Goal: Task Accomplishment & Management: Use online tool/utility

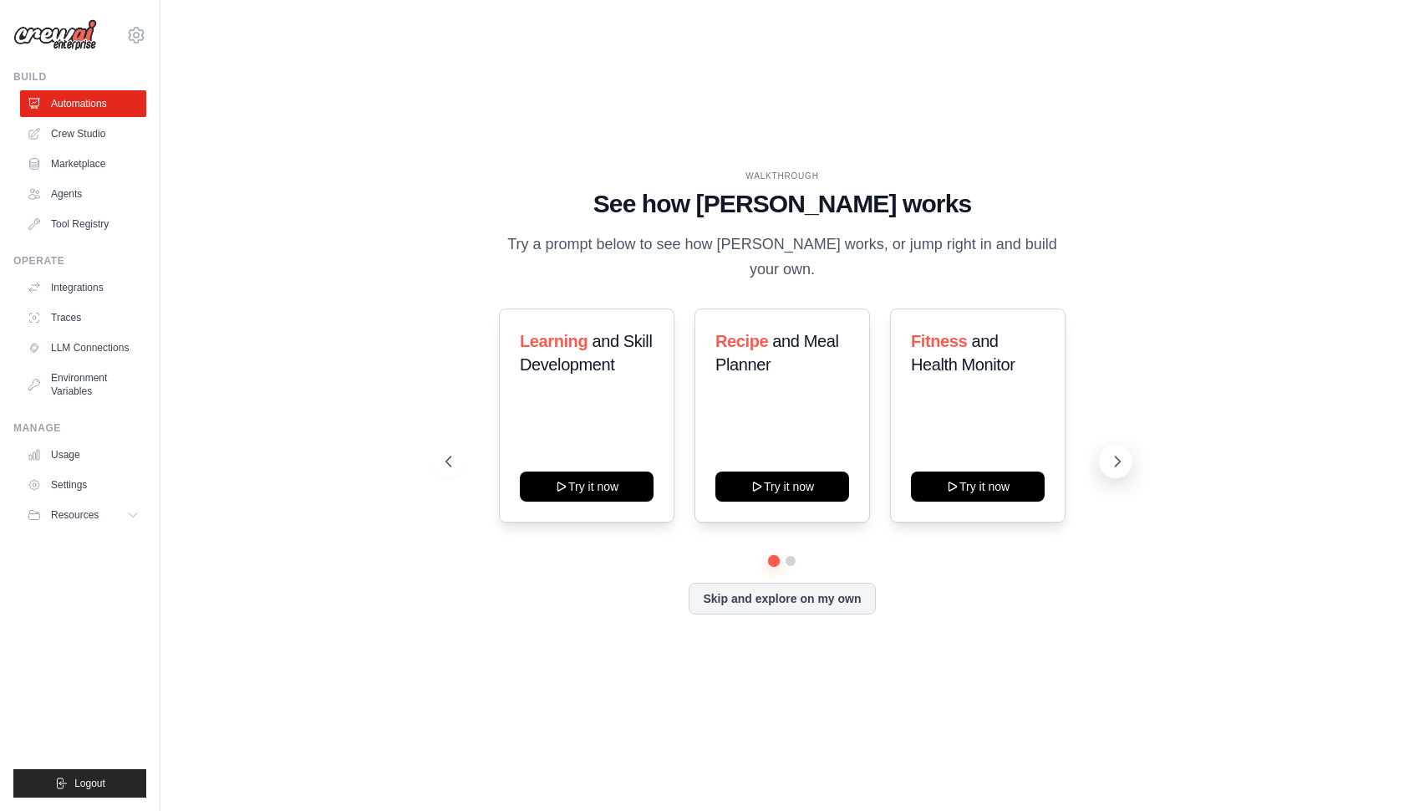
click at [1101, 455] on button at bounding box center [1115, 461] width 33 height 33
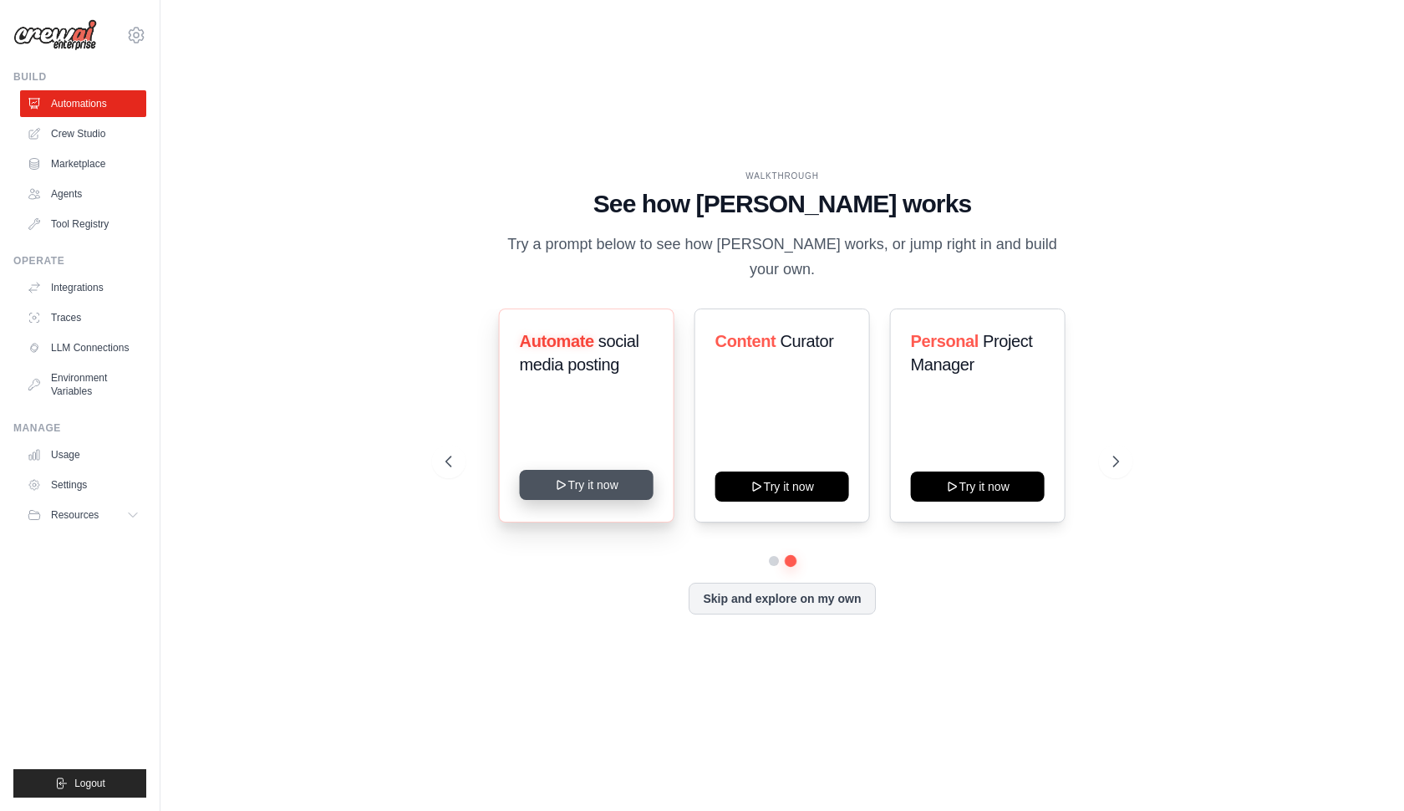
click at [554, 481] on button "Try it now" at bounding box center [587, 485] width 134 height 30
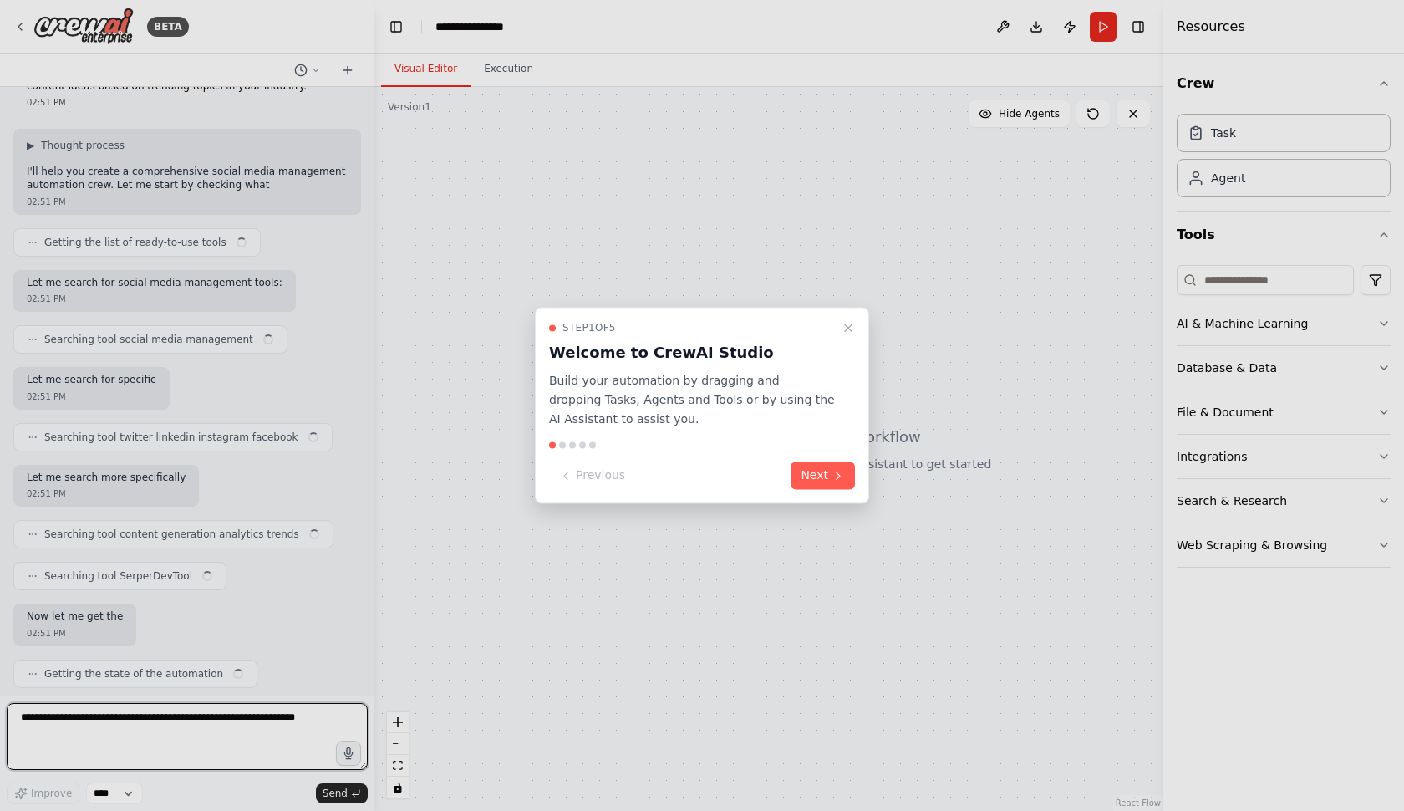
scroll to position [91, 0]
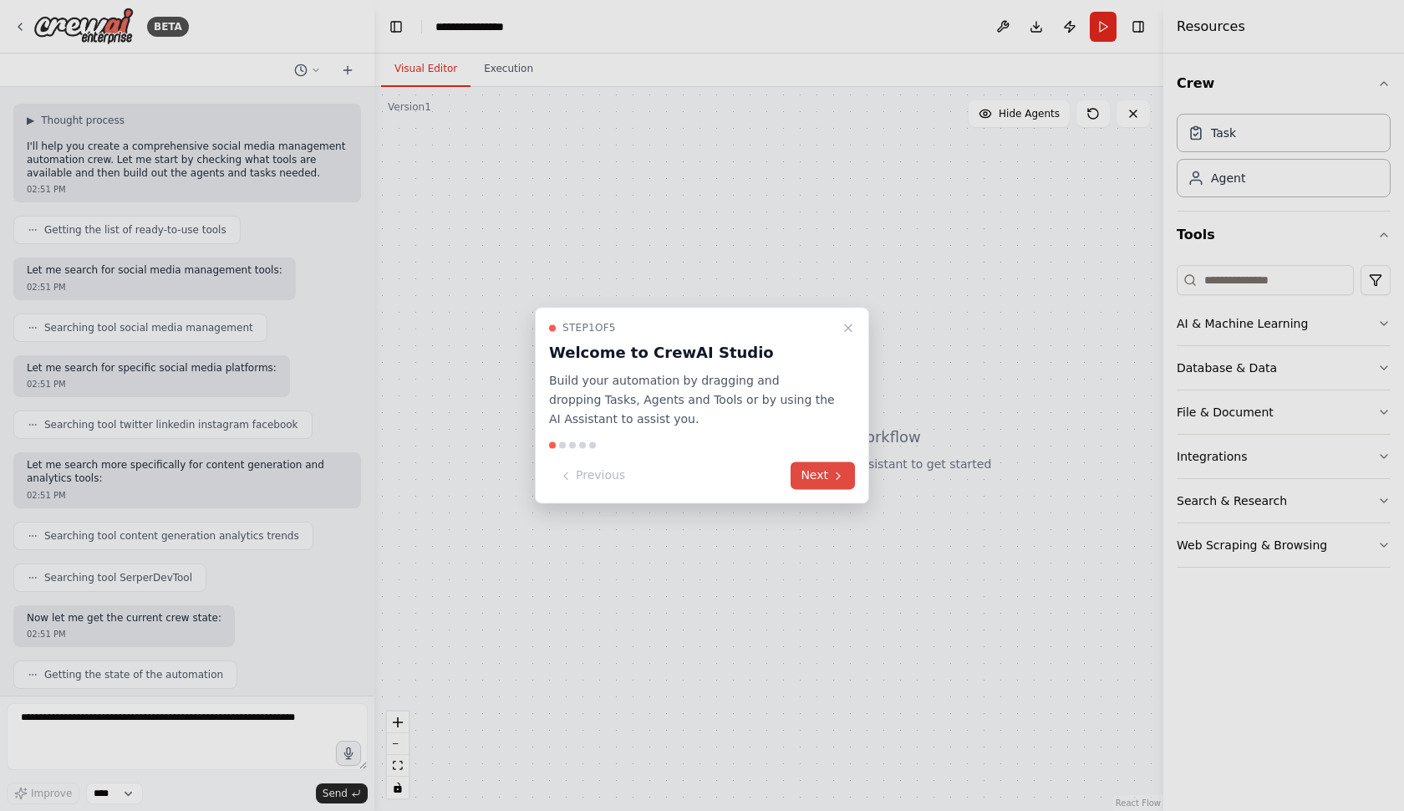
click at [826, 476] on button "Next" at bounding box center [823, 476] width 64 height 28
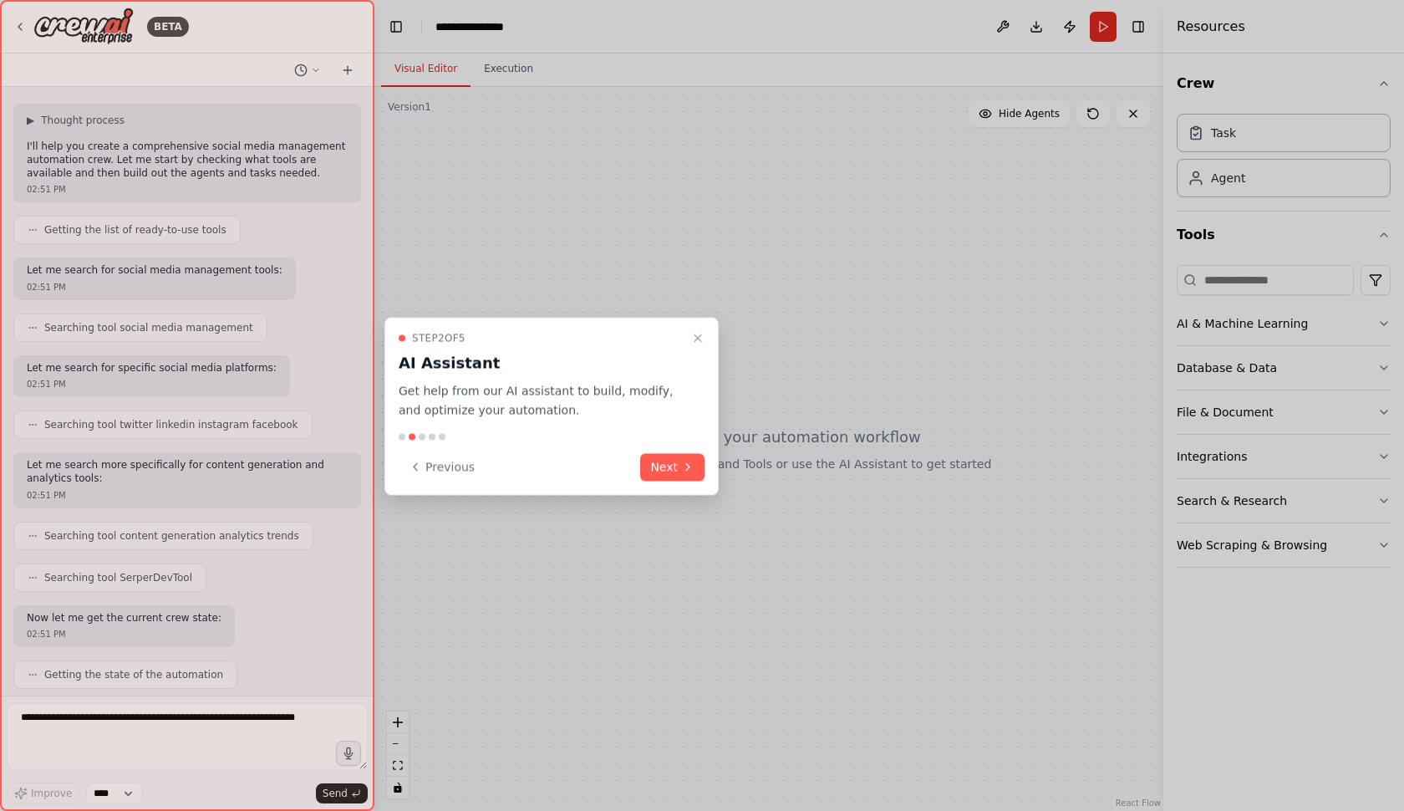
click at [654, 450] on div "Step 2 of 5 AI Assistant Get help from our AI assistant to build, modify, and o…" at bounding box center [551, 407] width 334 height 178
click at [676, 476] on button "Next" at bounding box center [672, 467] width 64 height 28
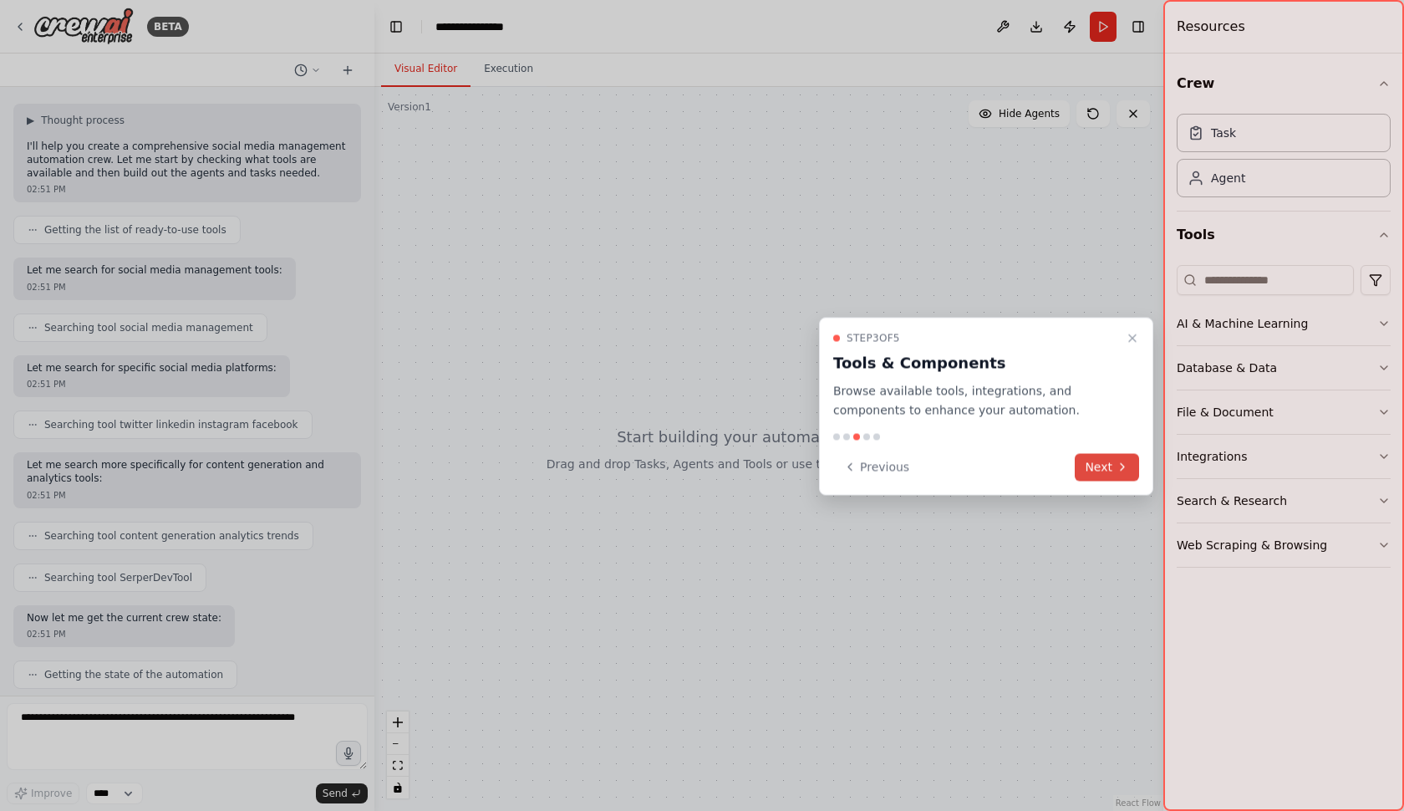
click at [1138, 474] on button "Next" at bounding box center [1107, 467] width 64 height 28
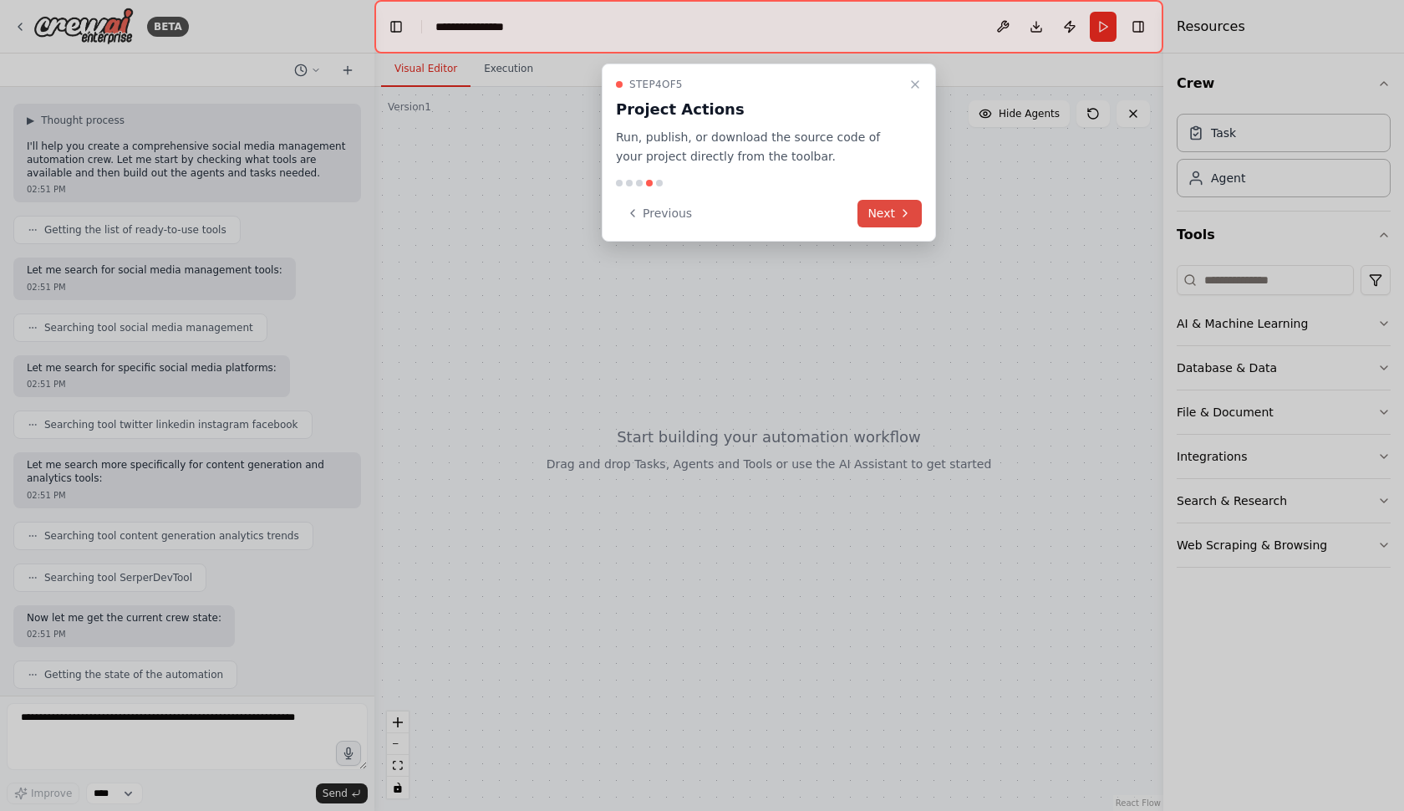
click at [893, 211] on button "Next" at bounding box center [889, 214] width 64 height 28
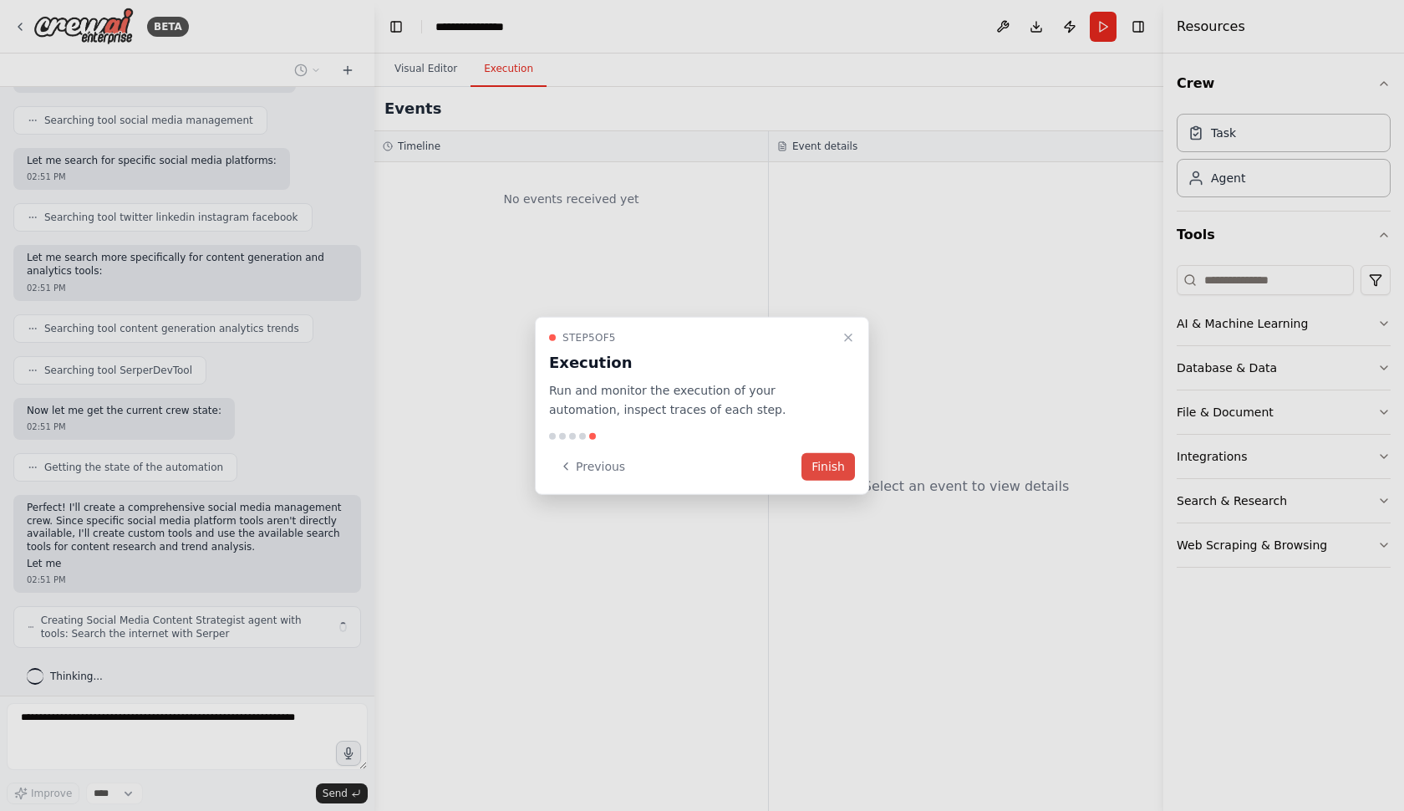
scroll to position [298, 0]
click at [819, 459] on button "Finish" at bounding box center [827, 466] width 53 height 28
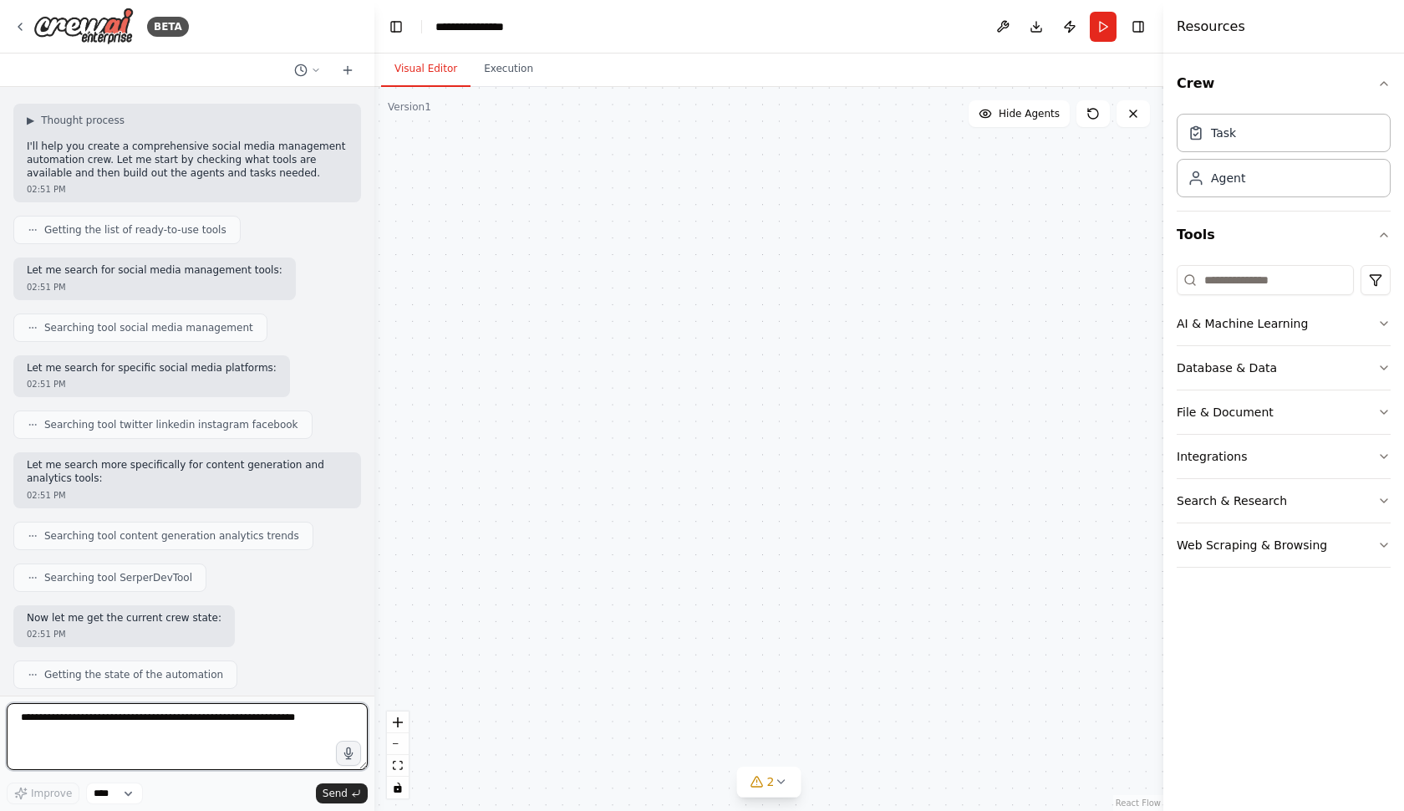
scroll to position [0, 0]
click at [768, 783] on span "3" at bounding box center [771, 781] width 8 height 17
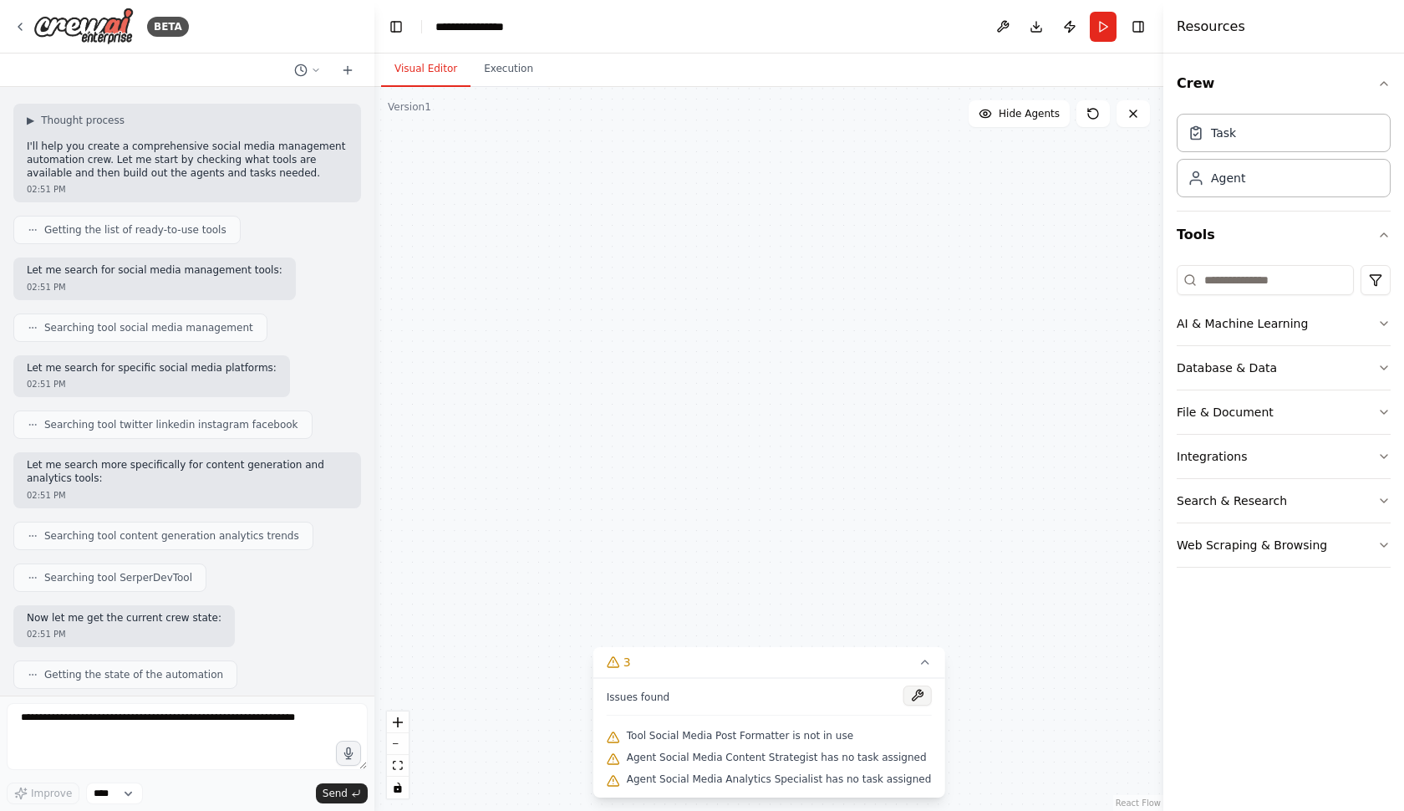
click at [917, 694] on button at bounding box center [917, 695] width 28 height 20
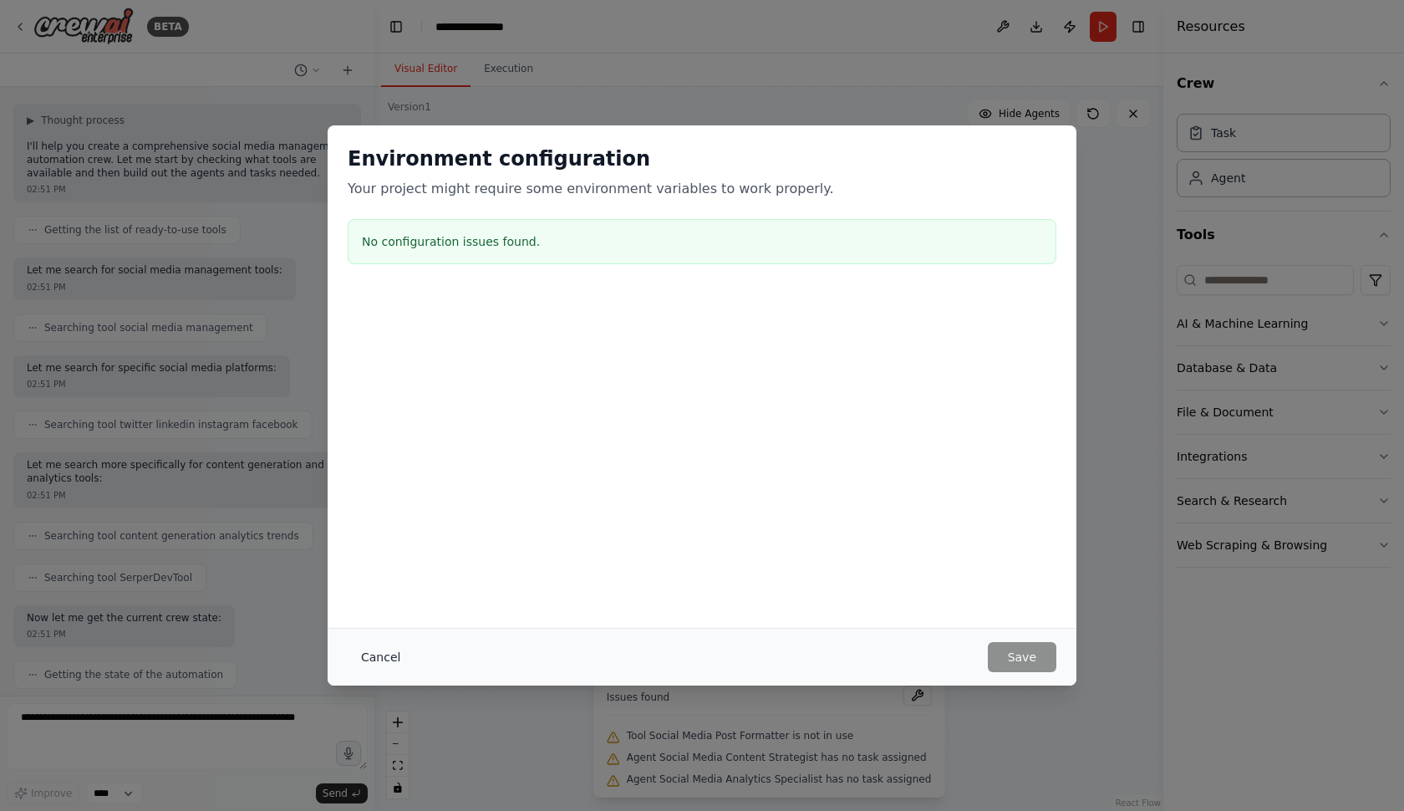
click at [376, 653] on button "Cancel" at bounding box center [381, 657] width 66 height 30
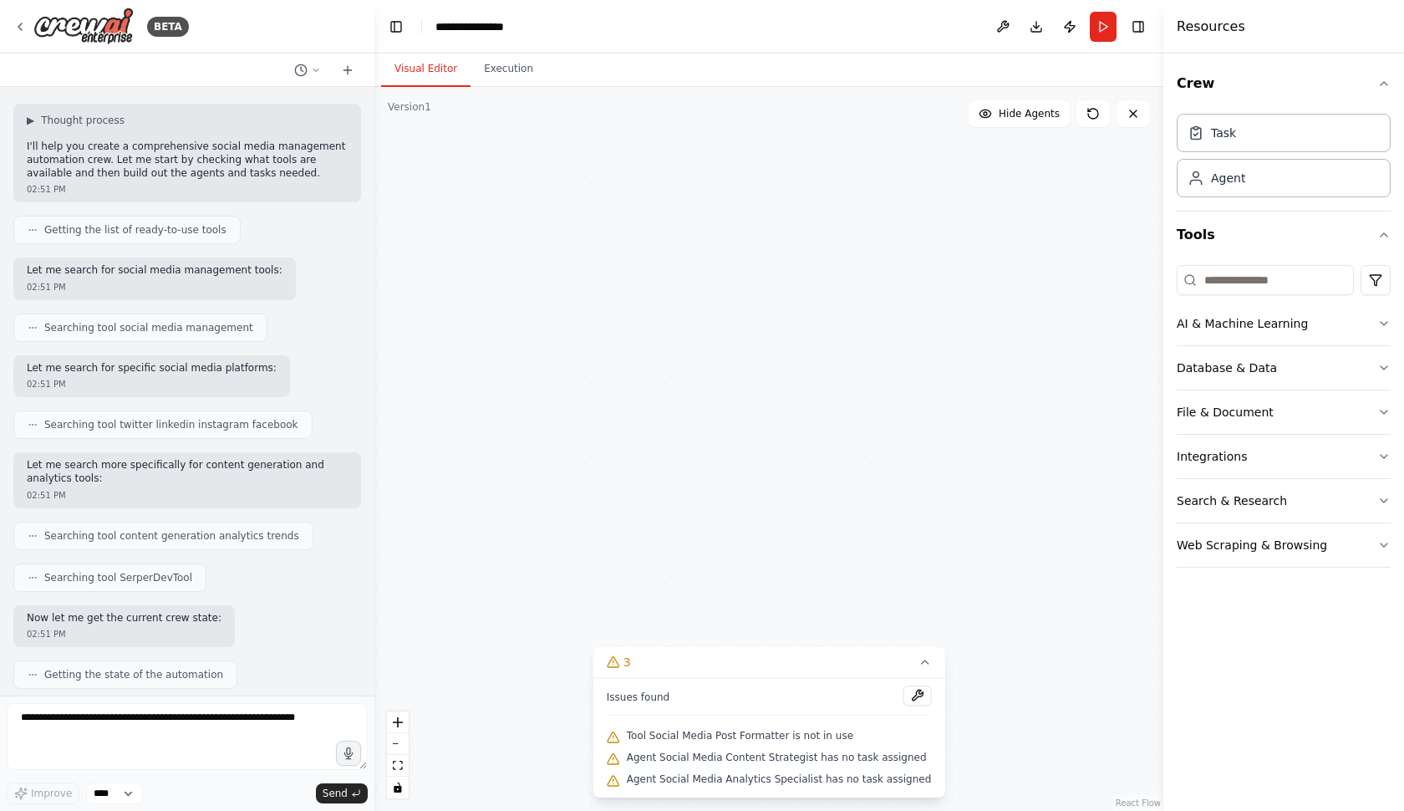
click at [638, 465] on div "Social Media Content Strategist Research trending topics in {industry}, analyze…" at bounding box center [768, 449] width 789 height 724
click at [923, 668] on button "3" at bounding box center [769, 662] width 352 height 31
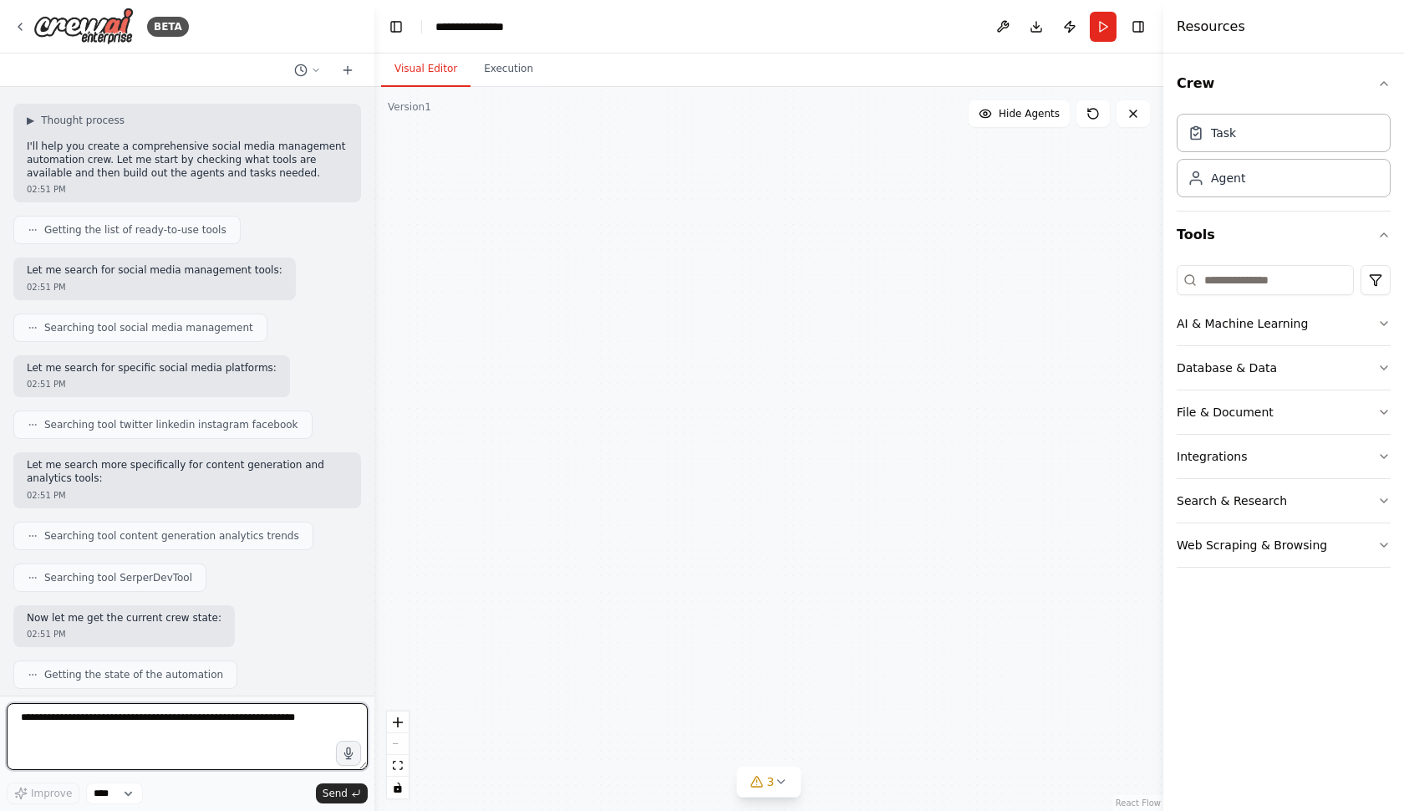
click at [296, 755] on textarea at bounding box center [187, 736] width 361 height 67
click at [496, 77] on button "Execution" at bounding box center [509, 69] width 76 height 35
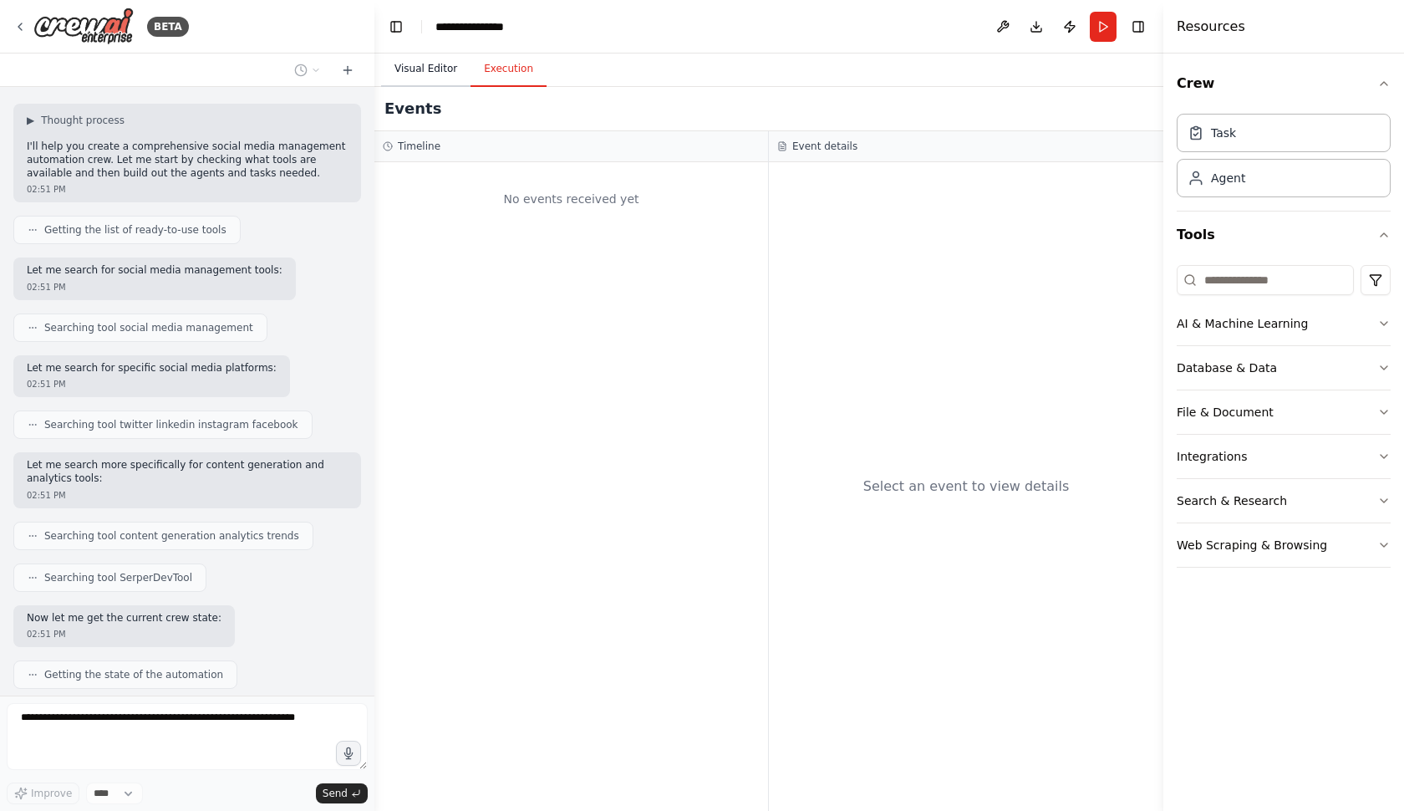
scroll to position [243, 0]
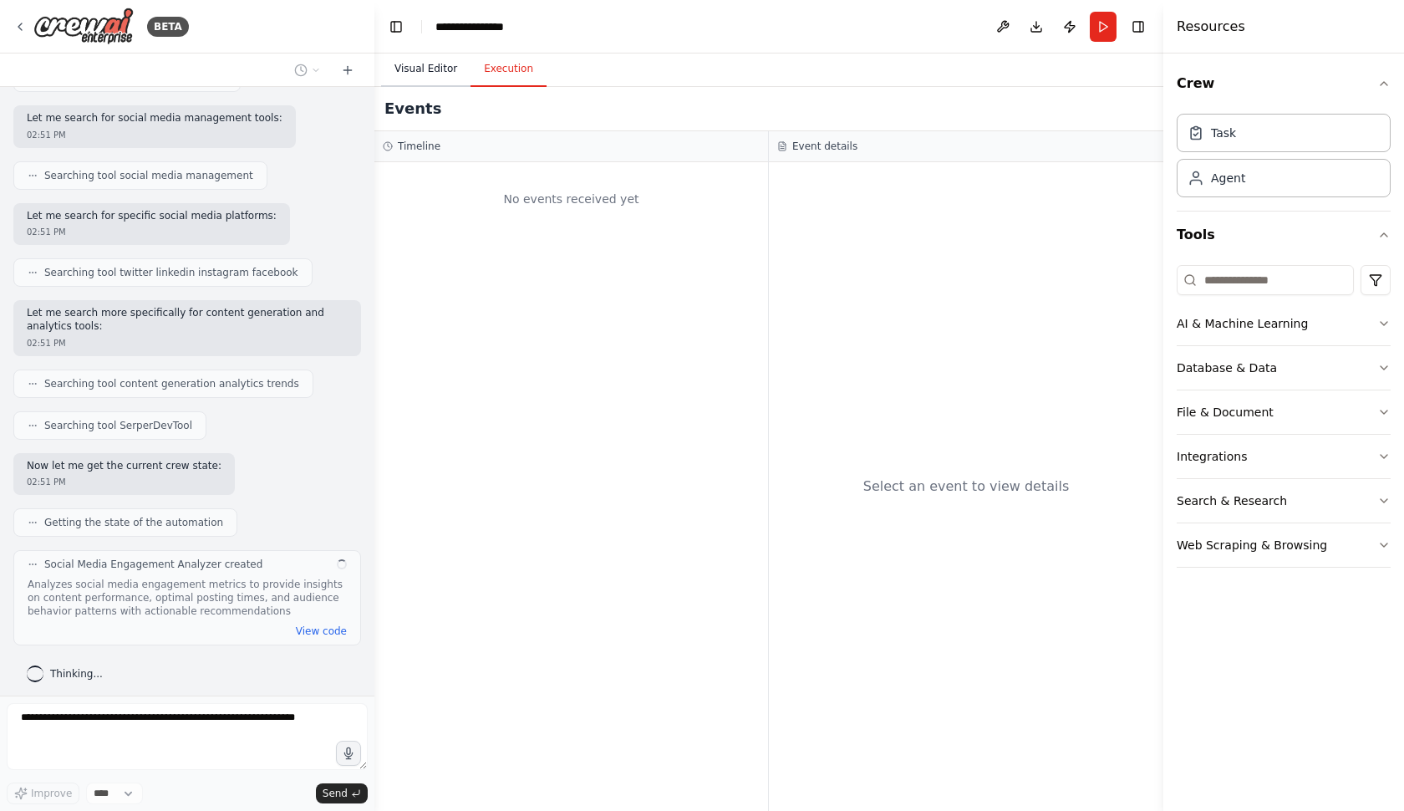
click at [434, 71] on button "Visual Editor" at bounding box center [425, 69] width 89 height 35
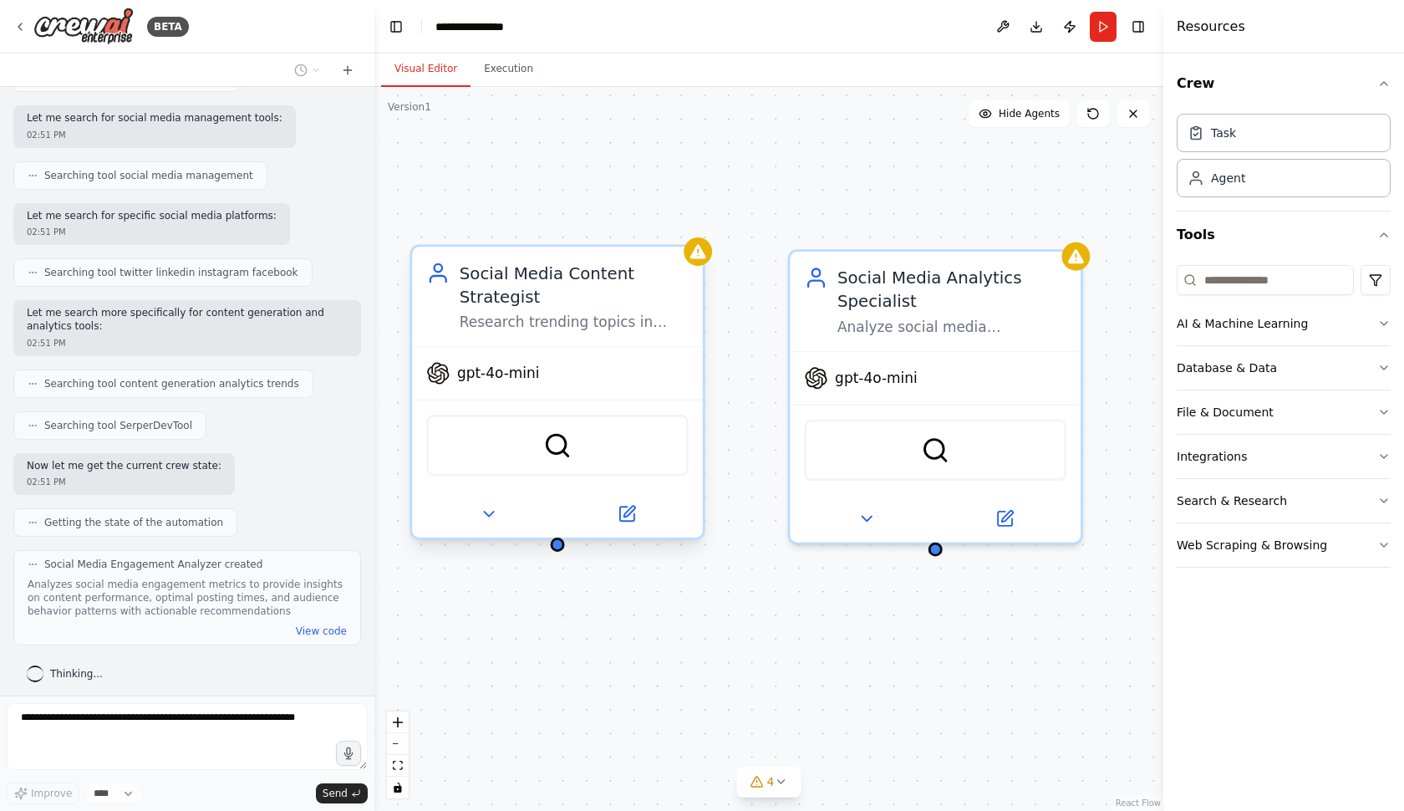
click at [528, 327] on div "Research trending topics in {industry}, analyze competitor content, and generat…" at bounding box center [574, 322] width 229 height 19
click at [582, 440] on div "SerperDevTool" at bounding box center [557, 445] width 262 height 61
click at [540, 450] on div "SerperDevTool" at bounding box center [557, 445] width 262 height 61
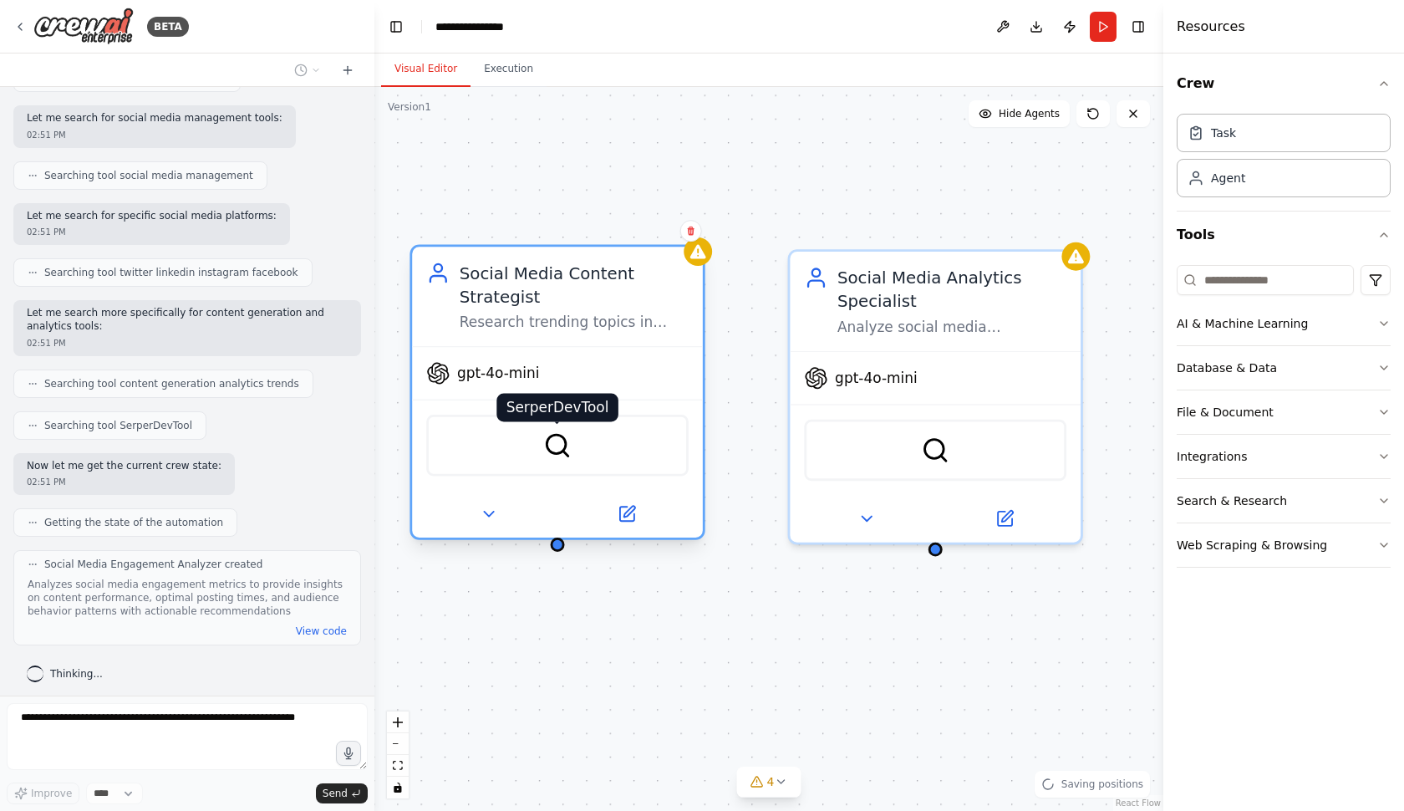
click at [555, 450] on img at bounding box center [557, 445] width 28 height 28
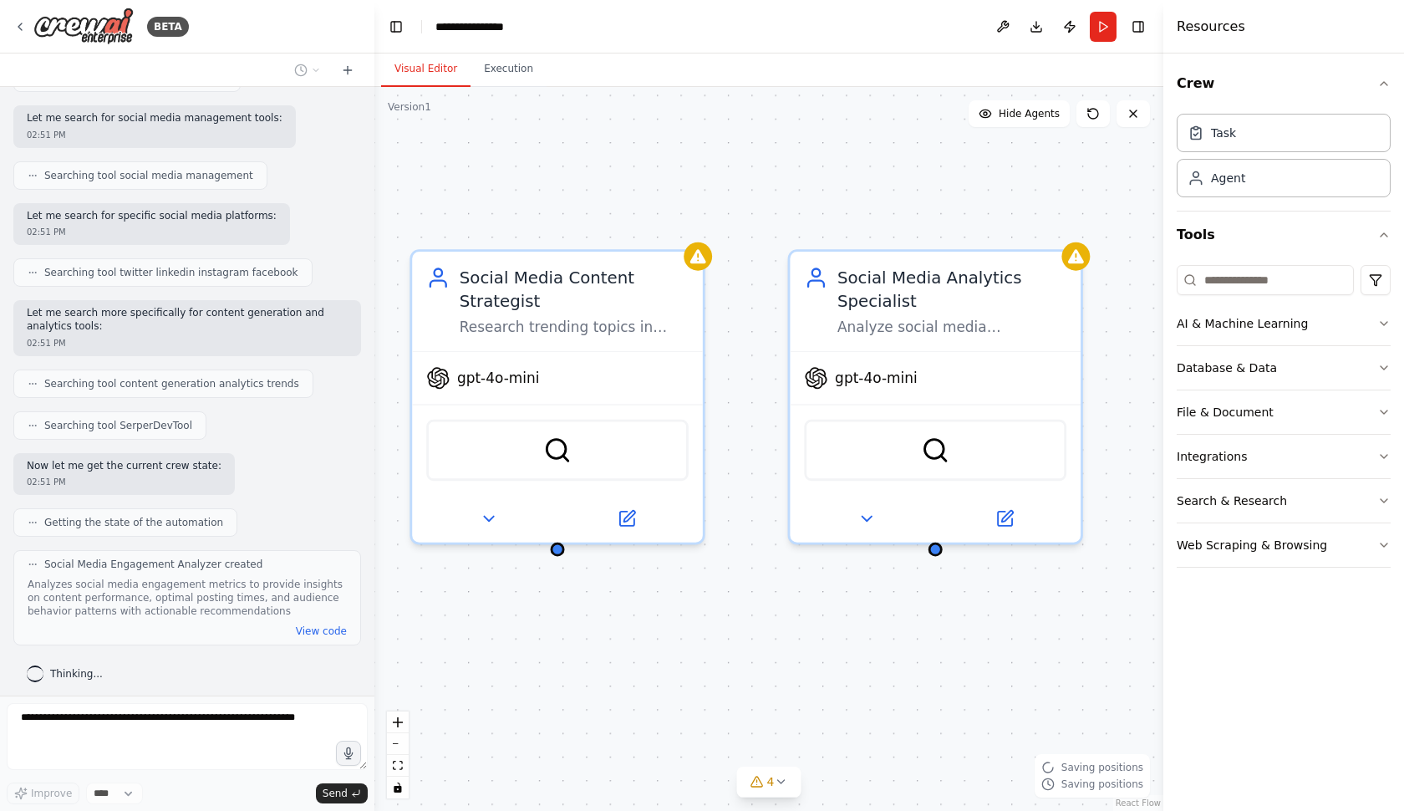
click at [824, 203] on div "Social Media Content Strategist Research trending topics in {industry}, analyze…" at bounding box center [768, 449] width 789 height 724
click at [1208, 148] on div "Task" at bounding box center [1284, 132] width 214 height 38
click at [1236, 201] on div "Task Agent" at bounding box center [1284, 159] width 214 height 104
click at [1230, 183] on div "Agent" at bounding box center [1228, 177] width 34 height 17
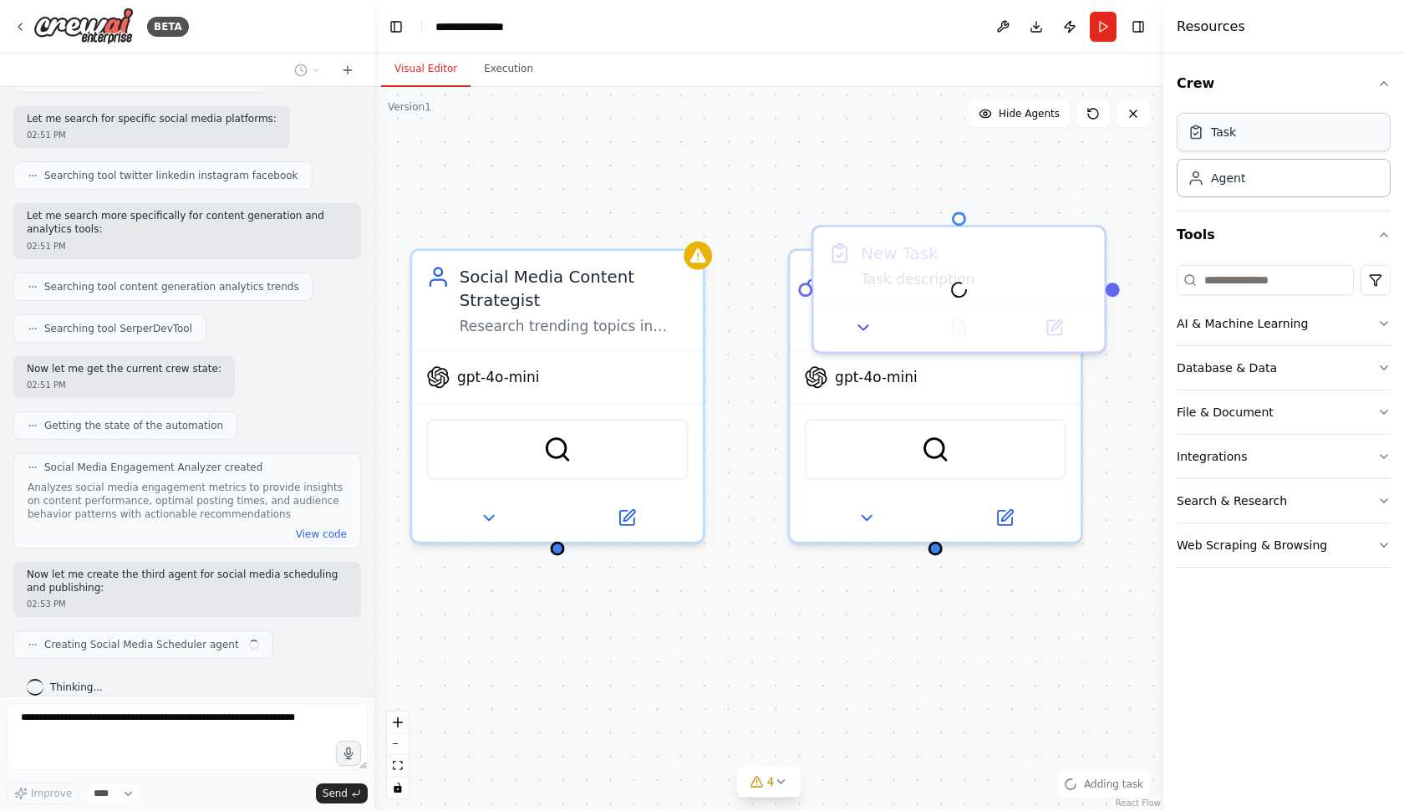
scroll to position [353, 0]
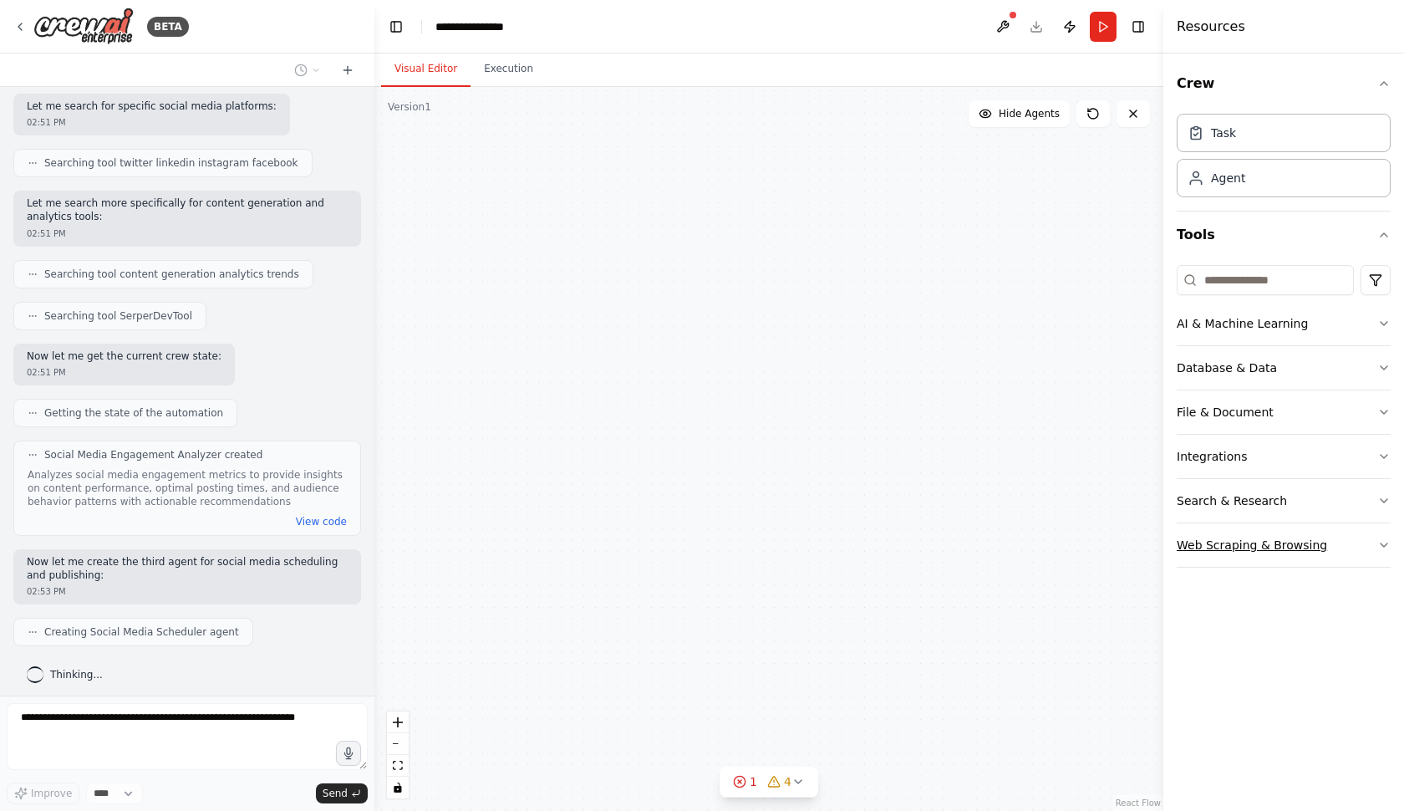
drag, startPoint x: 579, startPoint y: 159, endPoint x: 1178, endPoint y: 536, distance: 707.2
click at [1178, 537] on div "BETA Create a crew that schedules and publishes social media content across mul…" at bounding box center [702, 405] width 1404 height 811
drag, startPoint x: 1178, startPoint y: 536, endPoint x: 447, endPoint y: 270, distance: 777.3
click at [446, 270] on div "BETA Create a crew that schedules and publishes social media content across mul…" at bounding box center [702, 405] width 1404 height 811
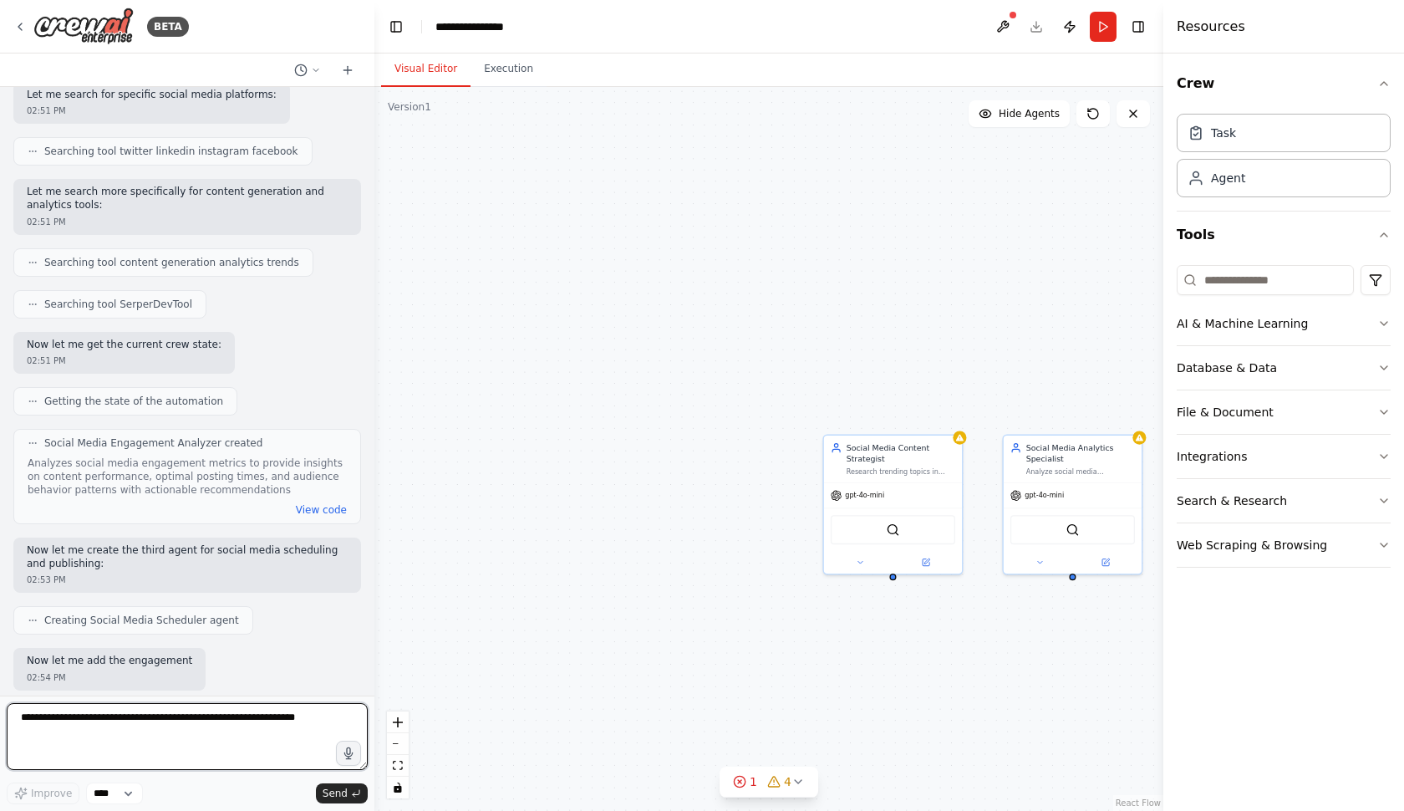
drag, startPoint x: 898, startPoint y: 486, endPoint x: 509, endPoint y: 257, distance: 451.5
click at [509, 257] on div "Social Media Content Strategist Research trending topics in {industry}, analyze…" at bounding box center [768, 449] width 789 height 724
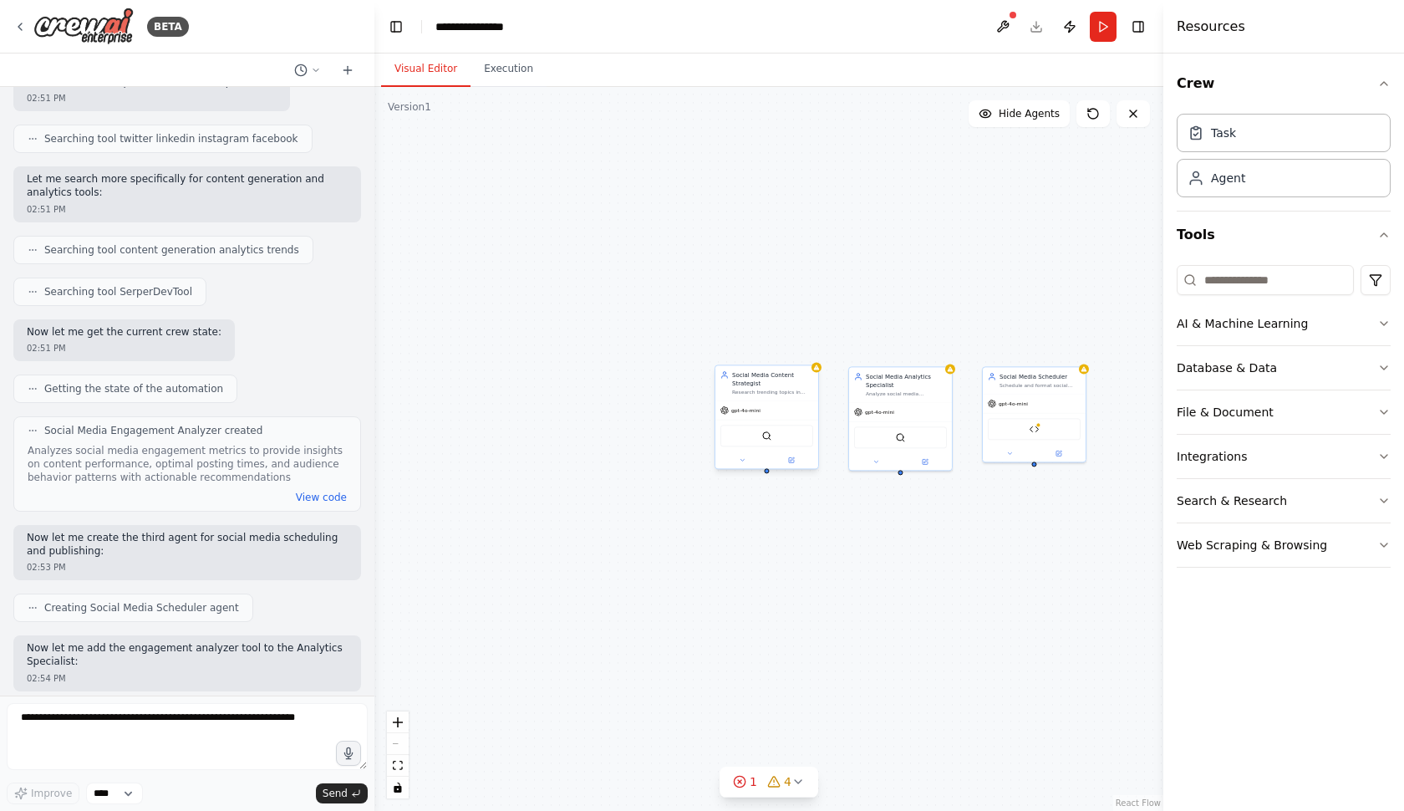
click at [810, 426] on div "SerperDevTool" at bounding box center [766, 436] width 93 height 22
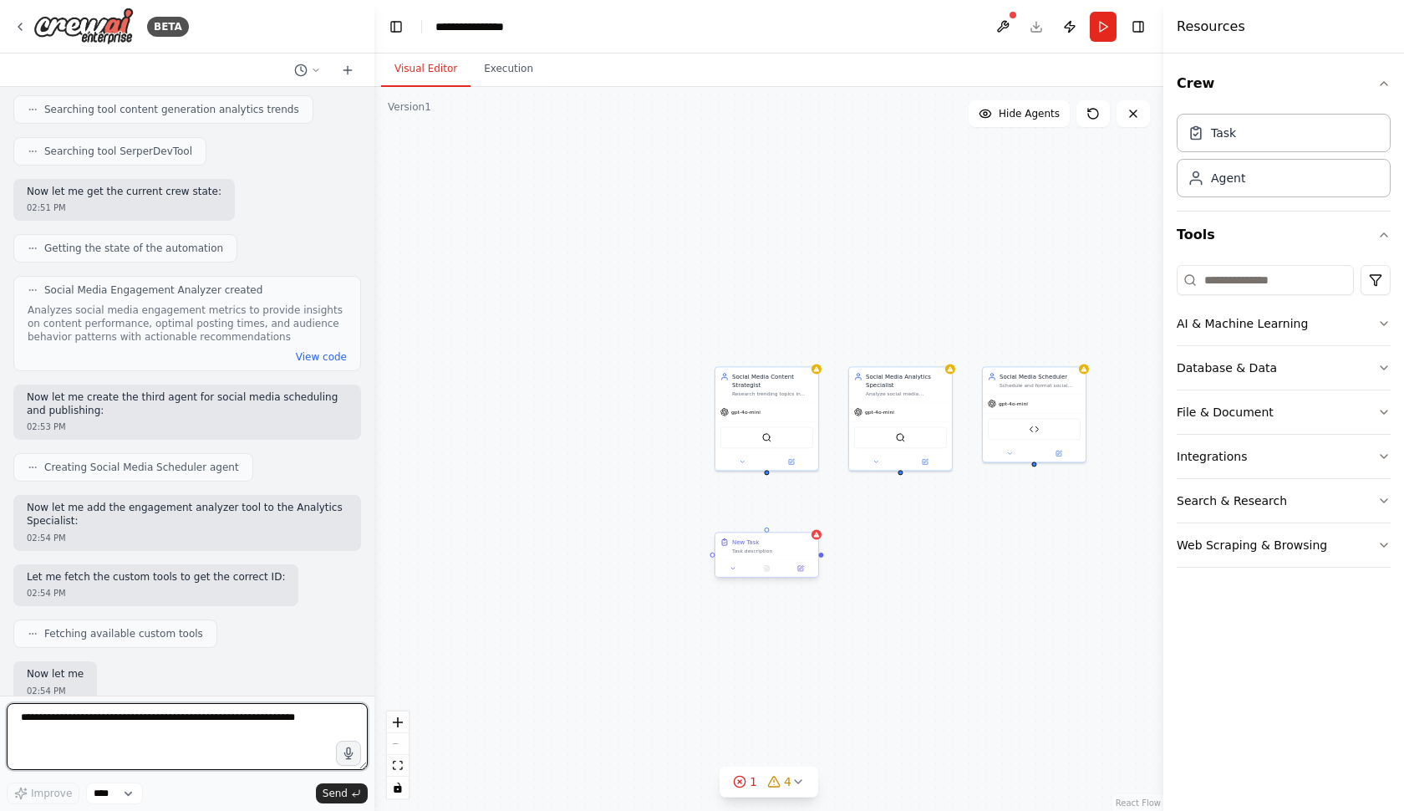
scroll to position [529, 0]
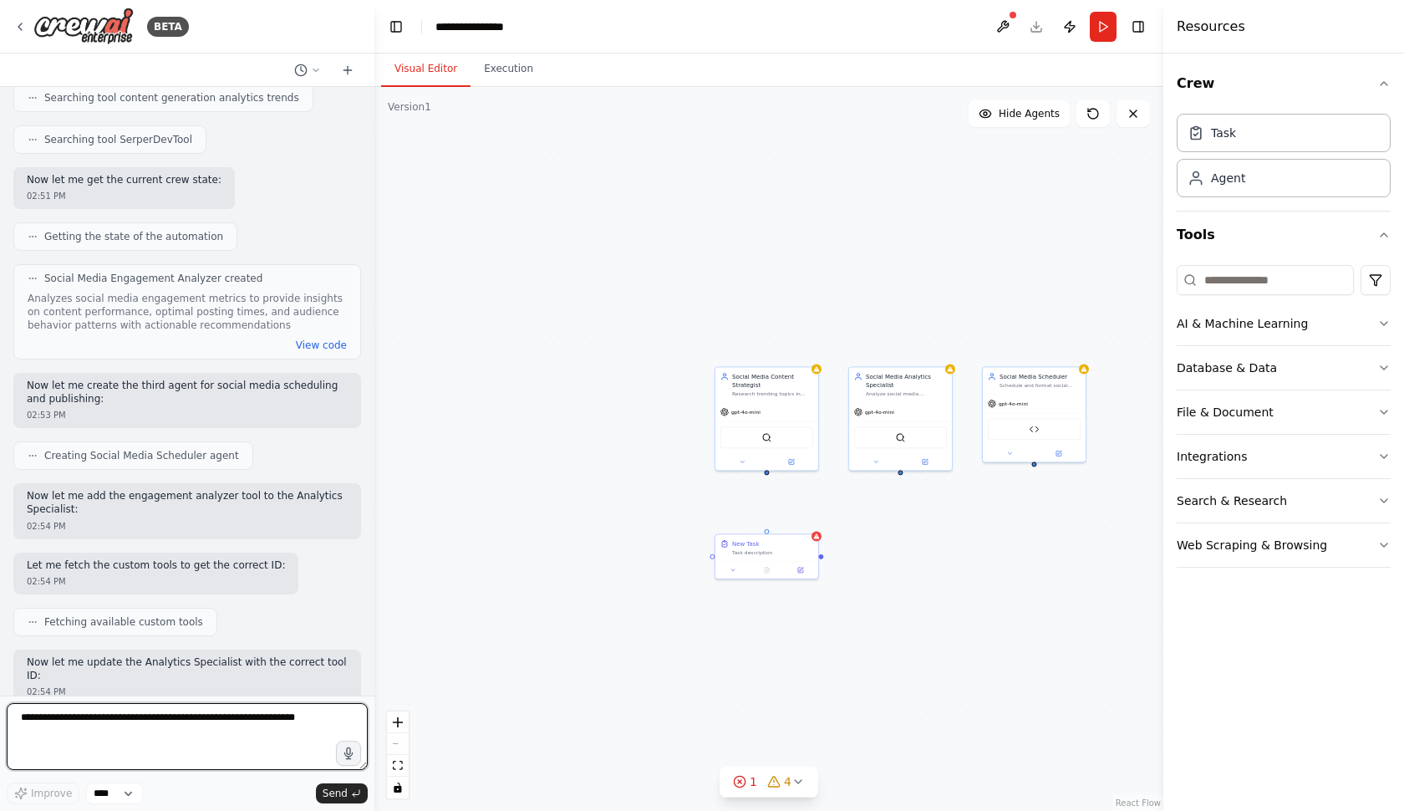
click at [269, 725] on textarea at bounding box center [187, 736] width 361 height 67
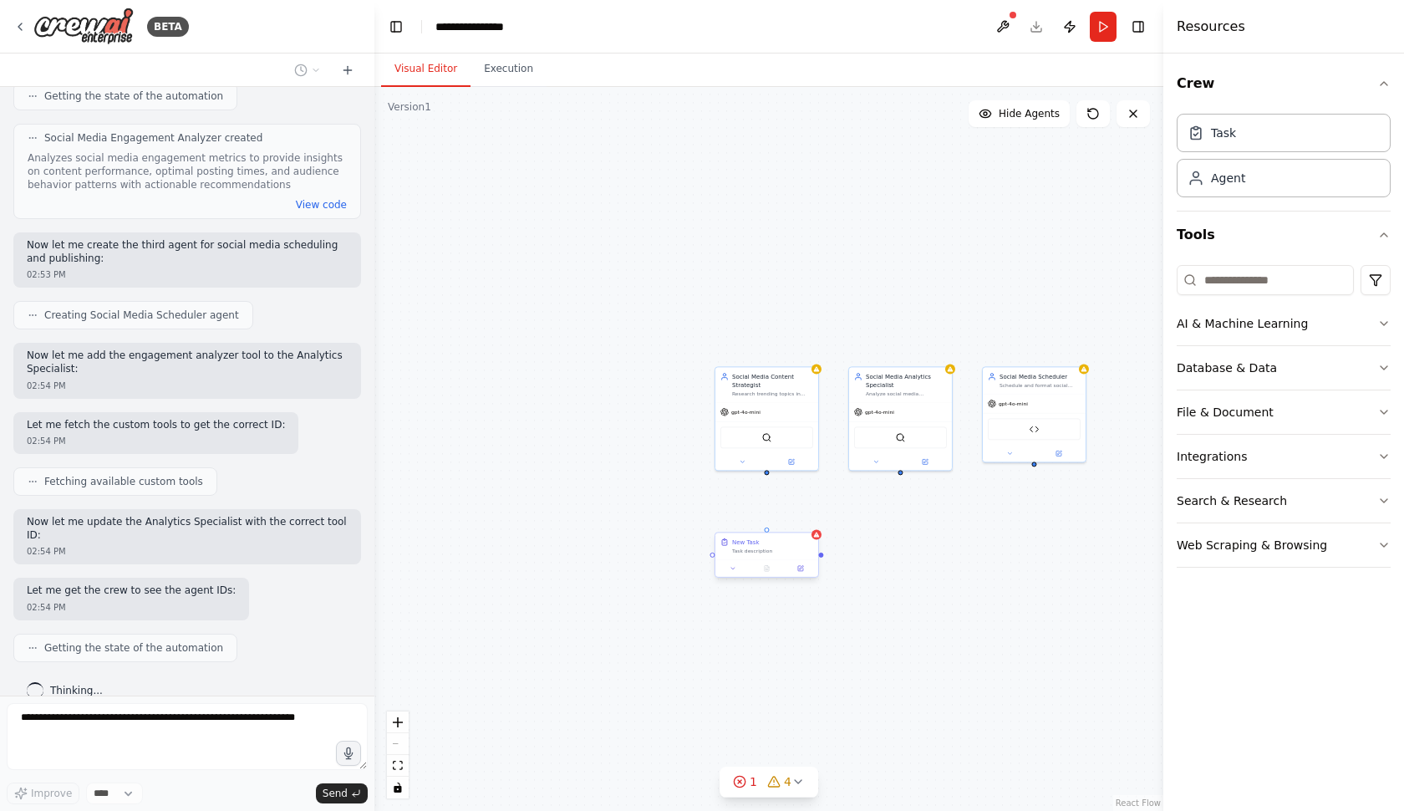
drag, startPoint x: 786, startPoint y: 552, endPoint x: 786, endPoint y: 536, distance: 16.7
click at [786, 547] on div "Task description" at bounding box center [772, 550] width 81 height 7
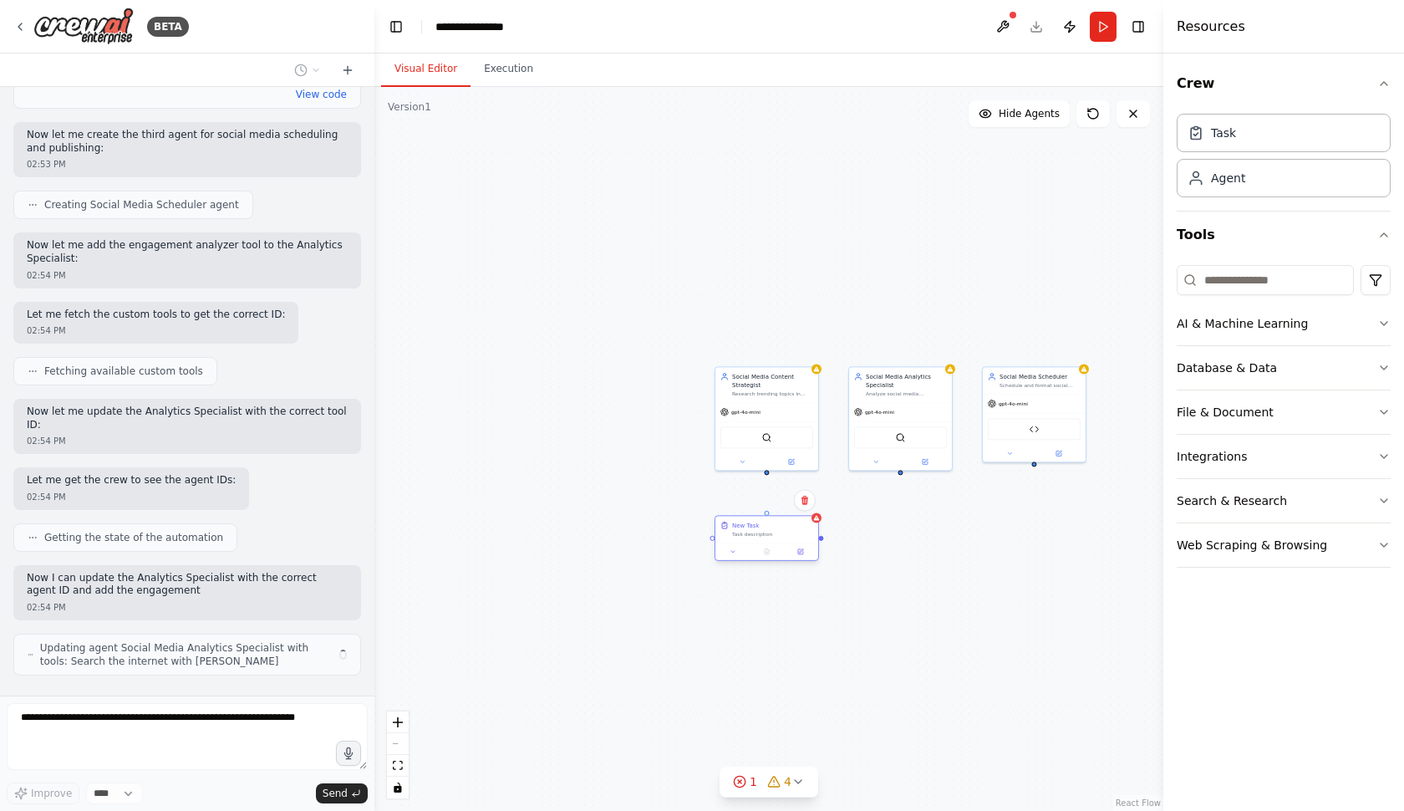
scroll to position [792, 0]
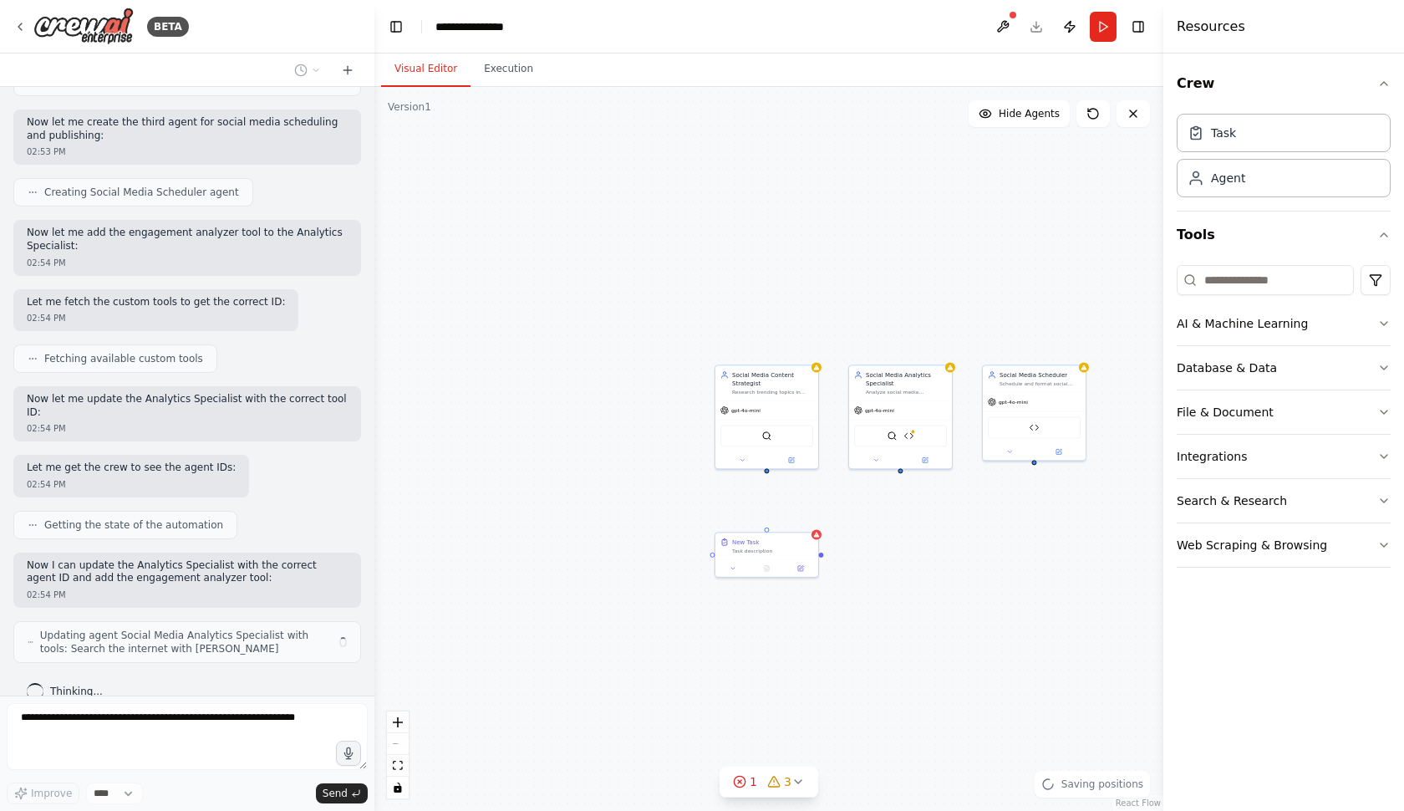
click at [766, 509] on div "Social Media Content Strategist Research trending topics in {industry}, analyze…" at bounding box center [768, 449] width 789 height 724
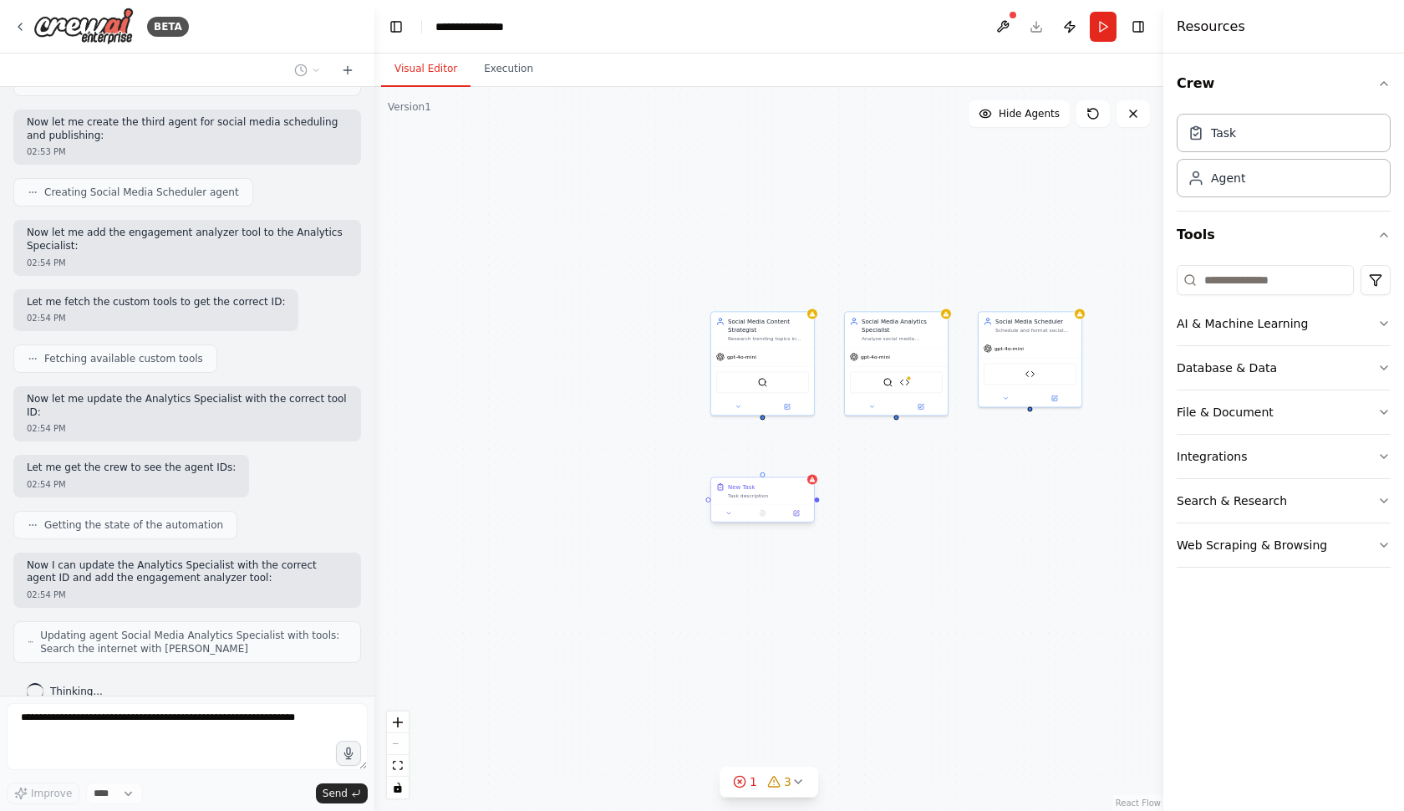
drag, startPoint x: 769, startPoint y: 530, endPoint x: 764, endPoint y: 476, distance: 53.7
click at [764, 476] on div "Social Media Content Strategist Research trending topics in {industry}, analyze…" at bounding box center [768, 449] width 789 height 724
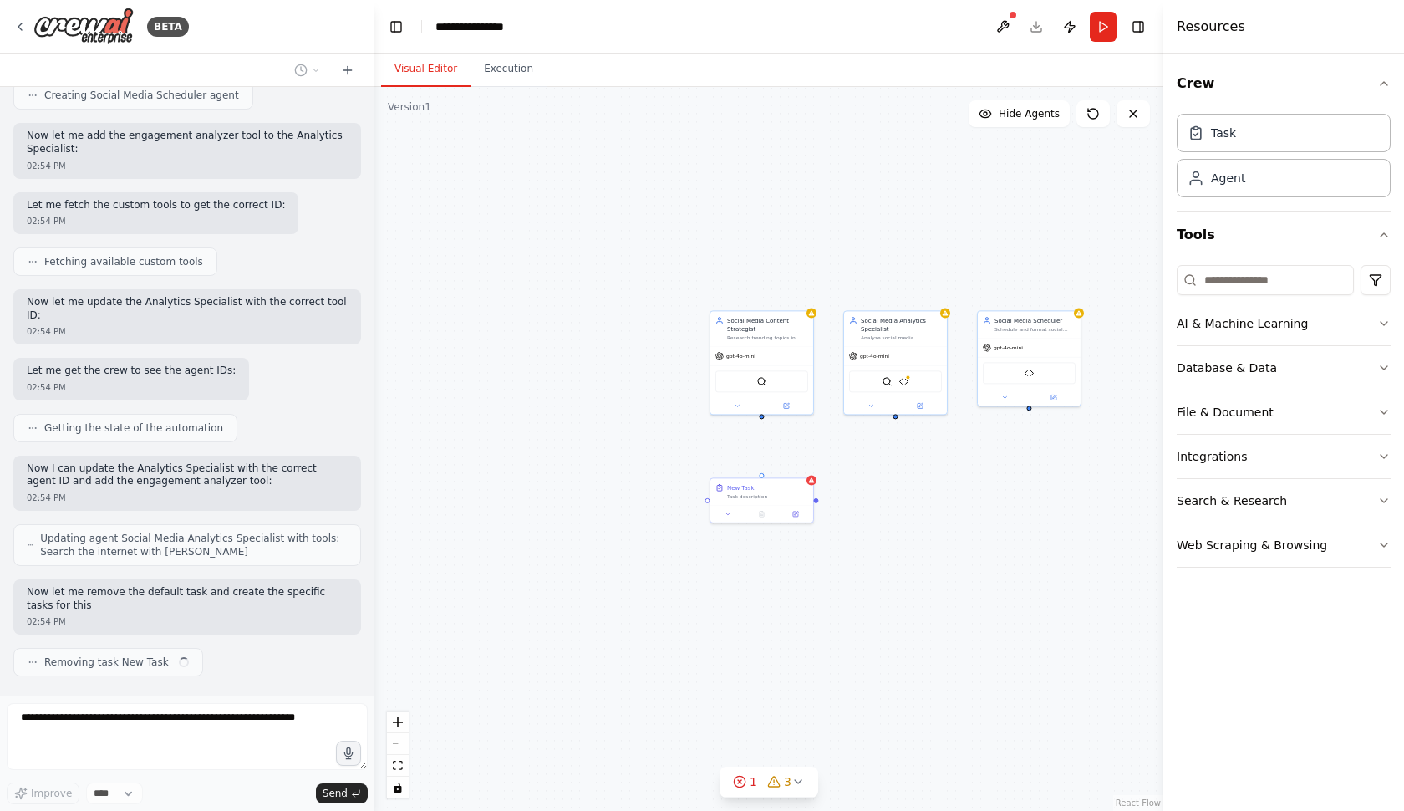
scroll to position [902, 0]
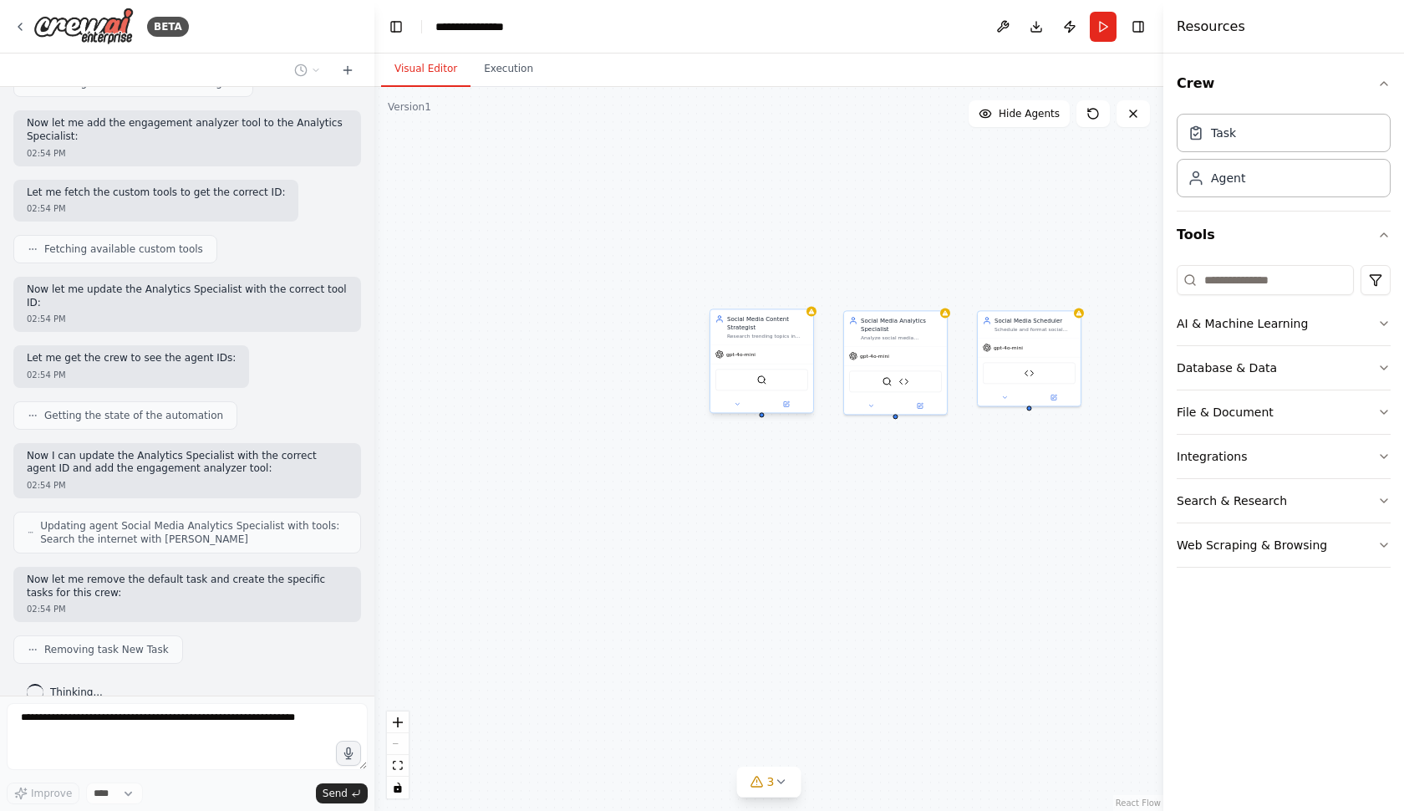
click at [777, 392] on div "SerperDevTool" at bounding box center [761, 380] width 103 height 33
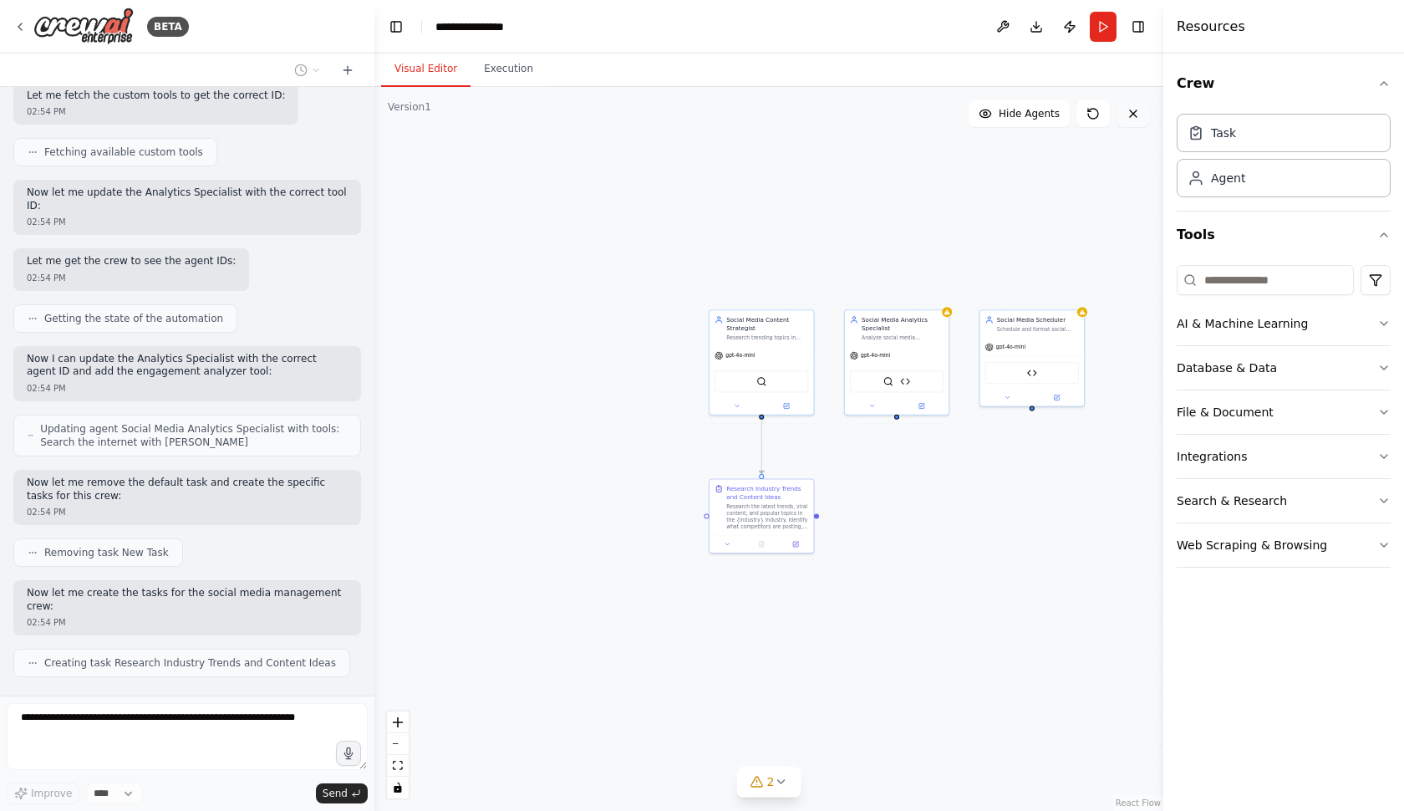
click at [1135, 123] on button at bounding box center [1133, 113] width 33 height 27
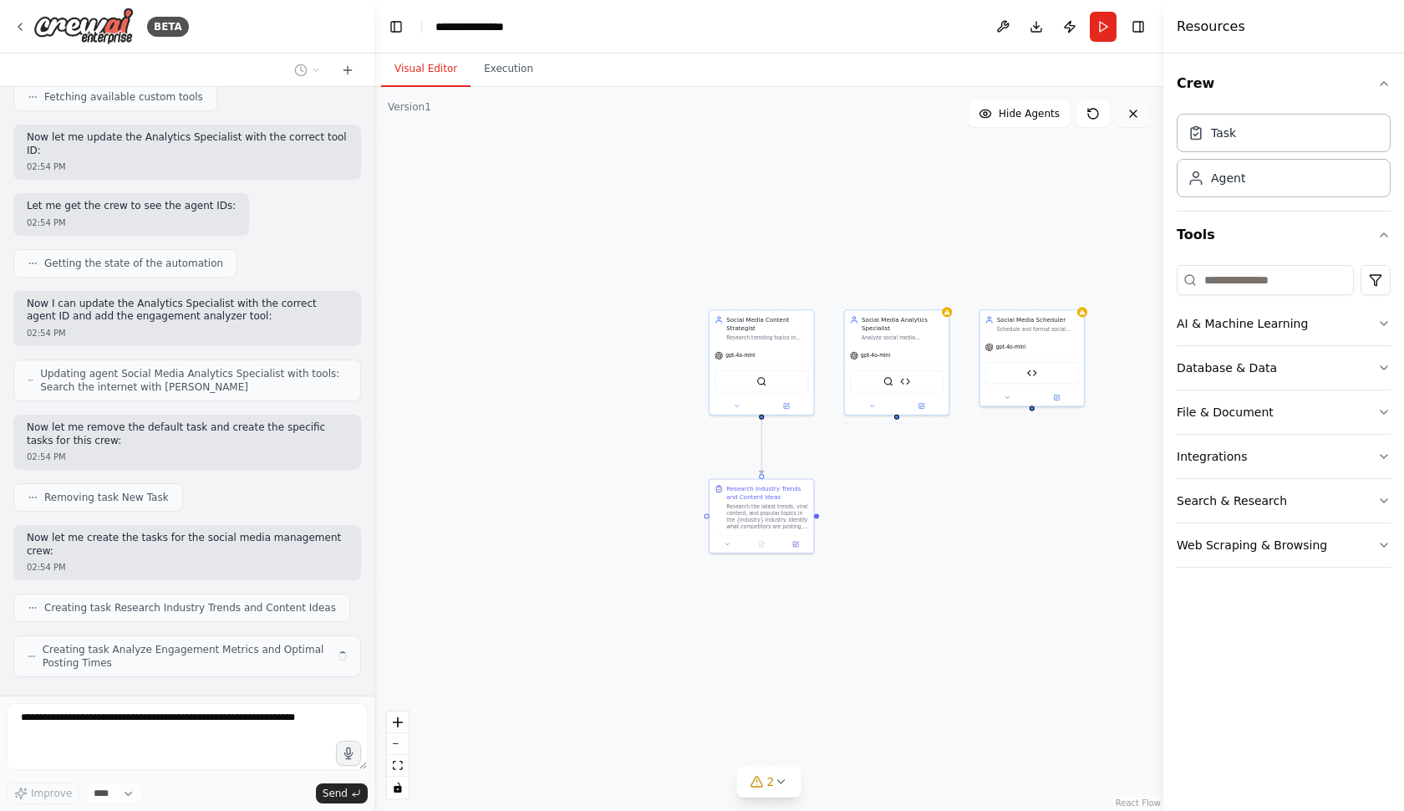
click at [1130, 114] on icon at bounding box center [1133, 113] width 13 height 13
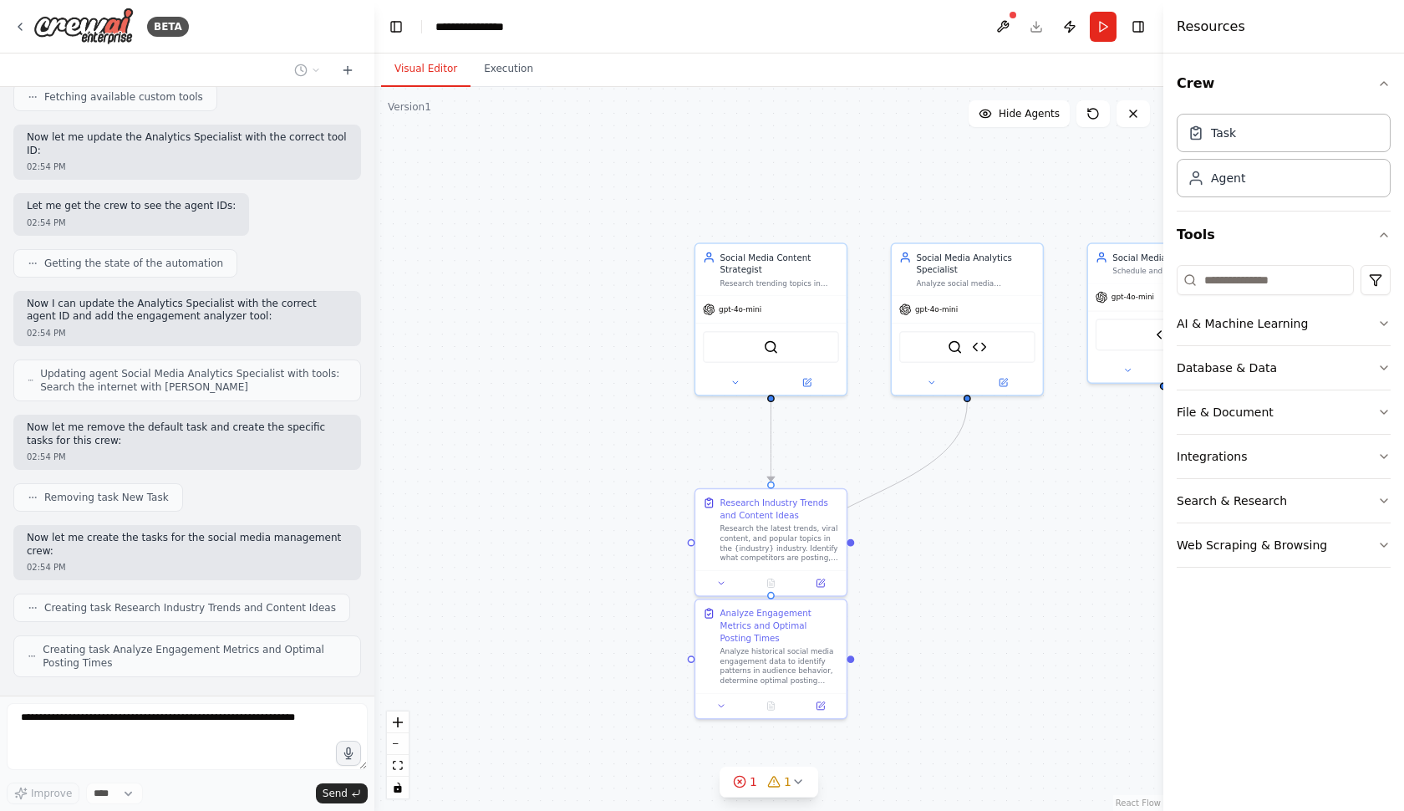
drag, startPoint x: 848, startPoint y: 130, endPoint x: 842, endPoint y: 394, distance: 263.3
click at [844, 399] on div ".deletable-edge-delete-btn { width: 20px; height: 20px; border: 0px solid #ffff…" at bounding box center [768, 449] width 789 height 724
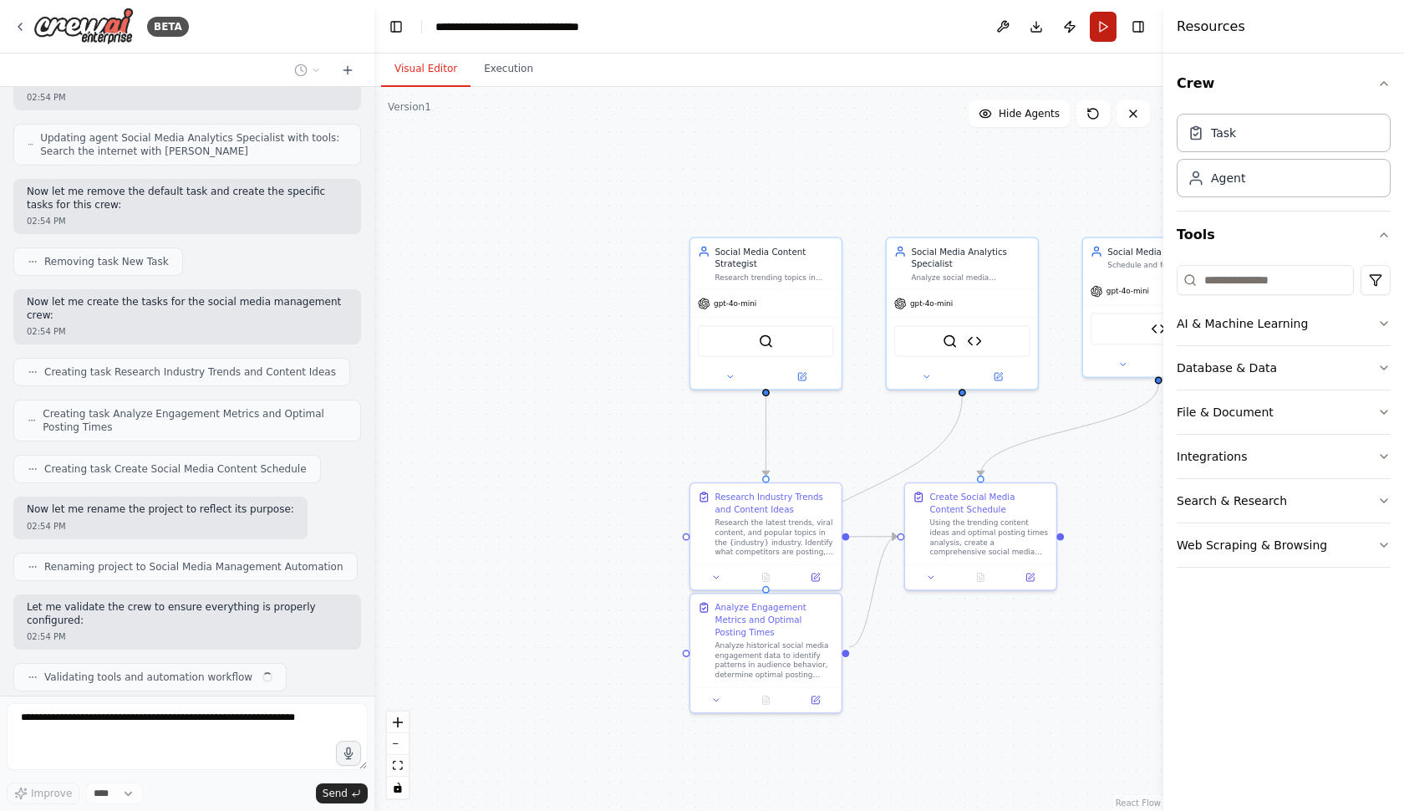
scroll to position [1302, 0]
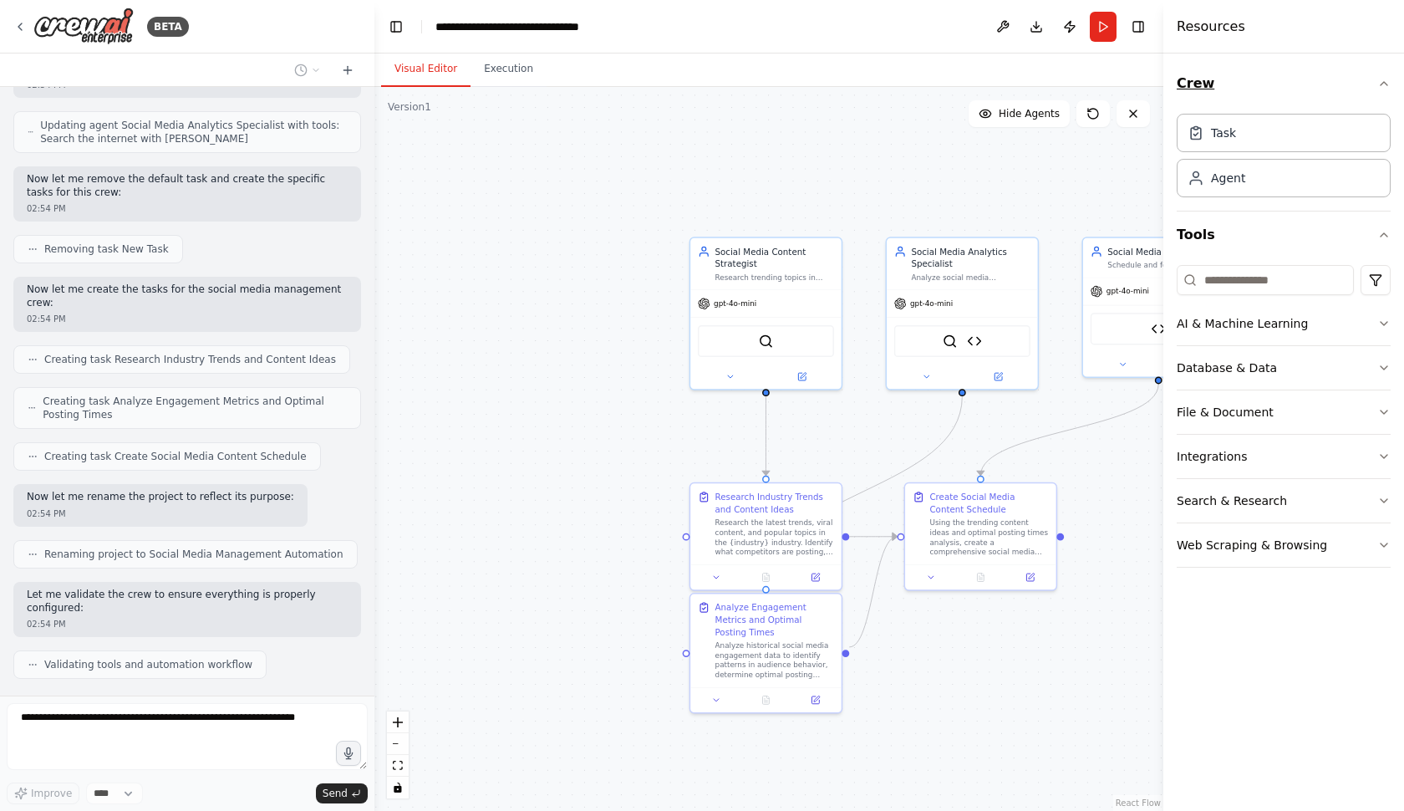
click at [1381, 86] on icon "button" at bounding box center [1383, 83] width 13 height 13
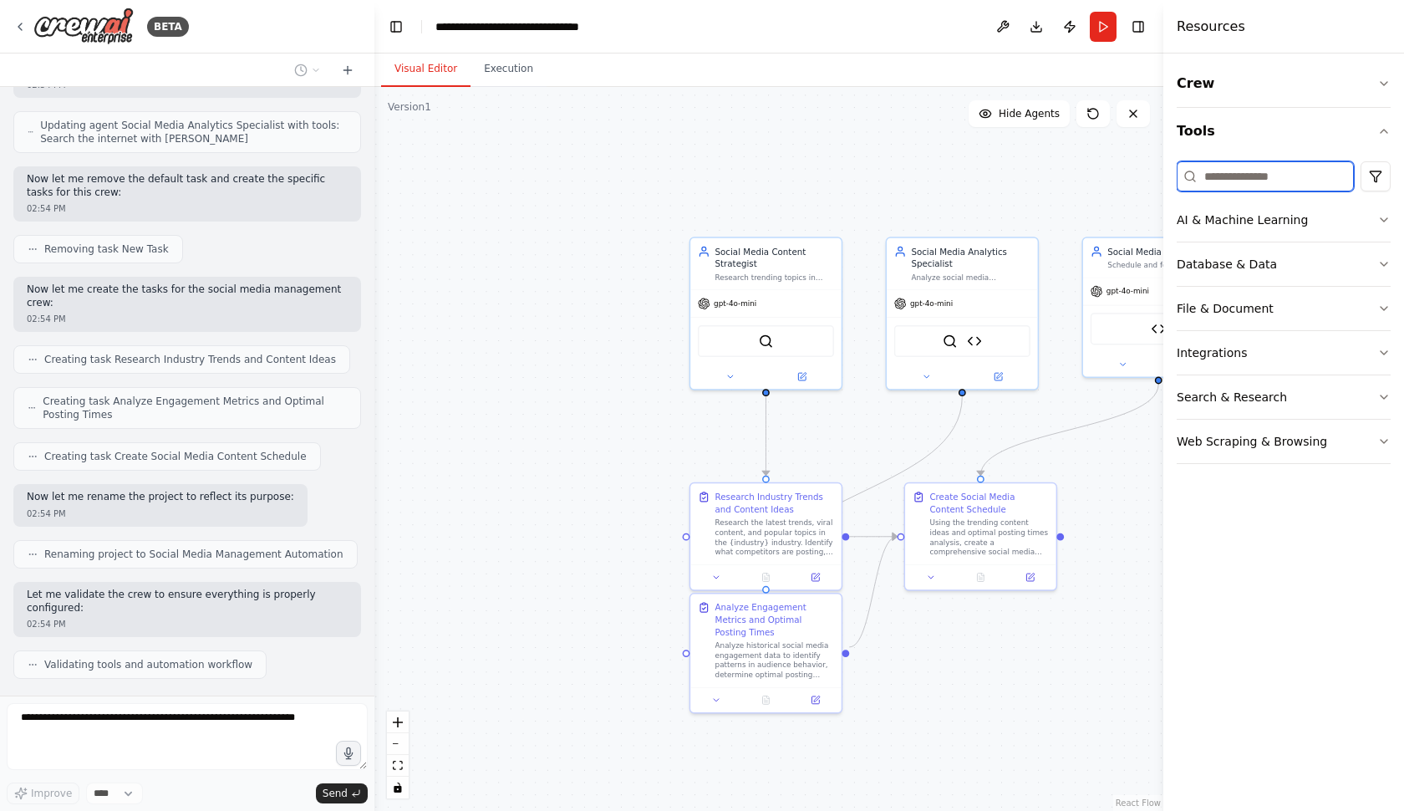
click at [1319, 174] on input at bounding box center [1265, 176] width 177 height 30
click at [1290, 257] on button "Database & Data" at bounding box center [1284, 263] width 214 height 43
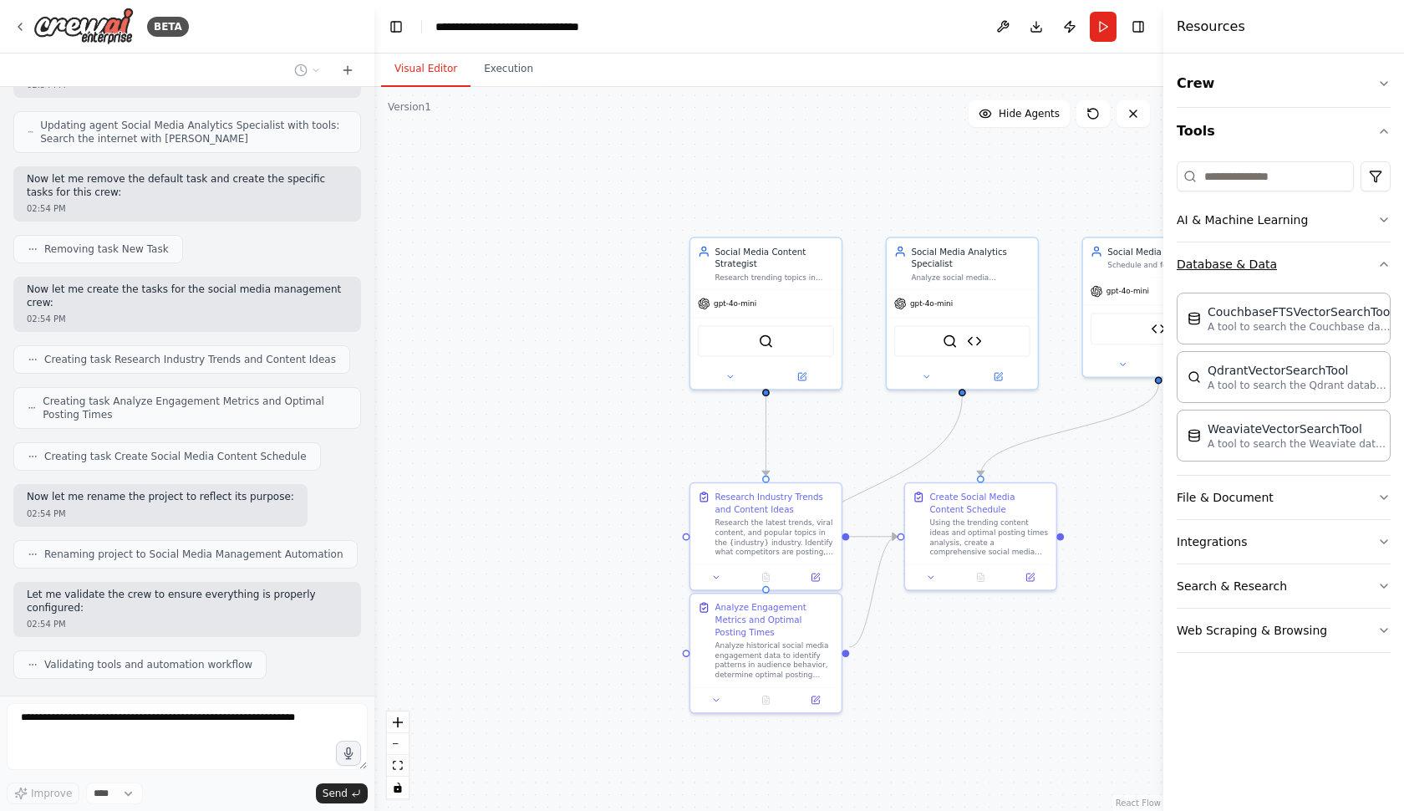
click at [1303, 265] on button "Database & Data" at bounding box center [1284, 263] width 214 height 43
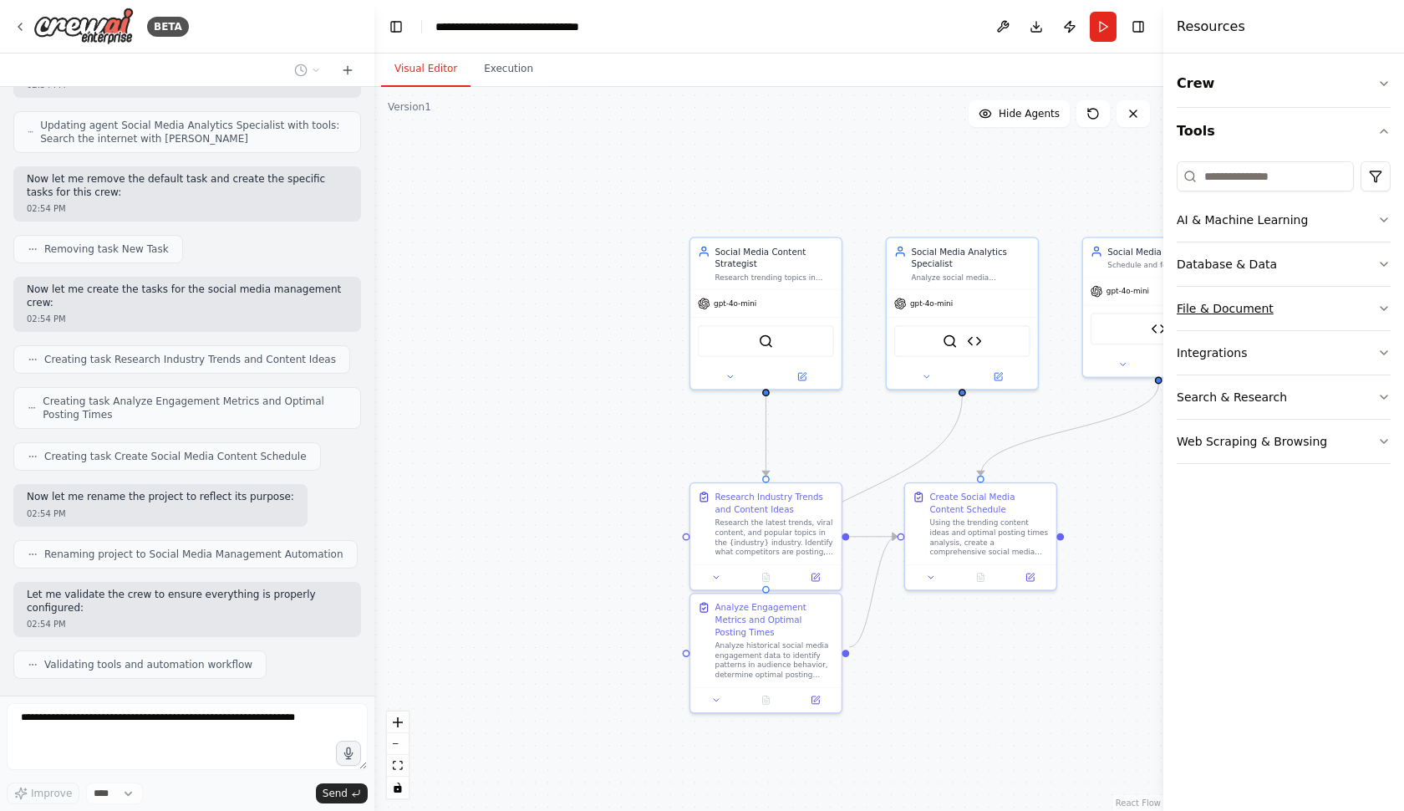
click at [1301, 304] on button "File & Document" at bounding box center [1284, 308] width 214 height 43
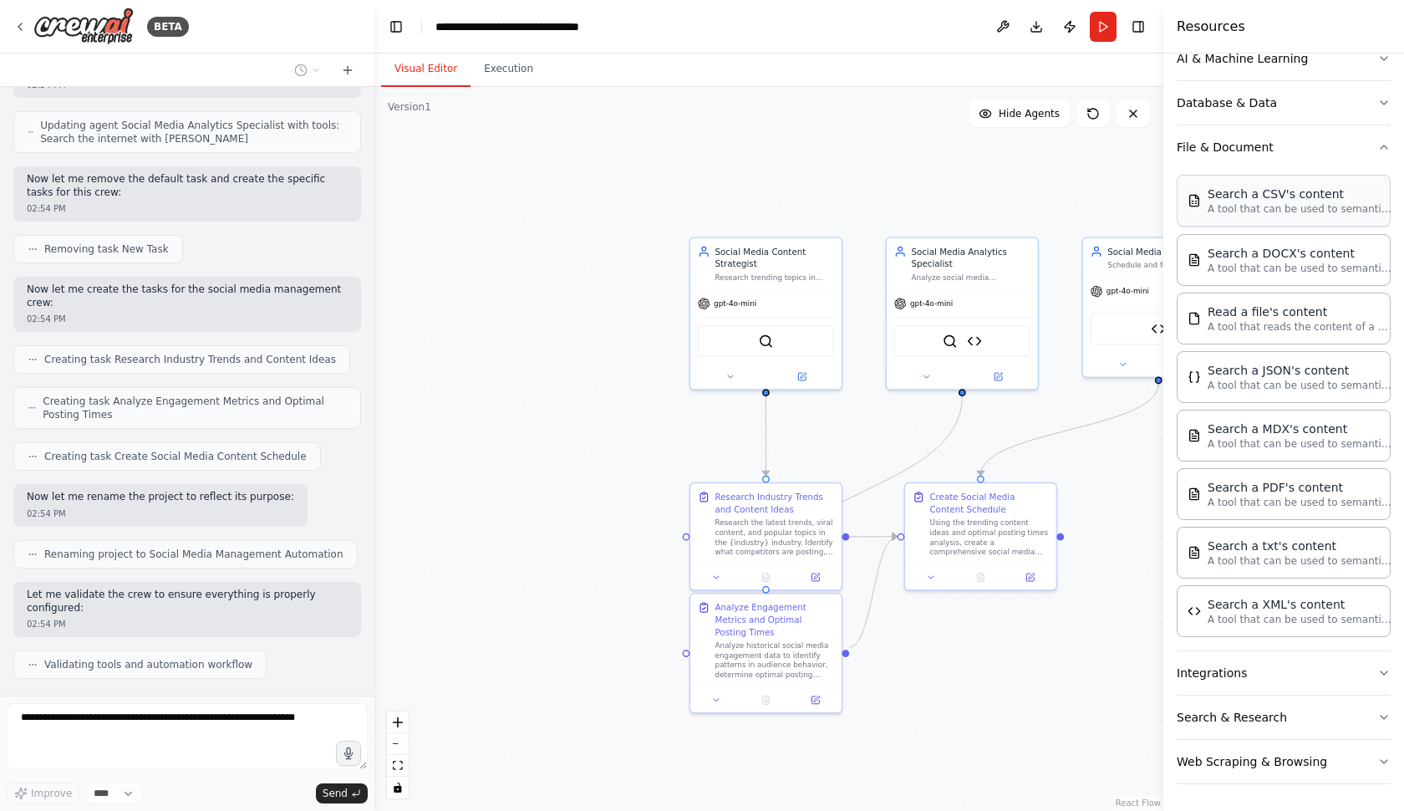
scroll to position [161, 0]
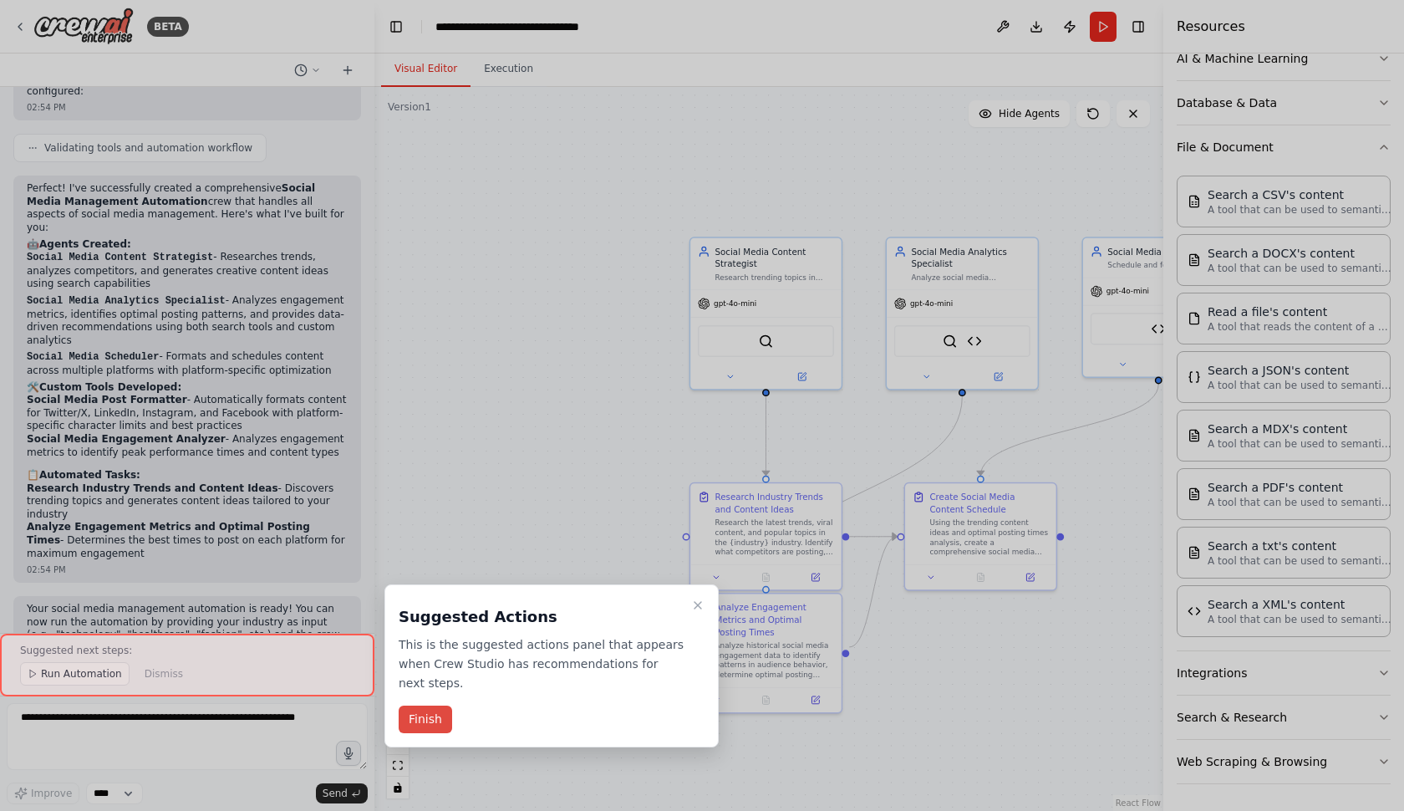
click at [430, 720] on button "Finish" at bounding box center [425, 719] width 53 height 28
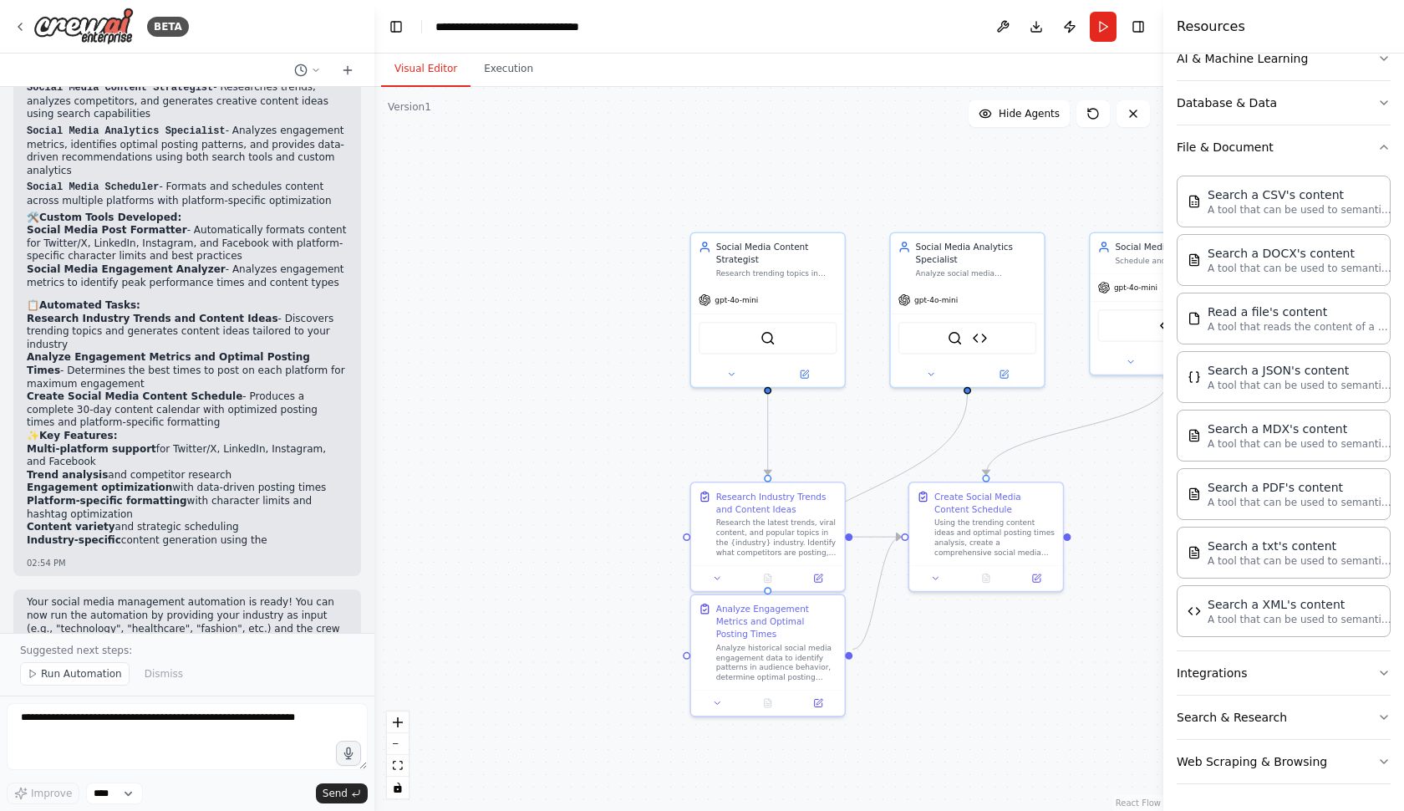
scroll to position [2001, 0]
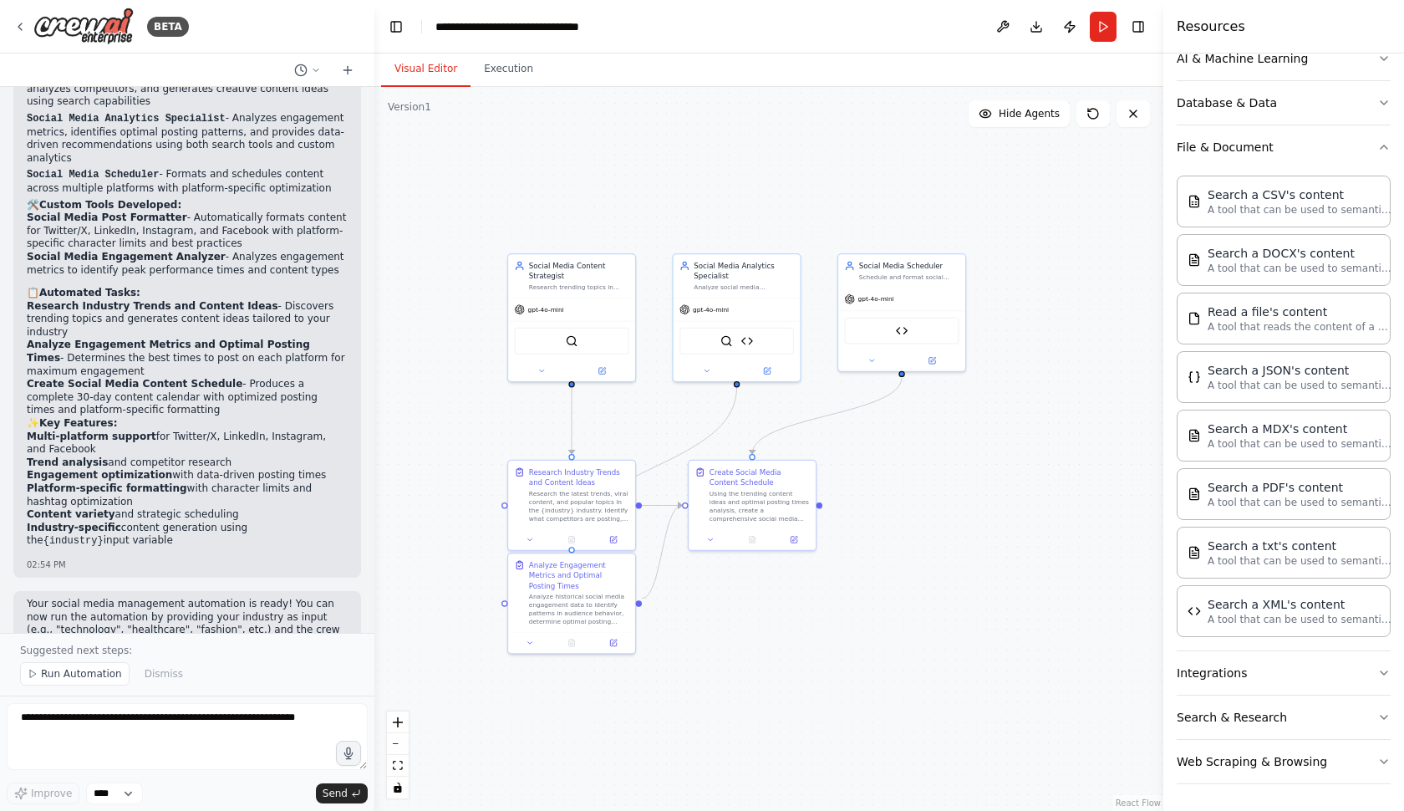
drag, startPoint x: 1118, startPoint y: 489, endPoint x: 942, endPoint y: 455, distance: 179.5
click at [942, 456] on div ".deletable-edge-delete-btn { width: 20px; height: 20px; border: 0px solid #ffff…" at bounding box center [768, 449] width 789 height 724
click at [909, 288] on div "gpt-4o-mini" at bounding box center [901, 293] width 127 height 23
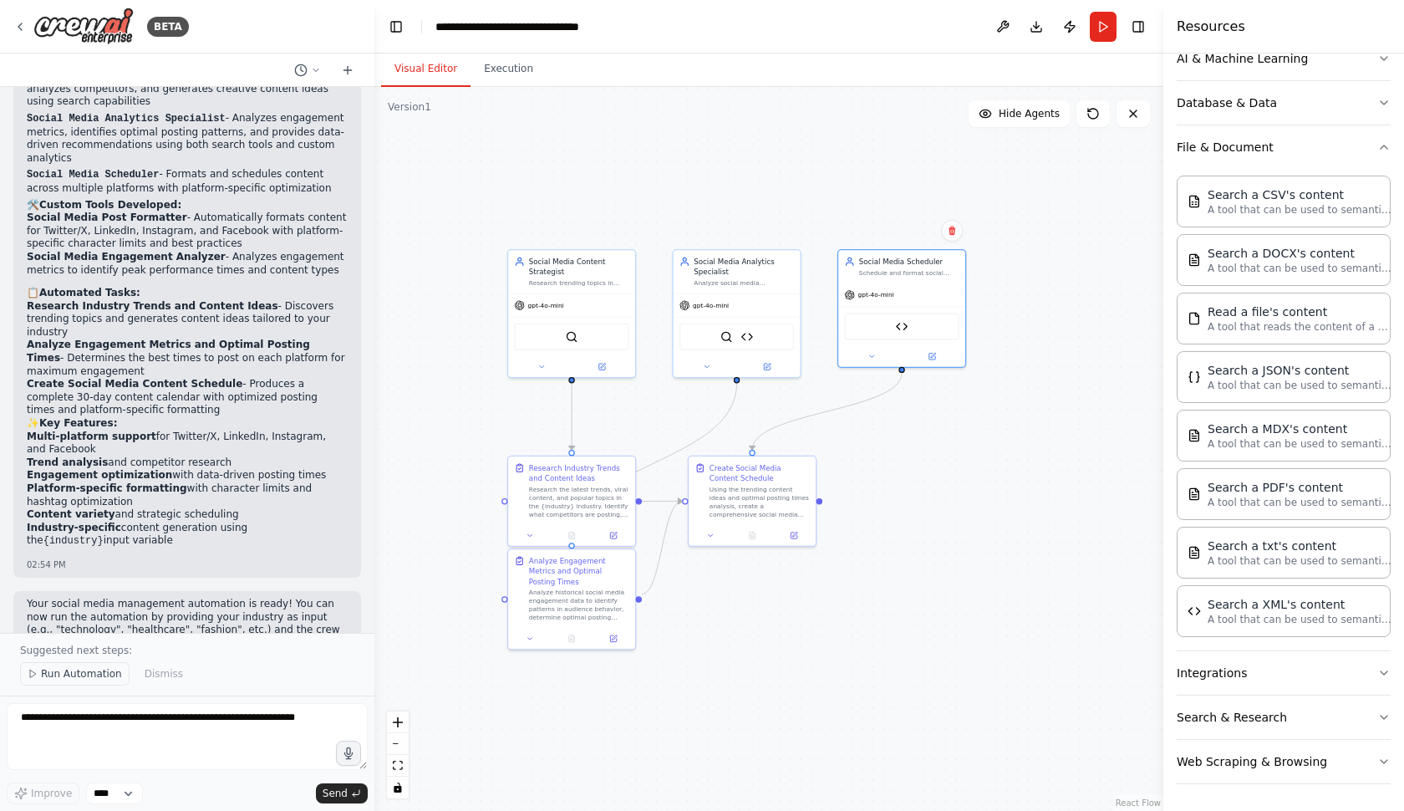
click at [78, 673] on span "Run Automation" at bounding box center [81, 673] width 81 height 13
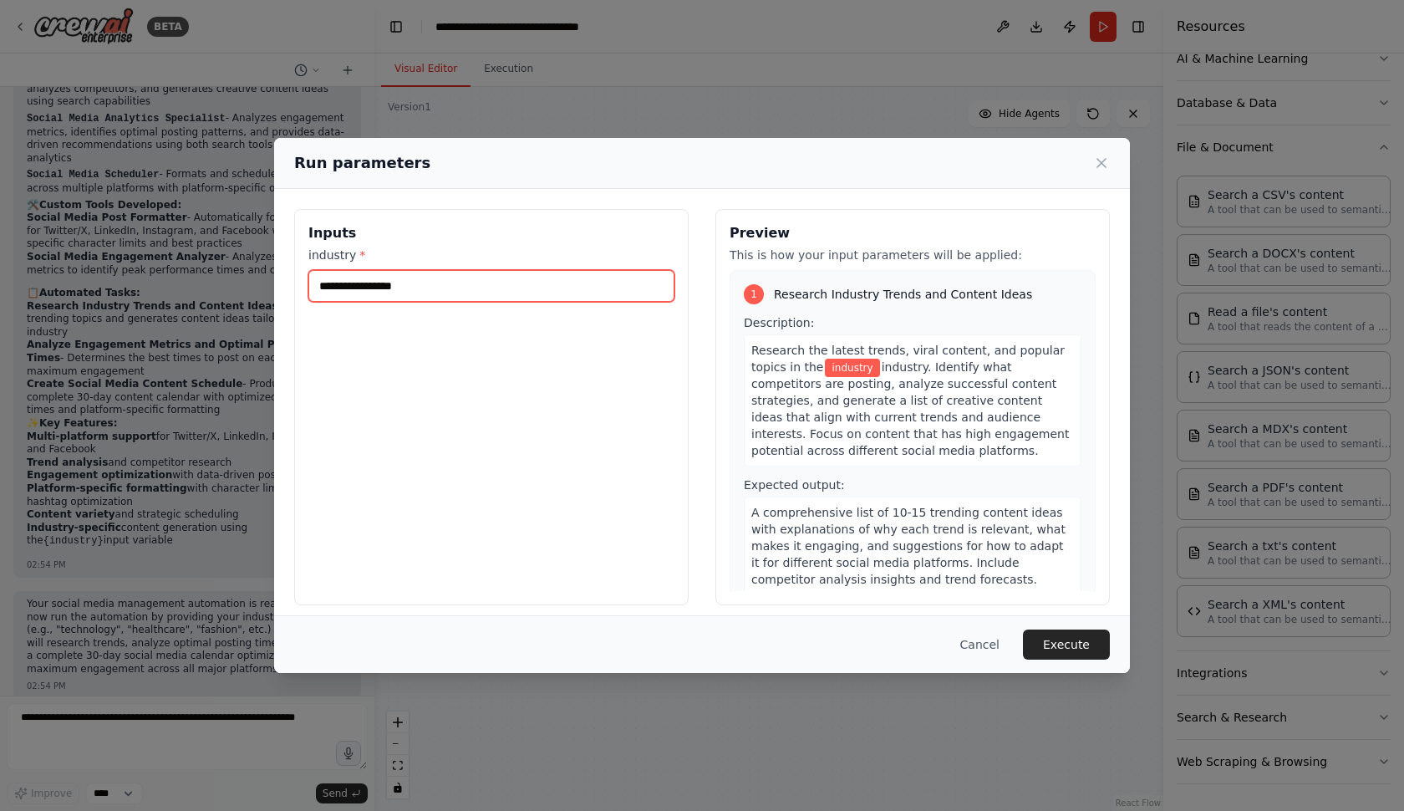
click at [475, 277] on input "industry *" at bounding box center [491, 286] width 366 height 32
type input "**********"
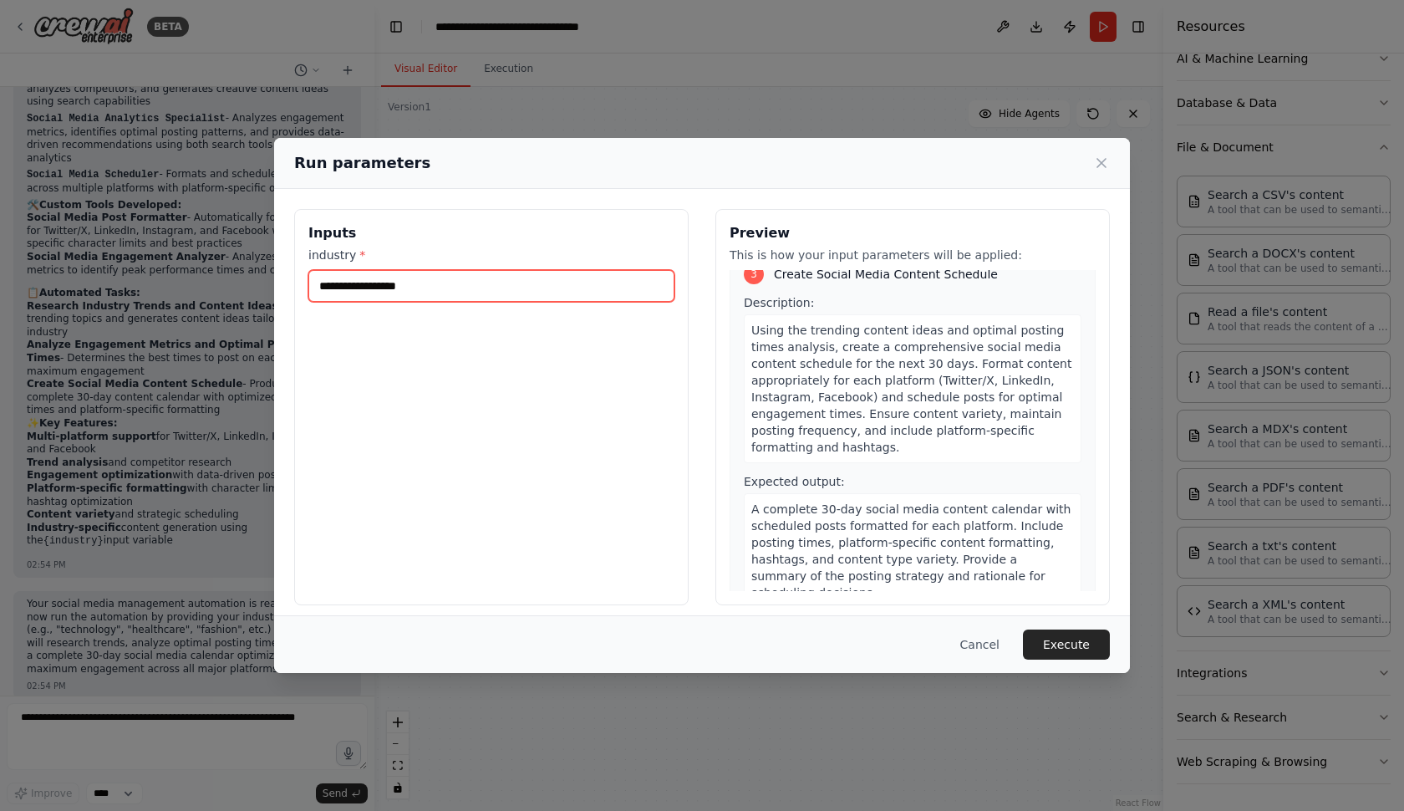
scroll to position [787, 0]
click at [1035, 647] on button "Execute" at bounding box center [1066, 644] width 87 height 30
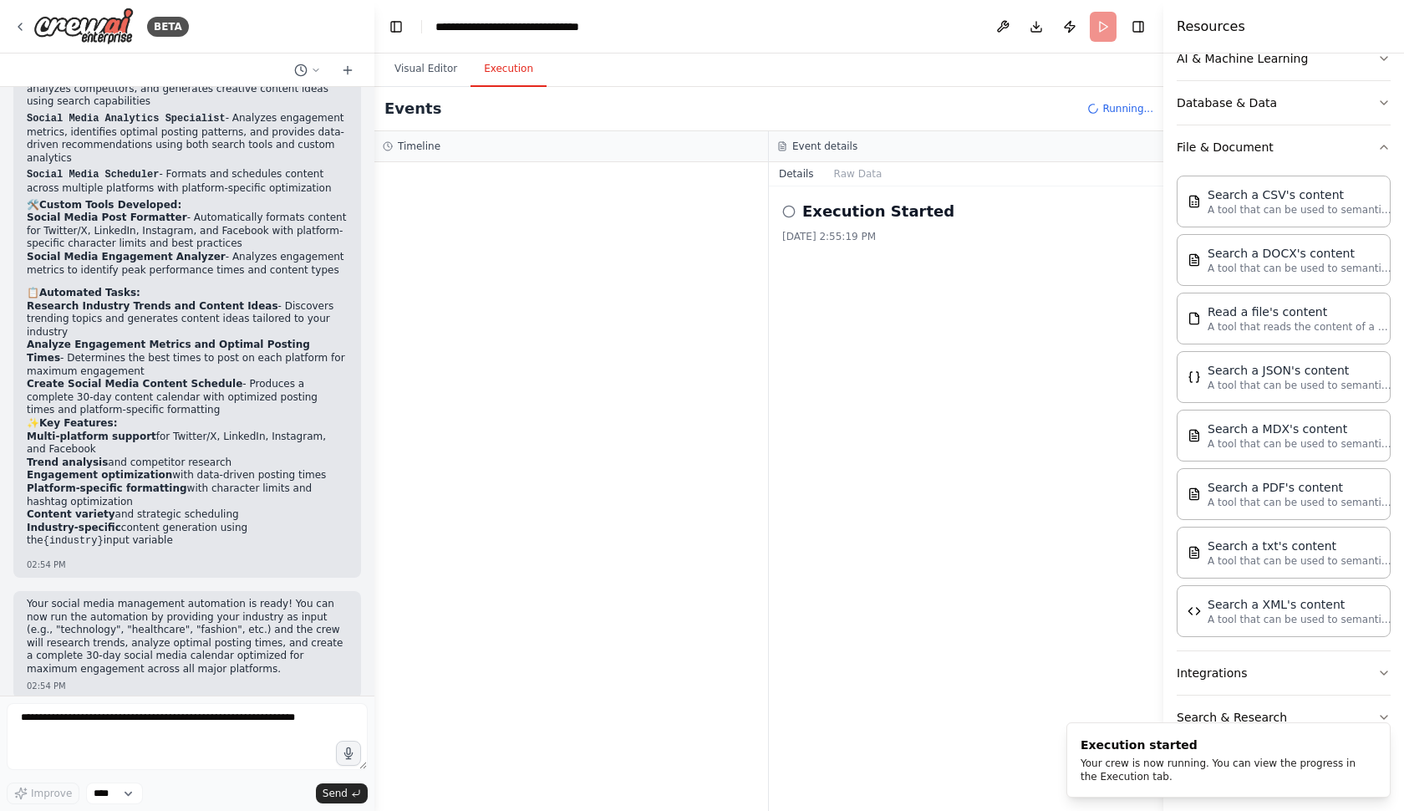
click at [516, 74] on button "Execution" at bounding box center [509, 69] width 76 height 35
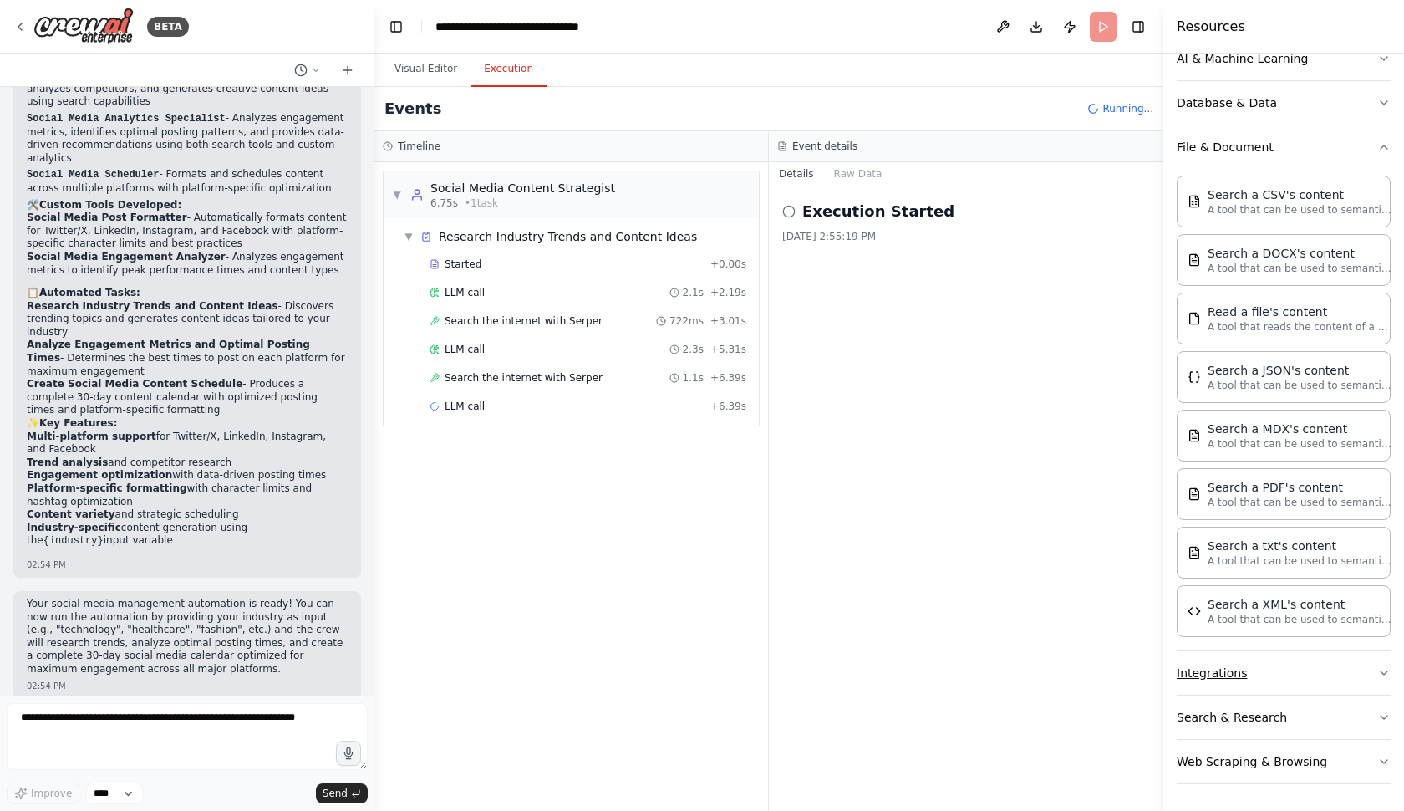
click at [1285, 663] on button "Integrations" at bounding box center [1284, 672] width 214 height 43
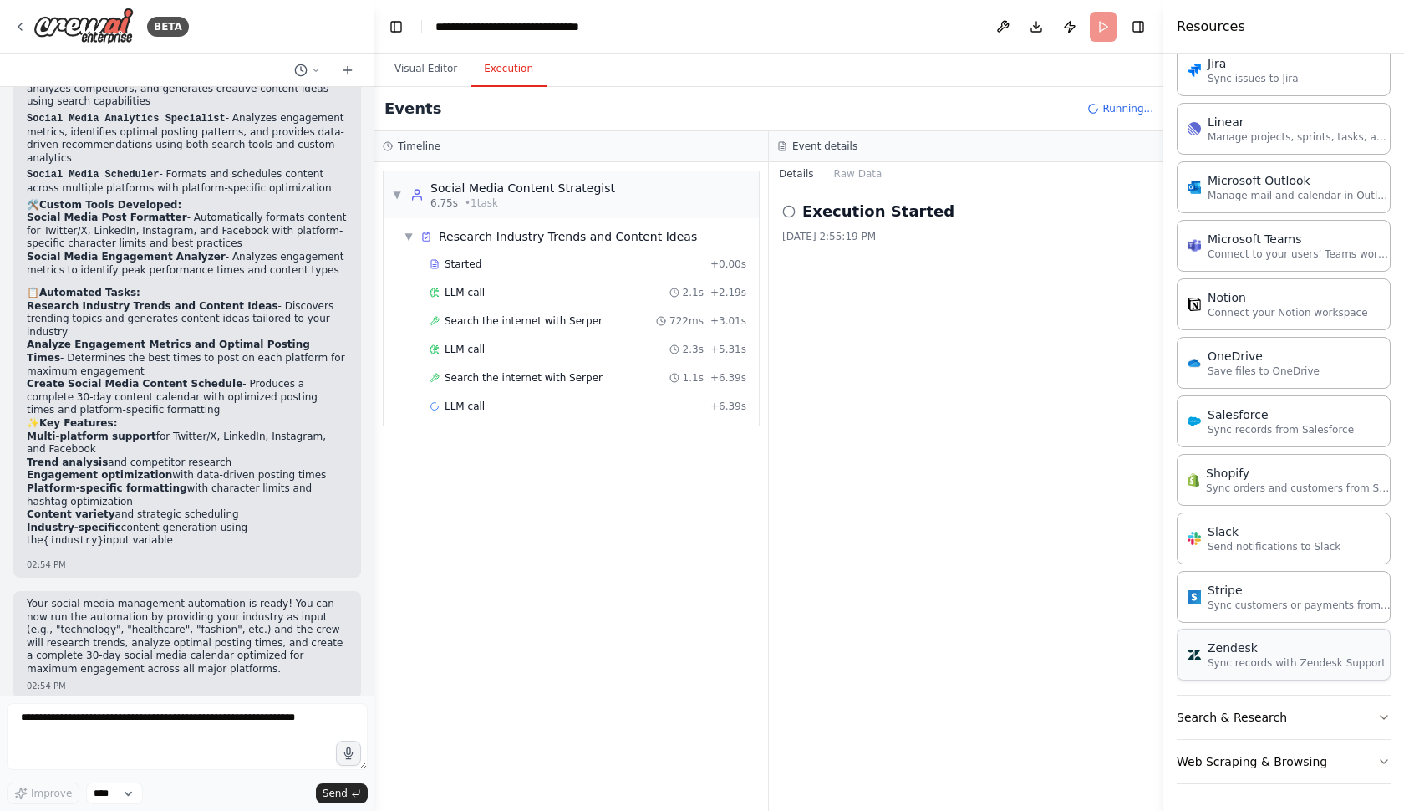
scroll to position [1403, 0]
click at [1276, 715] on button "Search & Research" at bounding box center [1284, 716] width 214 height 43
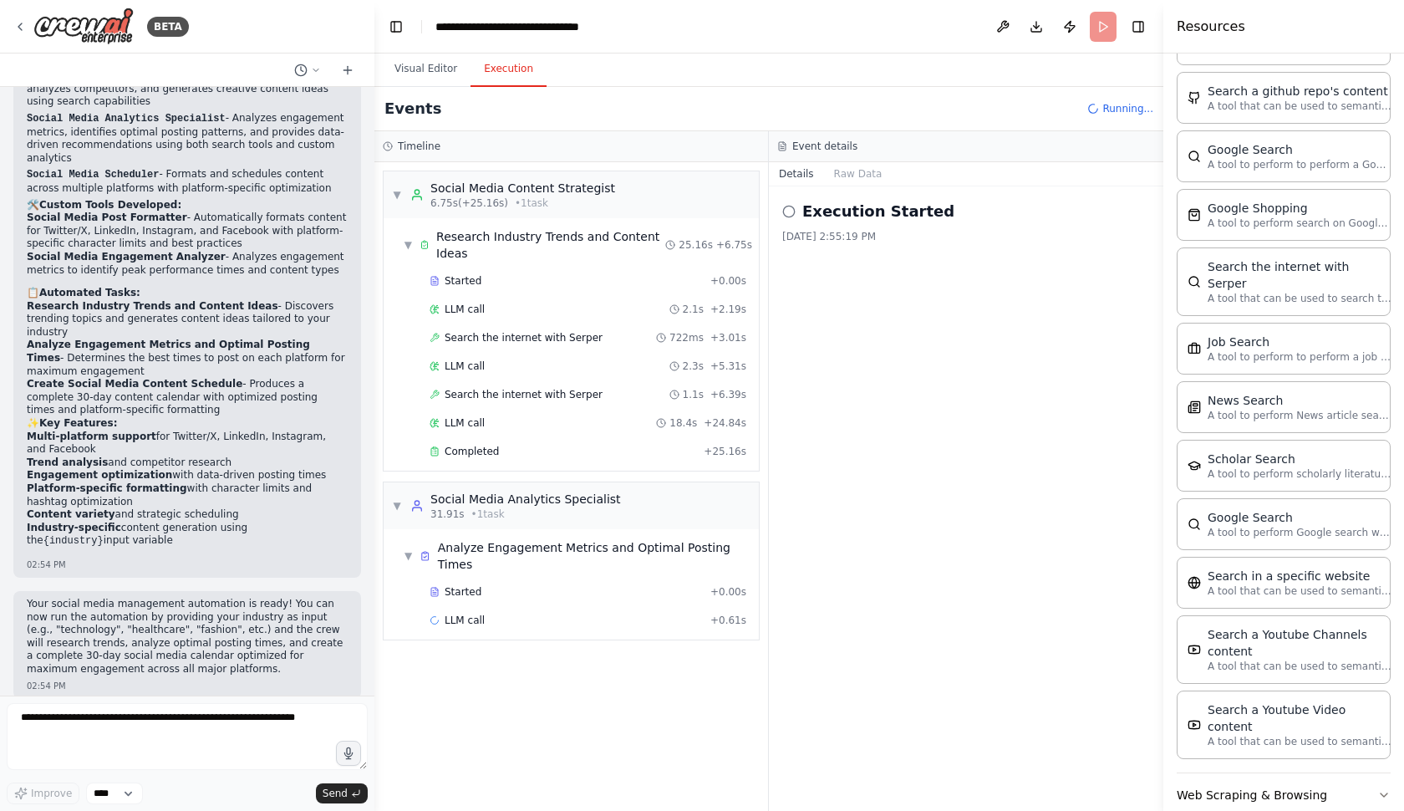
scroll to position [0, 0]
click at [1246, 773] on button "Web Scraping & Browsing" at bounding box center [1284, 794] width 214 height 43
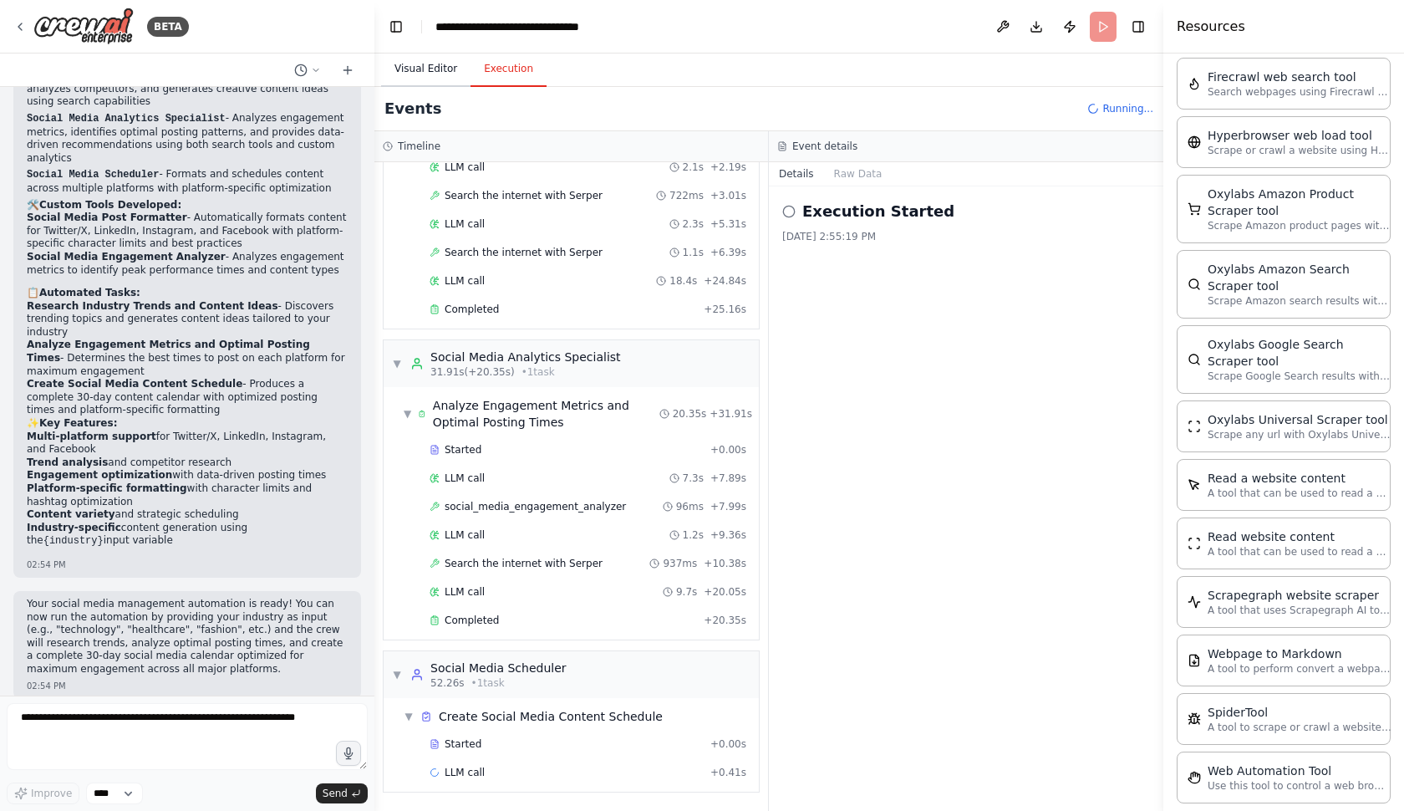
click at [421, 74] on button "Visual Editor" at bounding box center [425, 69] width 89 height 35
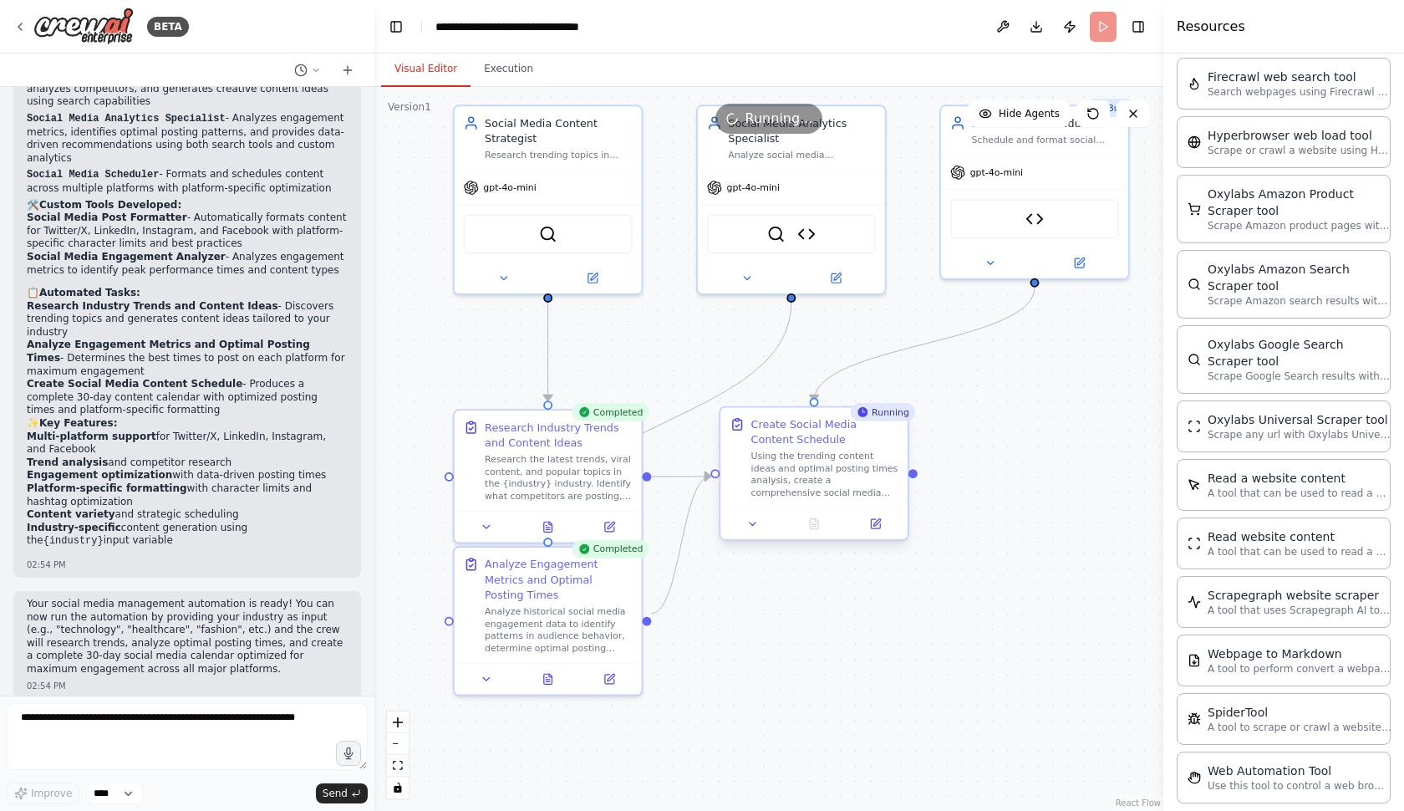
click at [768, 503] on div "Create Social Media Content Schedule Using the trending content ideas and optim…" at bounding box center [813, 457] width 187 height 100
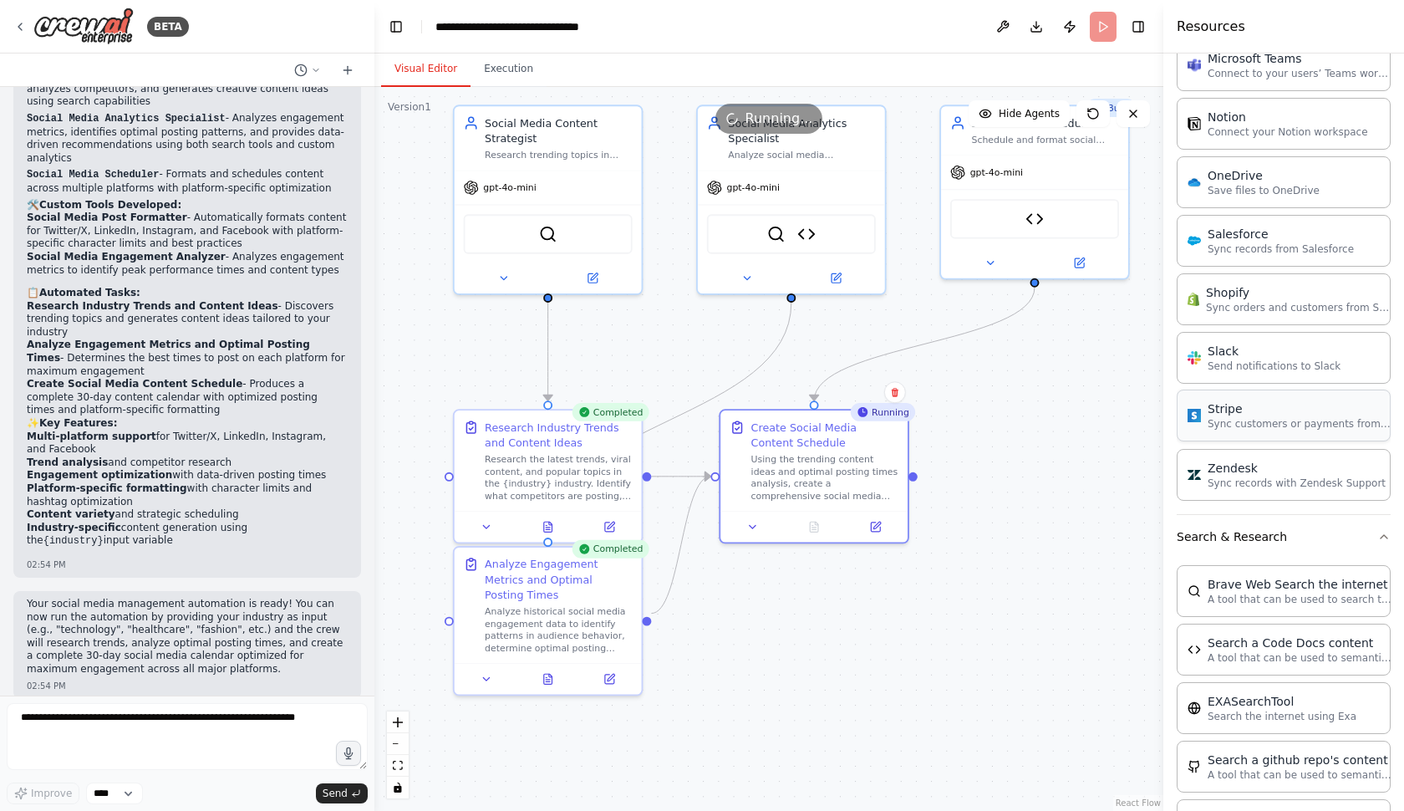
scroll to position [1580, 0]
click at [1290, 530] on button "Search & Research" at bounding box center [1284, 539] width 214 height 43
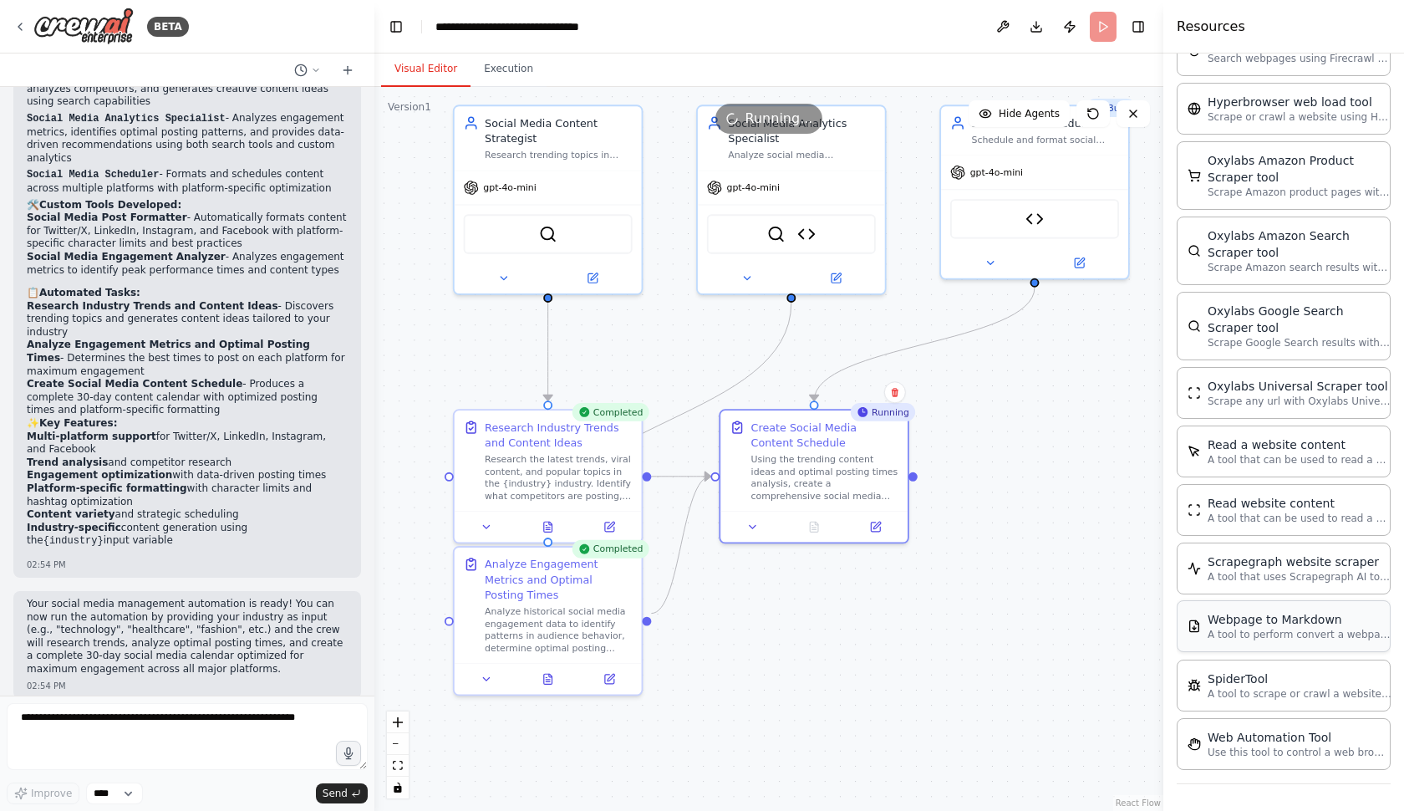
scroll to position [0, 0]
click at [1271, 751] on p "Use this tool to control a web browser and interact with websites using natural…" at bounding box center [1300, 751] width 184 height 13
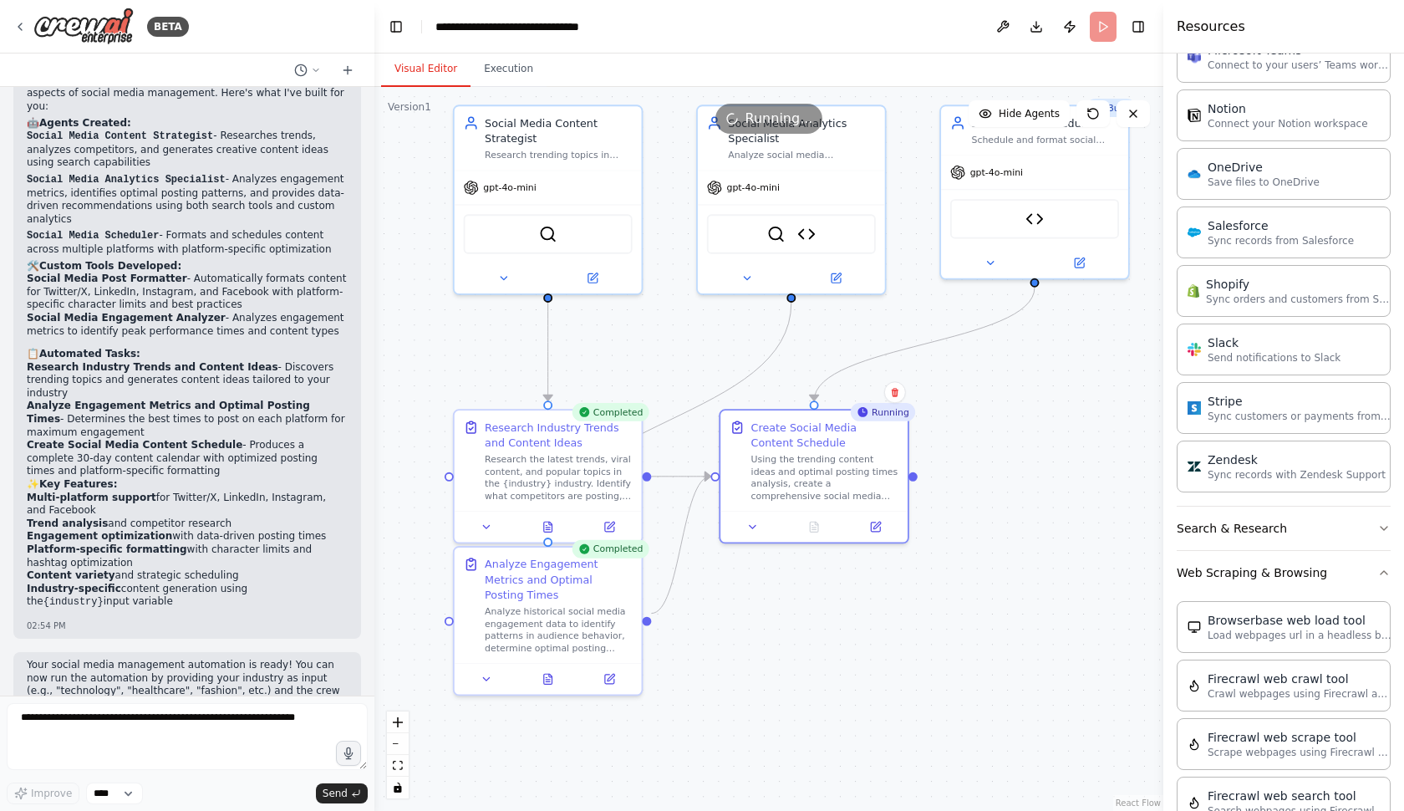
scroll to position [1938, 0]
click at [490, 55] on button "Execution" at bounding box center [509, 69] width 76 height 35
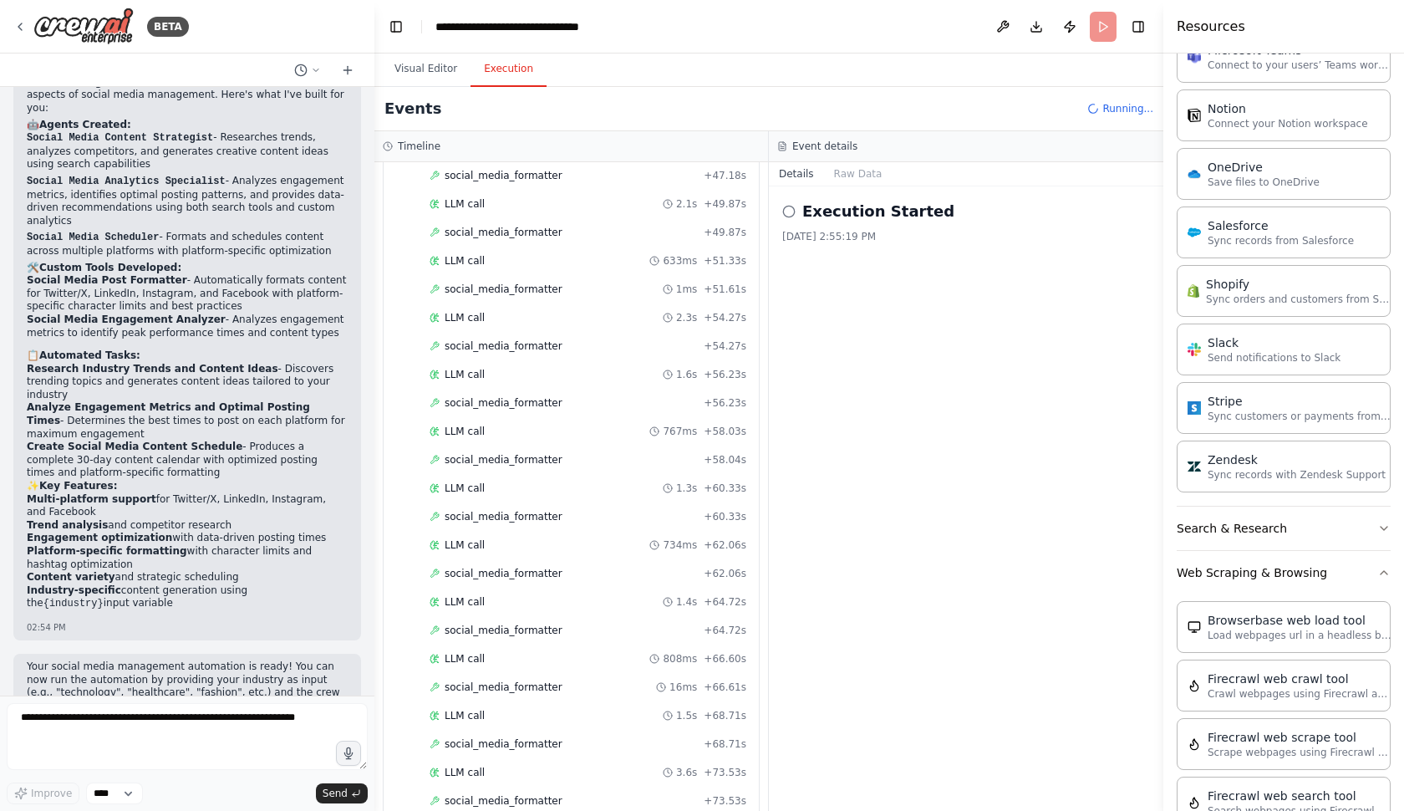
scroll to position [1222, 0]
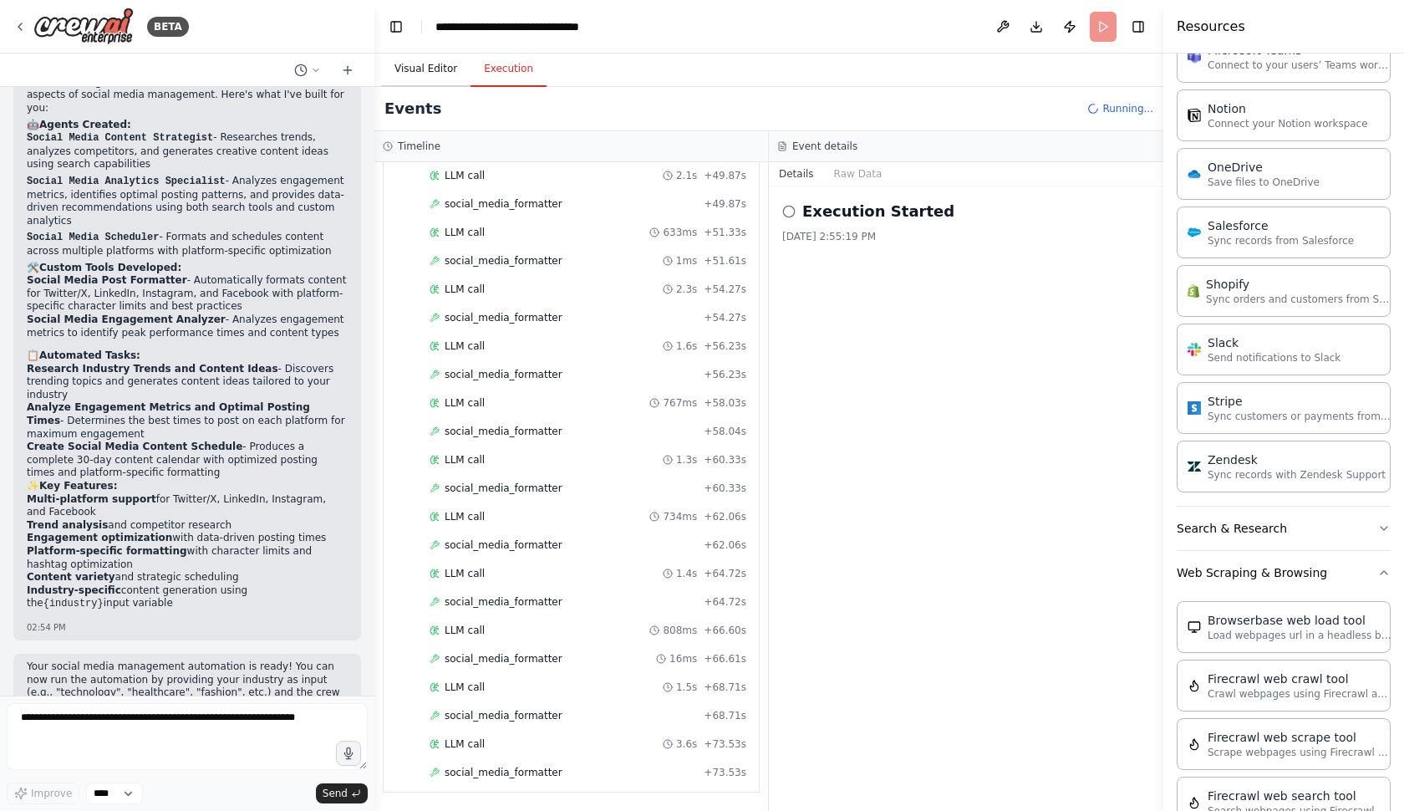
click at [410, 56] on button "Visual Editor" at bounding box center [425, 69] width 89 height 35
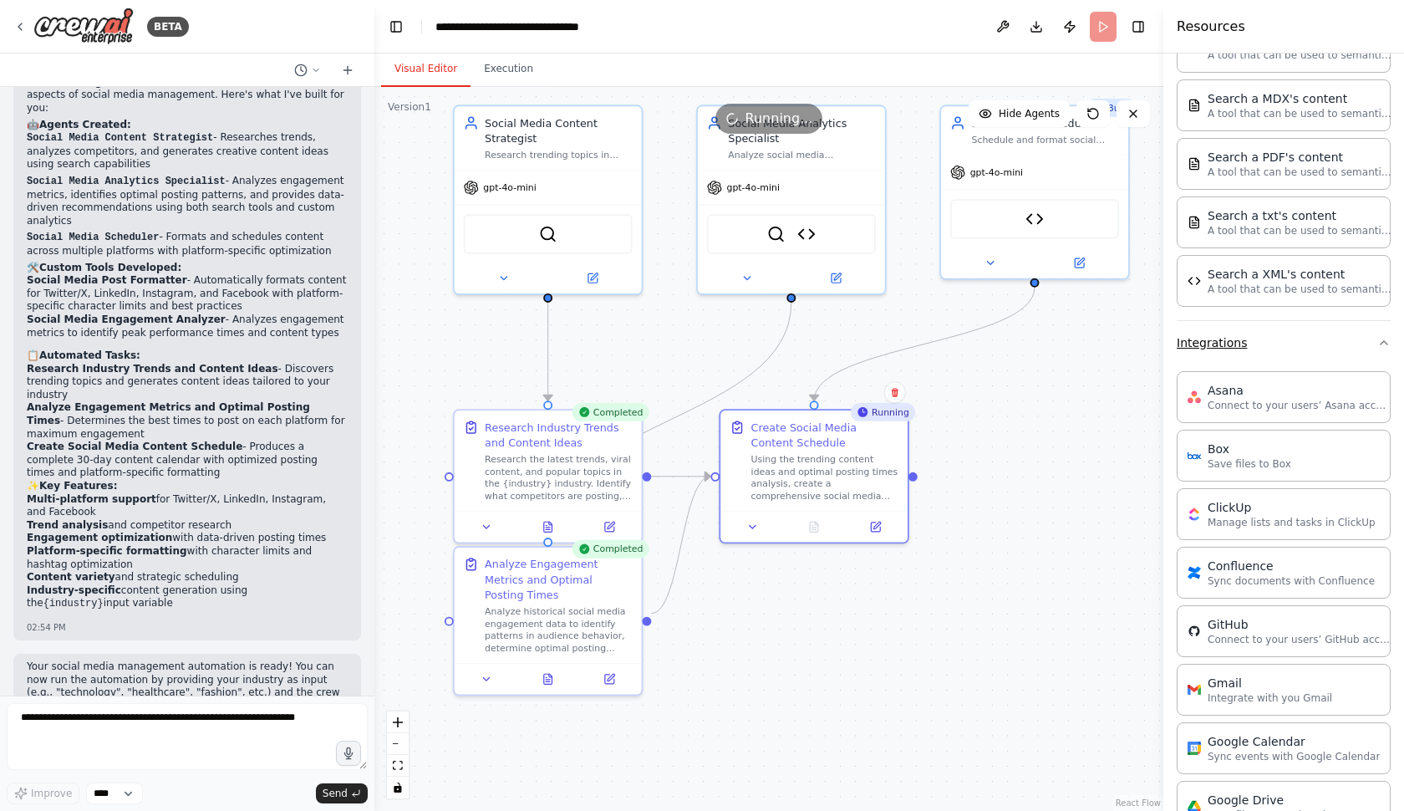
click at [1282, 344] on button "Integrations" at bounding box center [1284, 342] width 214 height 43
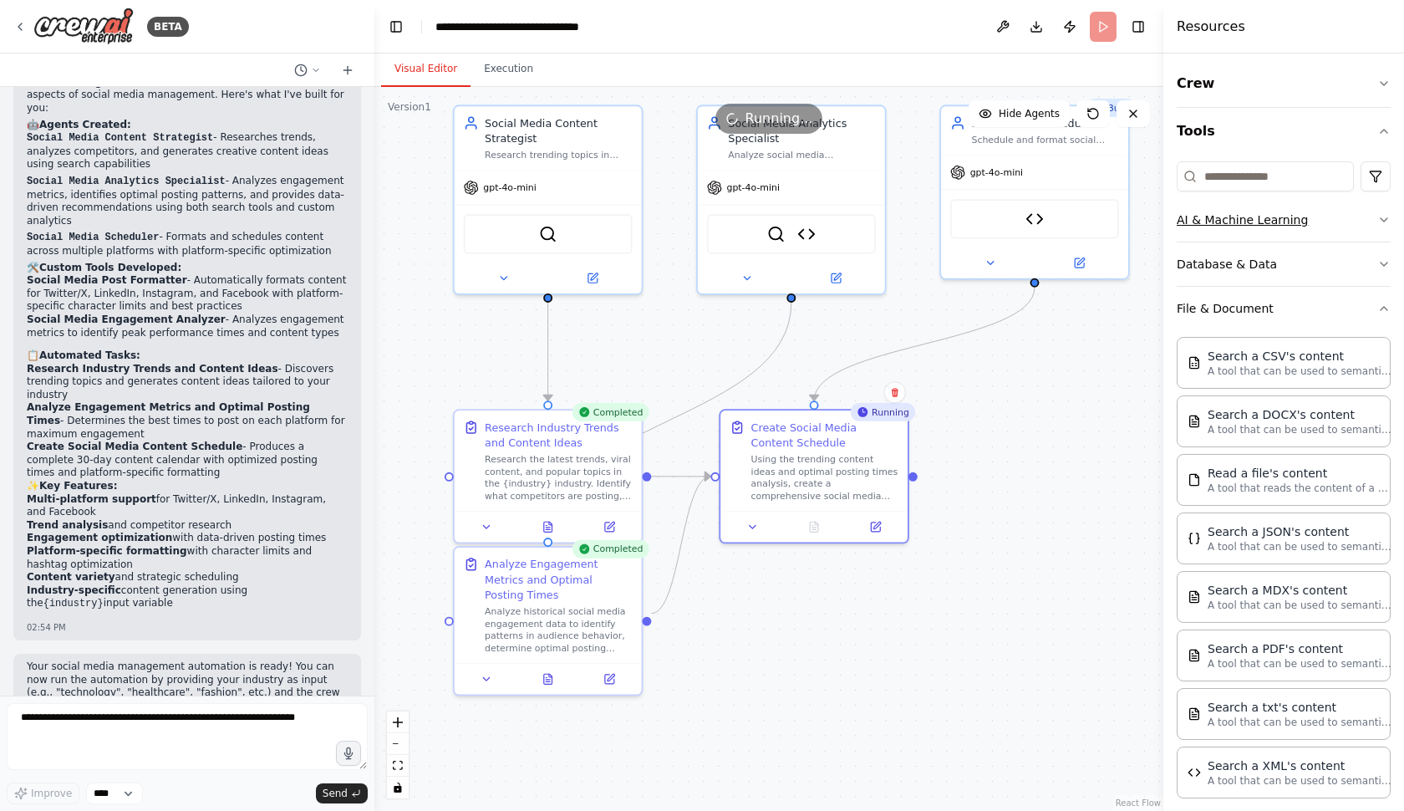
scroll to position [0, 0]
click at [1283, 171] on input at bounding box center [1265, 176] width 177 height 30
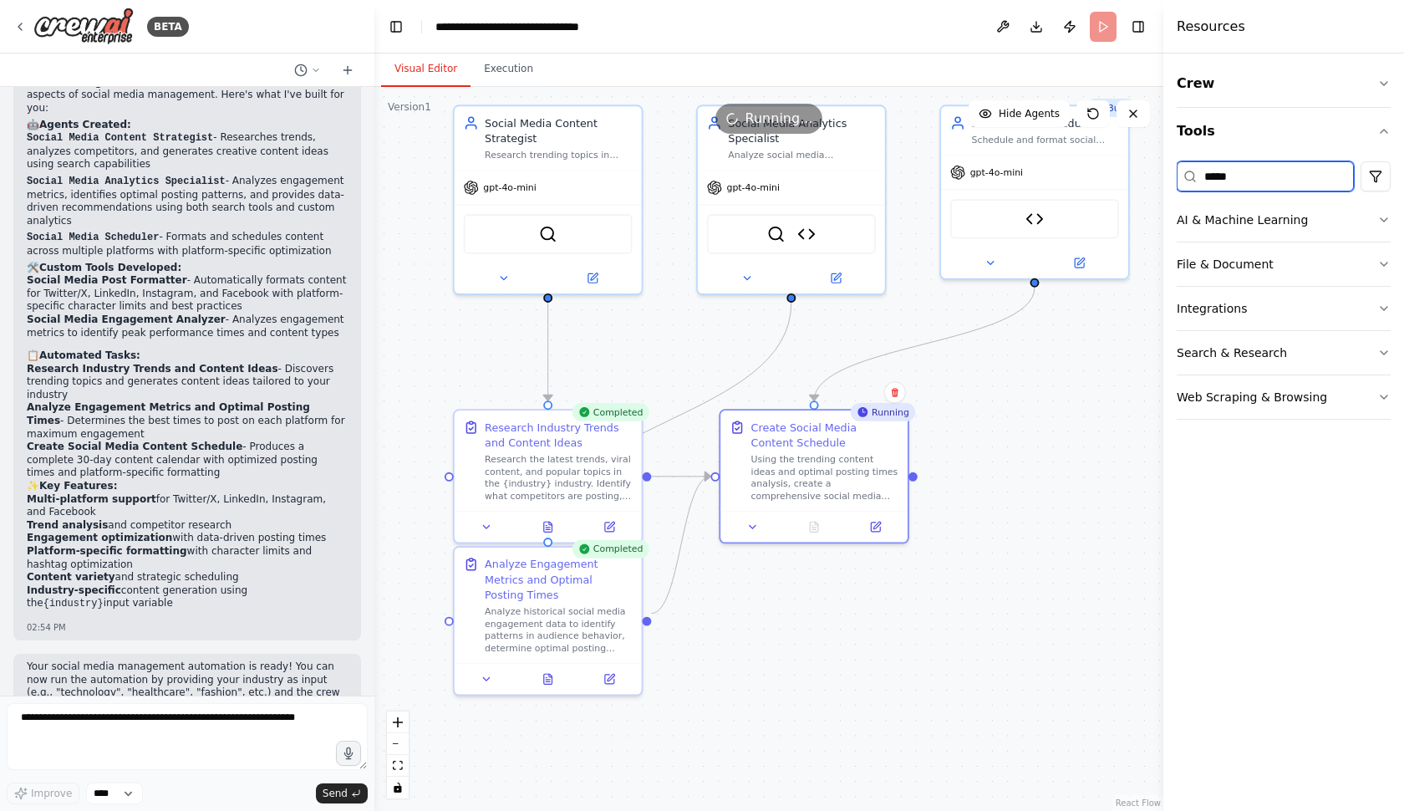
type input "*"
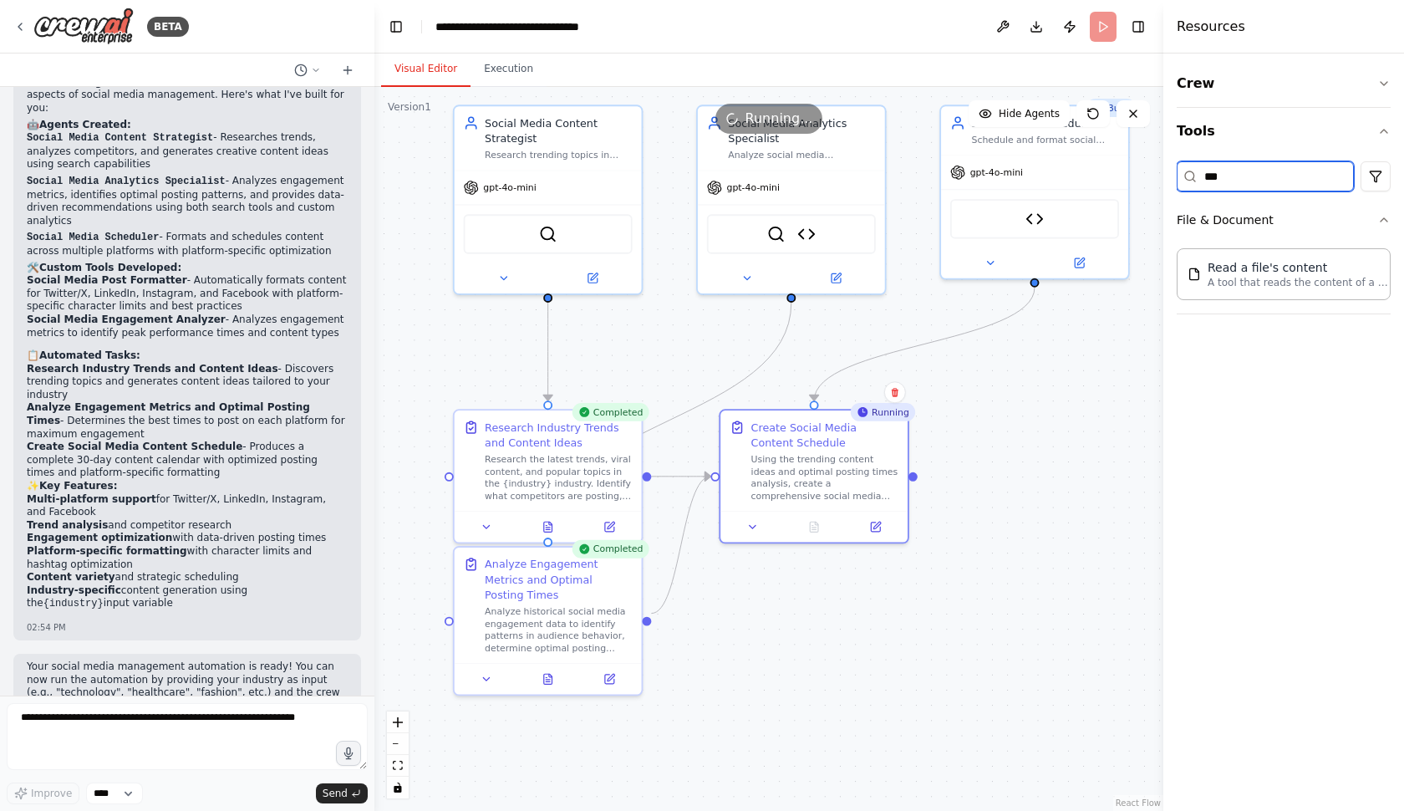
type input "****"
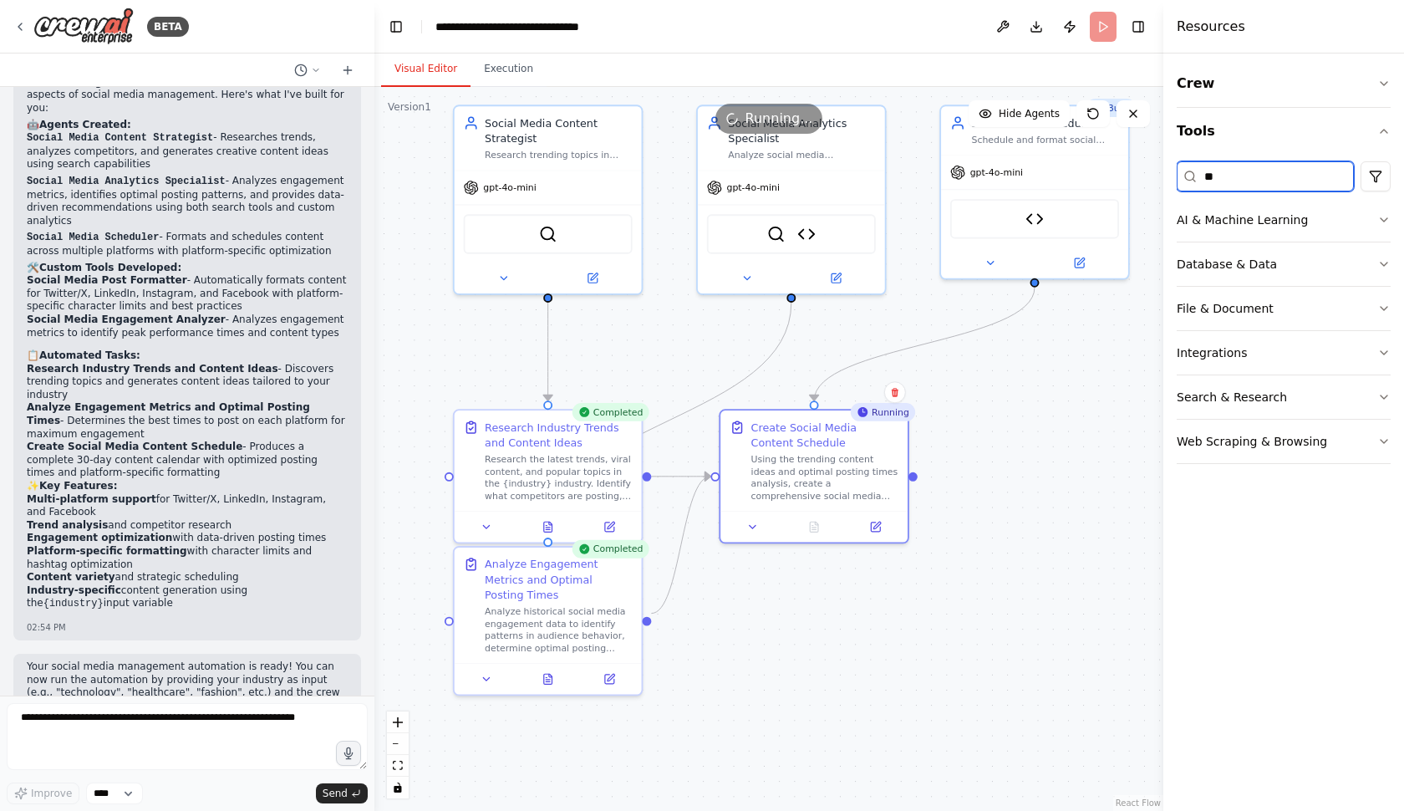
type input "*"
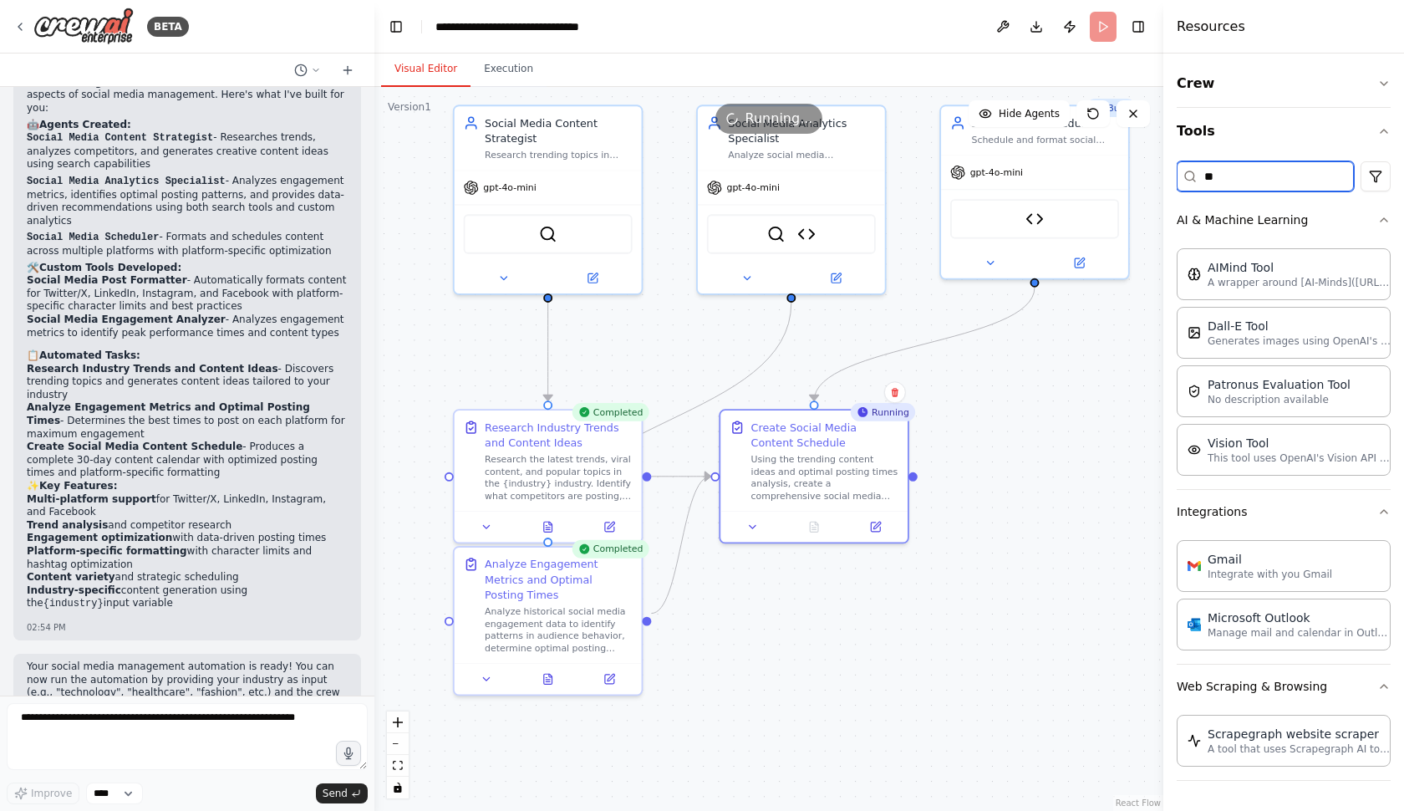
type input "*"
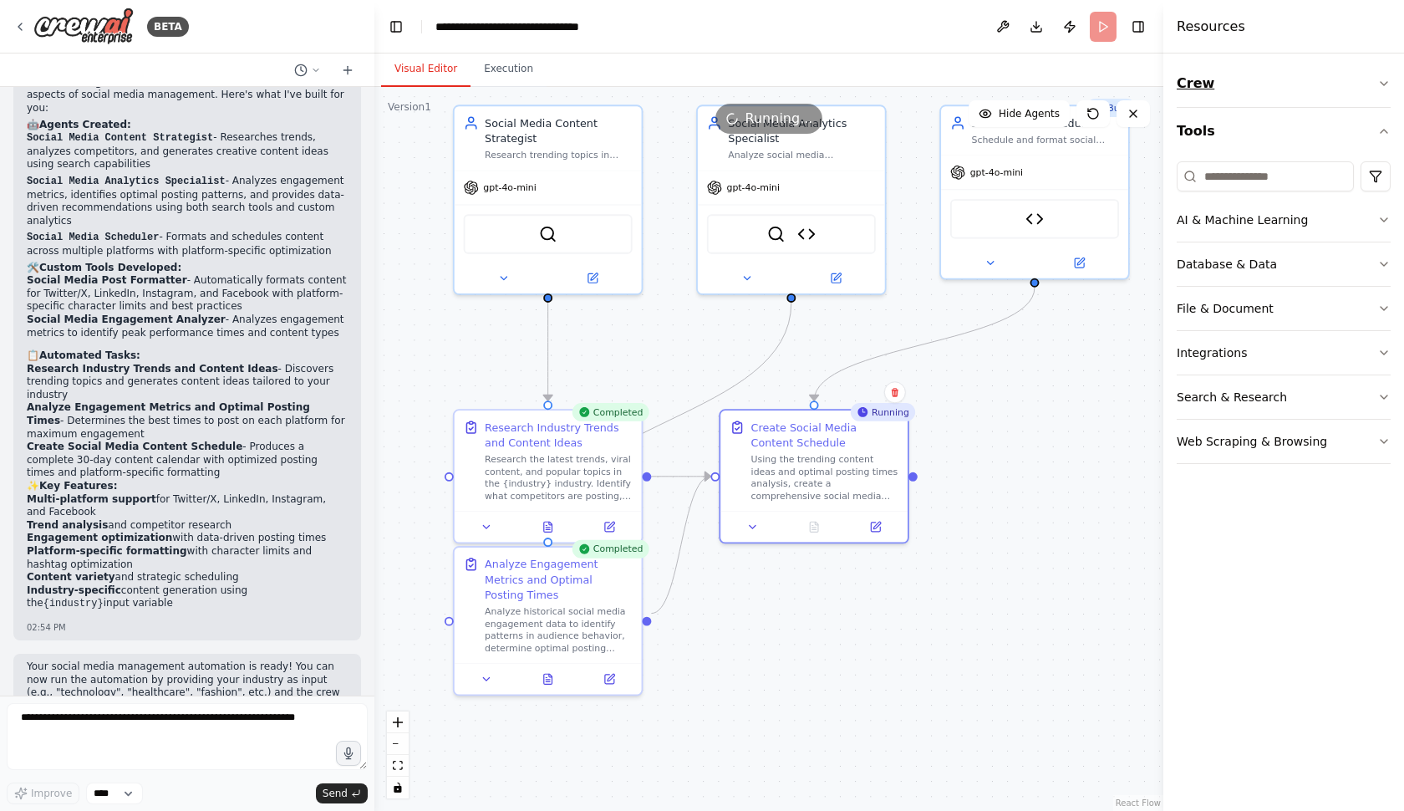
click at [1274, 101] on button "Crew" at bounding box center [1284, 83] width 214 height 47
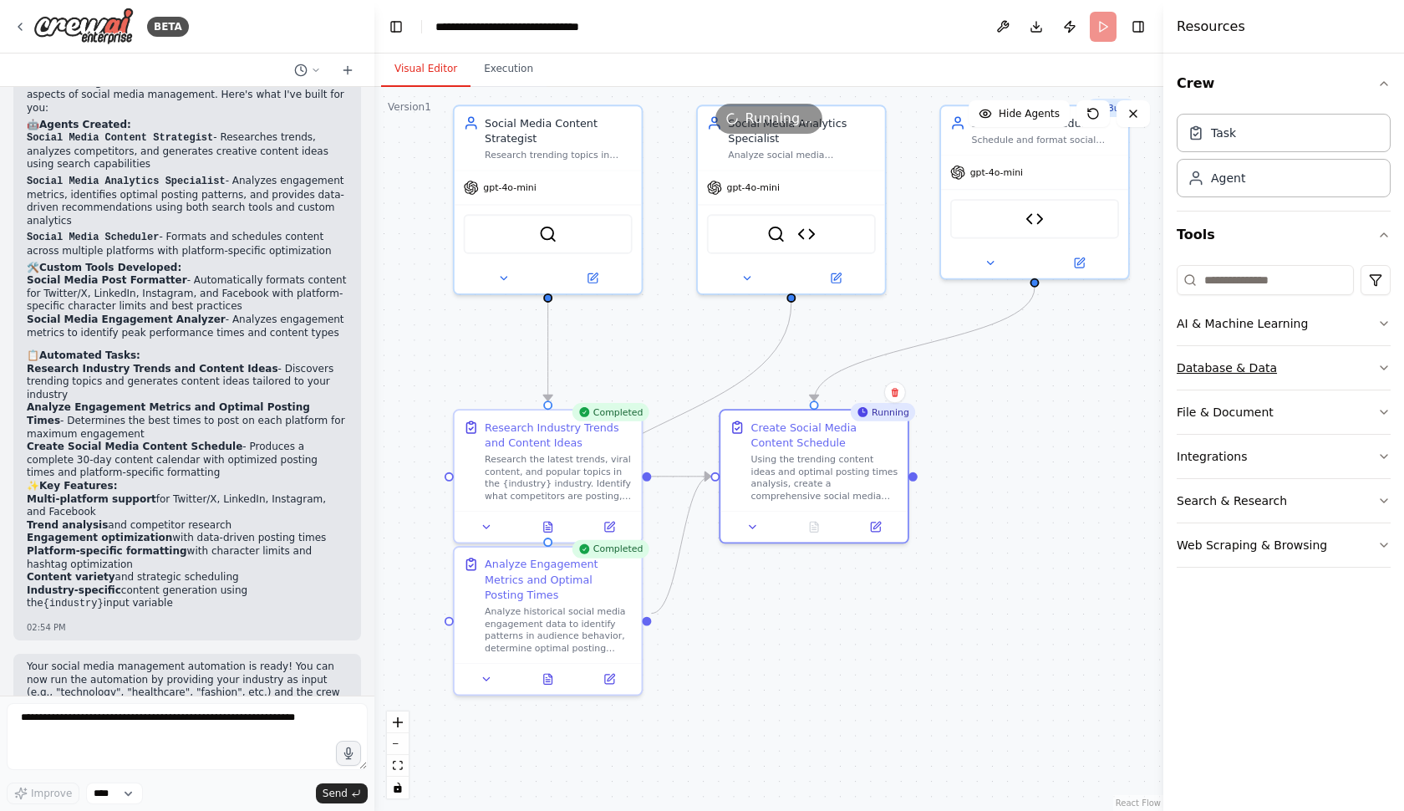
click at [1304, 371] on button "Database & Data" at bounding box center [1284, 367] width 214 height 43
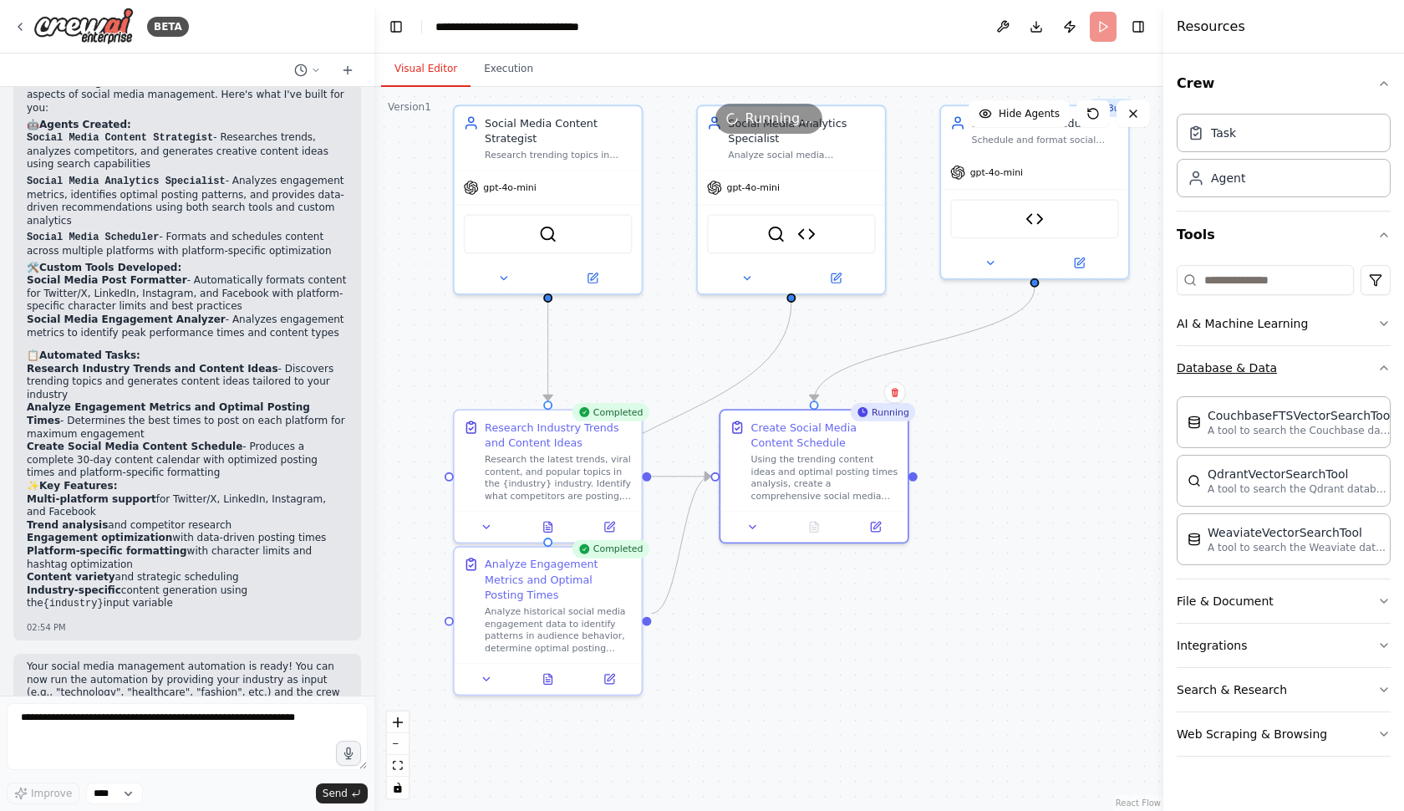
click at [1304, 371] on button "Database & Data" at bounding box center [1284, 367] width 214 height 43
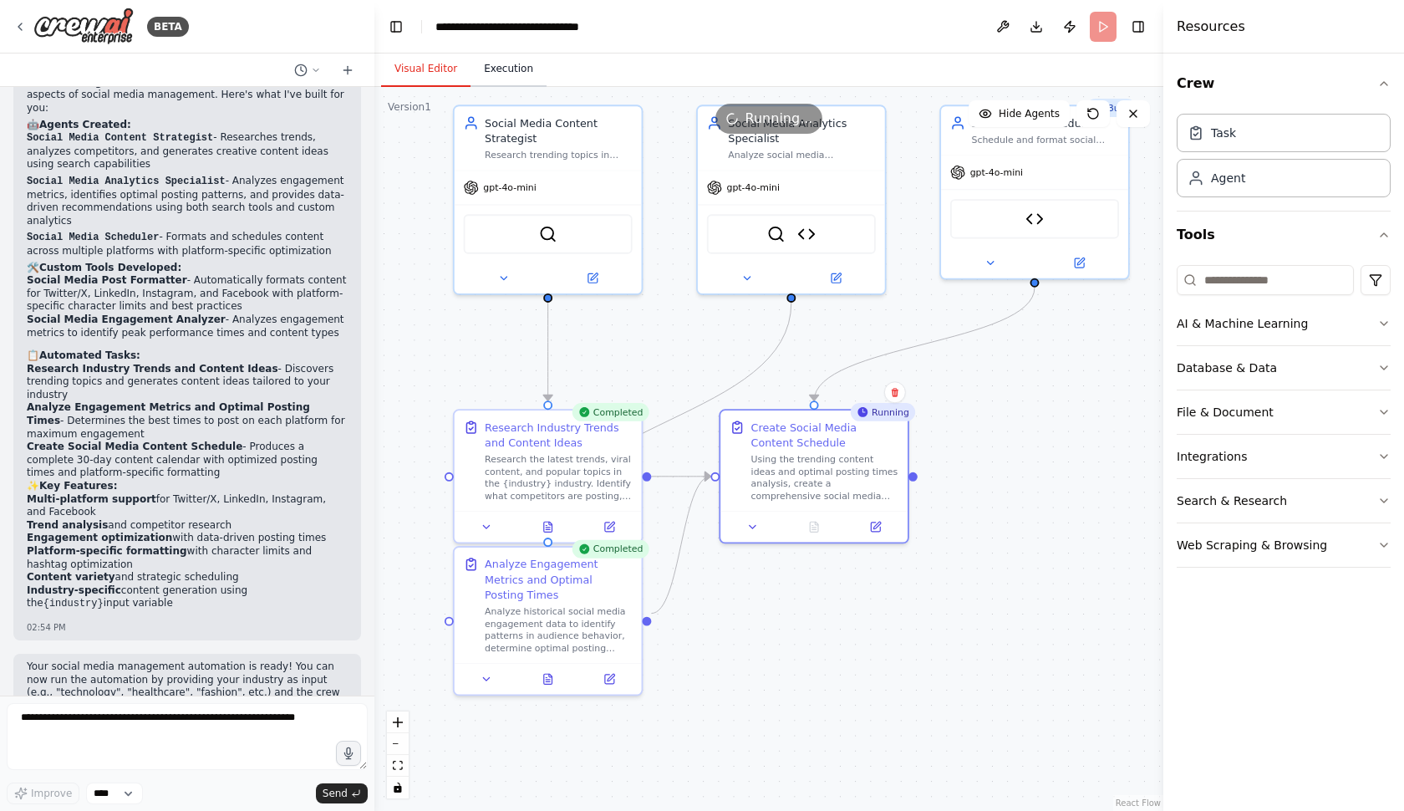
click at [511, 77] on button "Execution" at bounding box center [509, 69] width 76 height 35
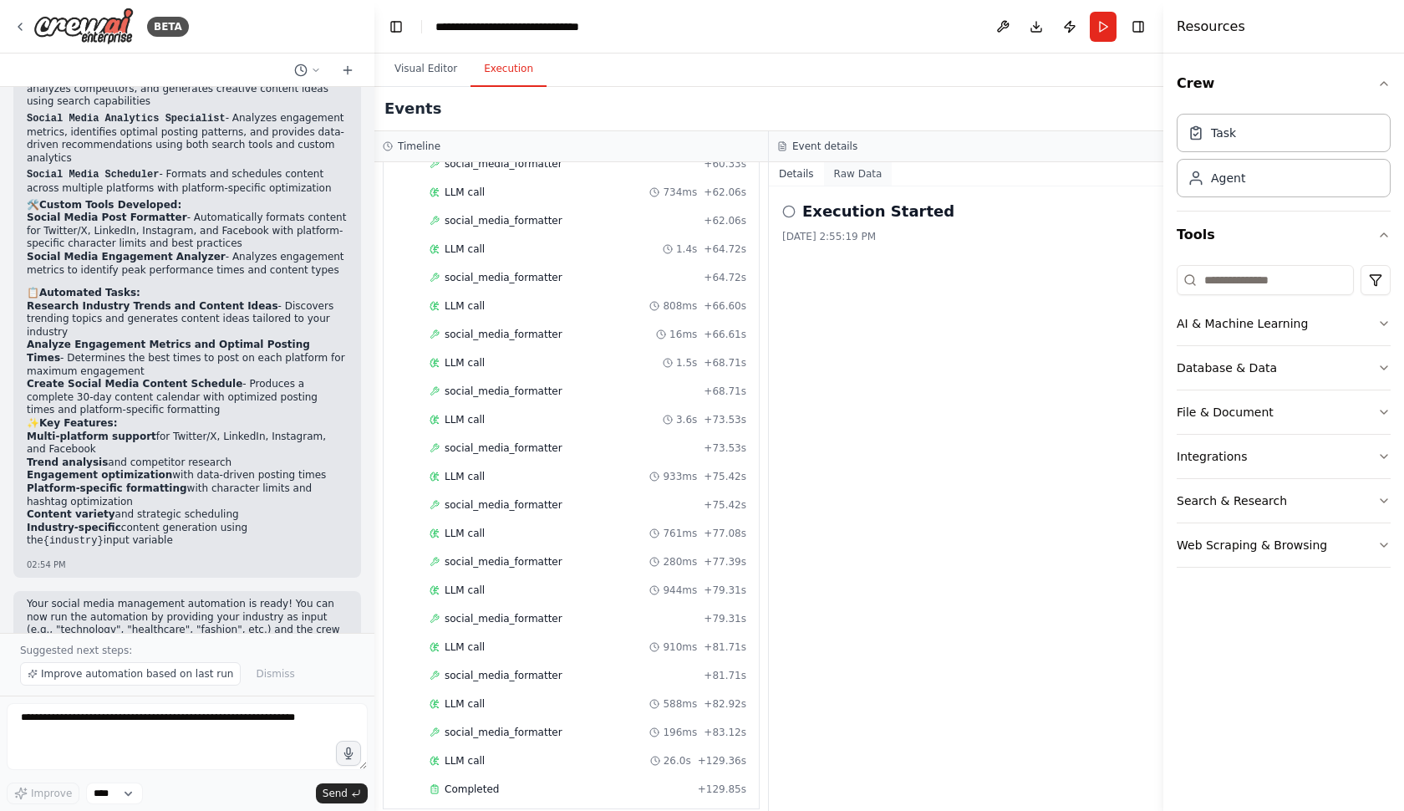
click at [881, 177] on button "Raw Data" at bounding box center [858, 173] width 69 height 23
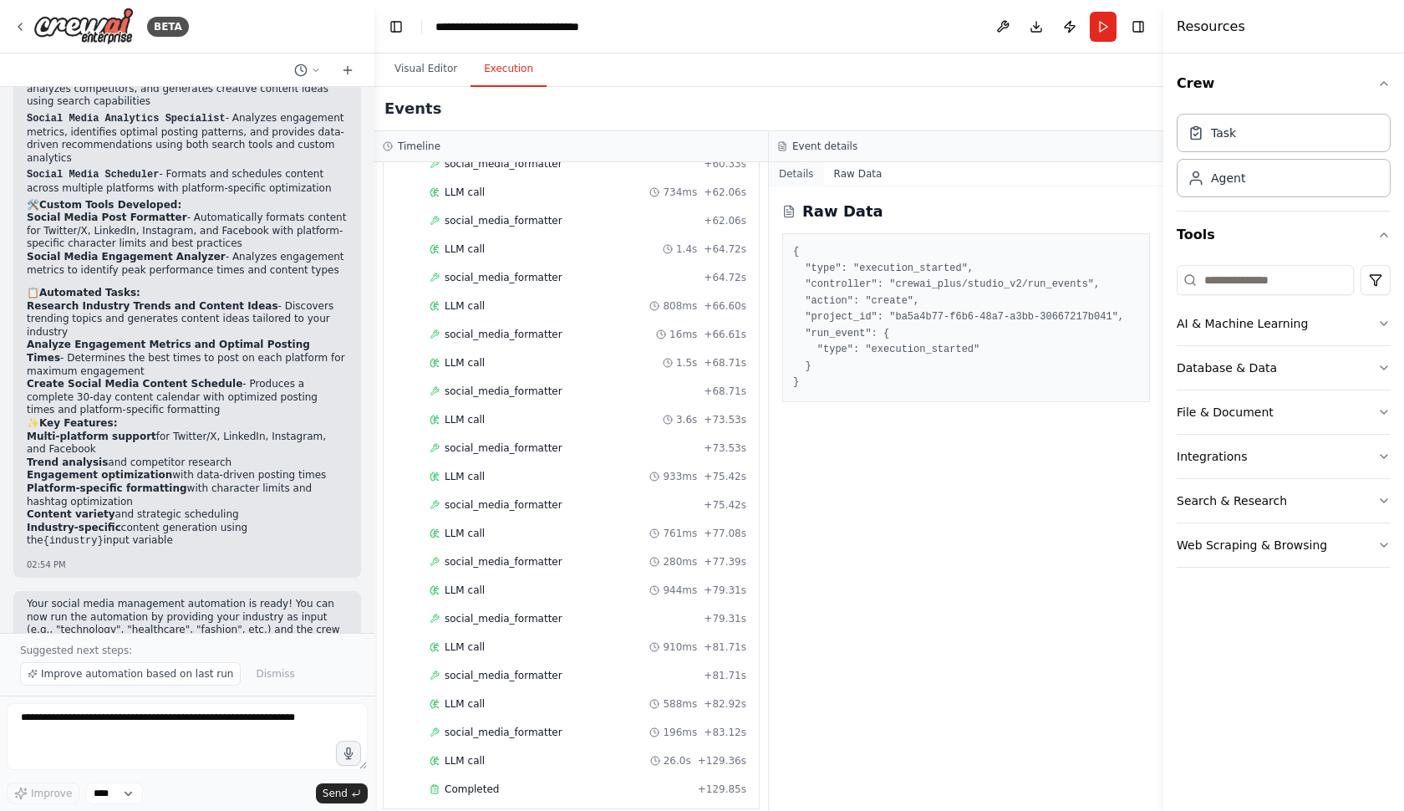
click at [804, 183] on button "Details" at bounding box center [796, 173] width 55 height 23
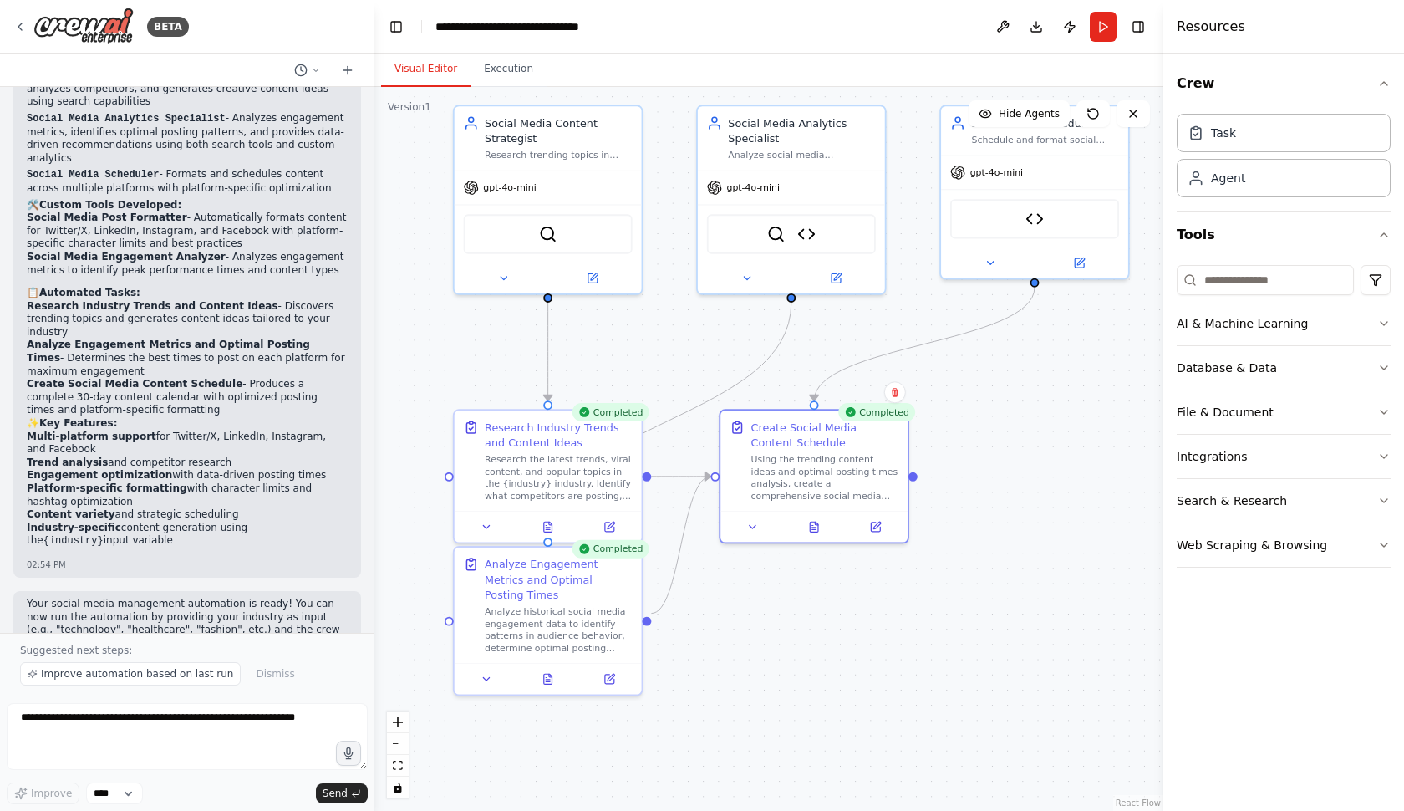
click at [407, 70] on button "Visual Editor" at bounding box center [425, 69] width 89 height 35
click at [818, 500] on div "Create Social Media Content Schedule Using the trending content ideas and optim…" at bounding box center [813, 457] width 187 height 100
click at [801, 466] on div "Using the trending content ideas and optimal posting times analysis, create a c…" at bounding box center [825, 474] width 148 height 48
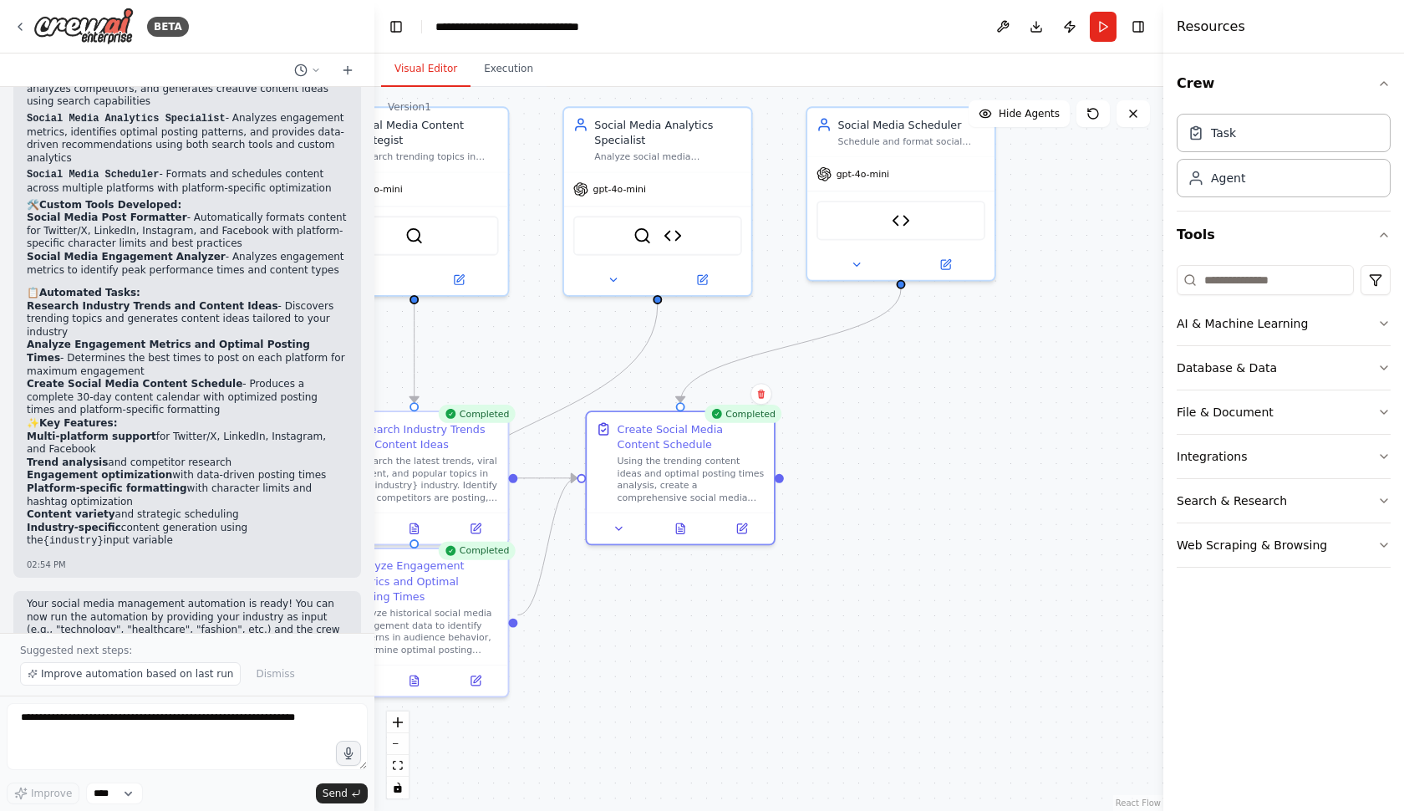
drag, startPoint x: 1025, startPoint y: 467, endPoint x: 890, endPoint y: 467, distance: 135.4
click at [890, 468] on div ".deletable-edge-delete-btn { width: 20px; height: 20px; border: 0px solid #ffff…" at bounding box center [768, 449] width 789 height 724
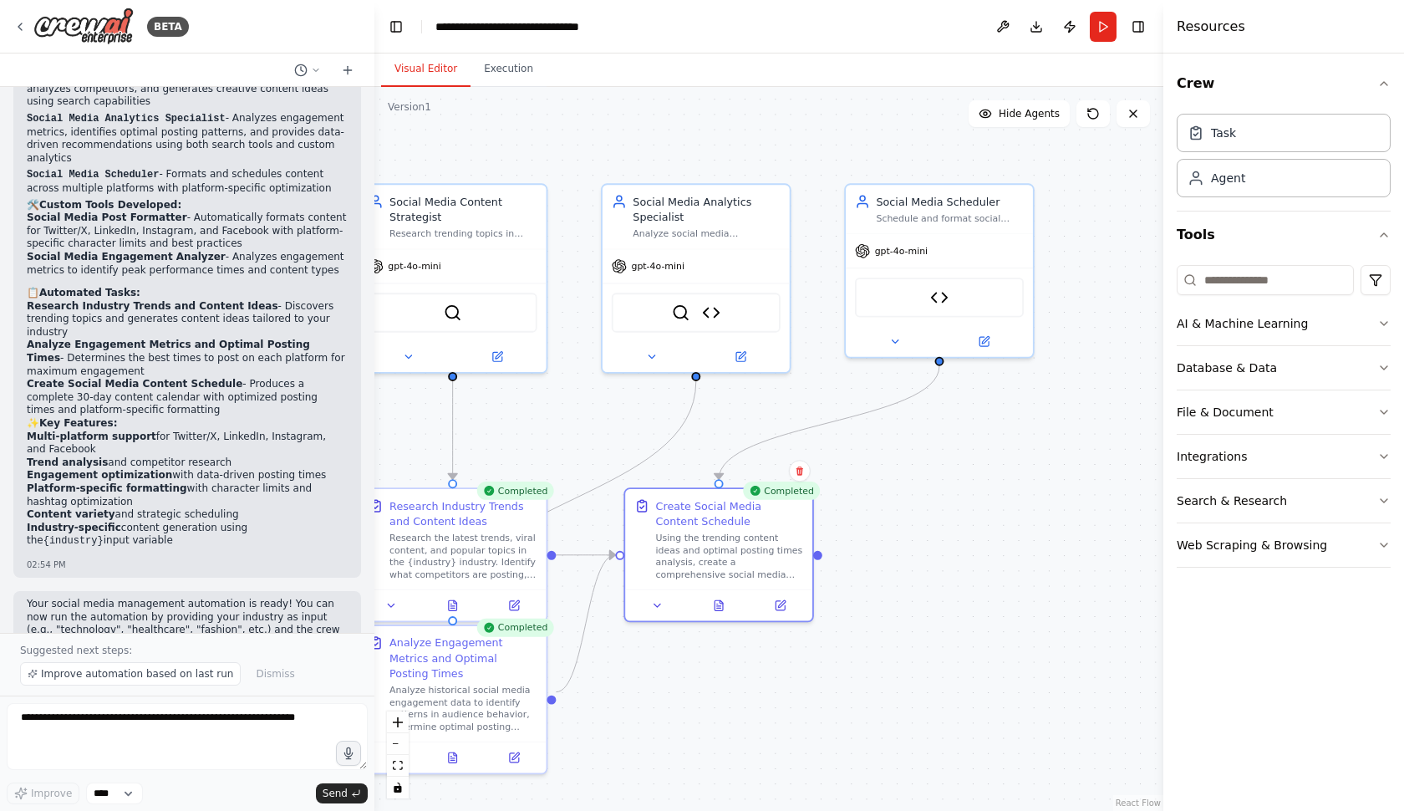
drag, startPoint x: 878, startPoint y: 389, endPoint x: 916, endPoint y: 463, distance: 83.0
click at [917, 465] on div ".deletable-edge-delete-btn { width: 20px; height: 20px; border: 0px solid #ffff…" at bounding box center [768, 449] width 789 height 724
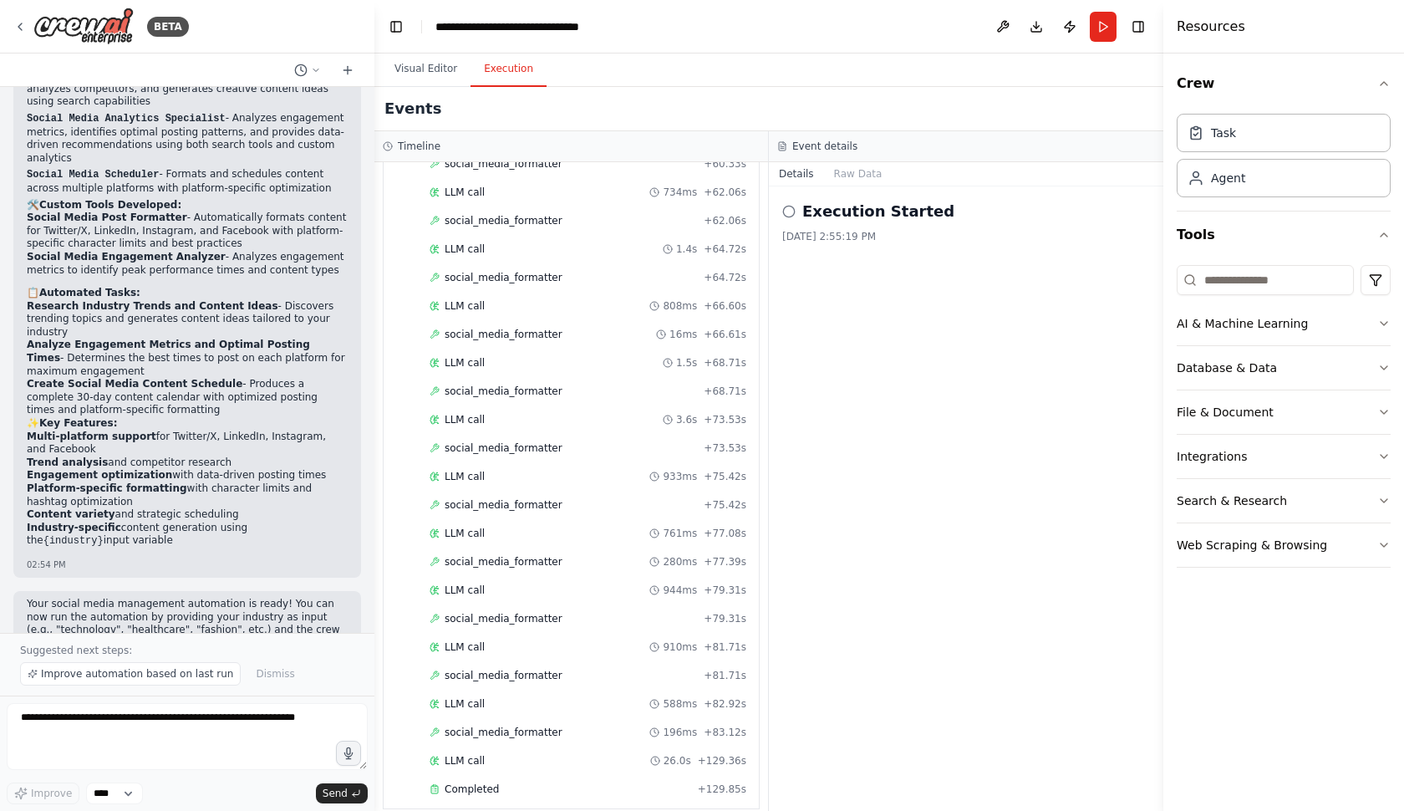
click at [512, 69] on button "Execution" at bounding box center [509, 69] width 76 height 35
click at [486, 782] on span "Completed" at bounding box center [472, 788] width 54 height 13
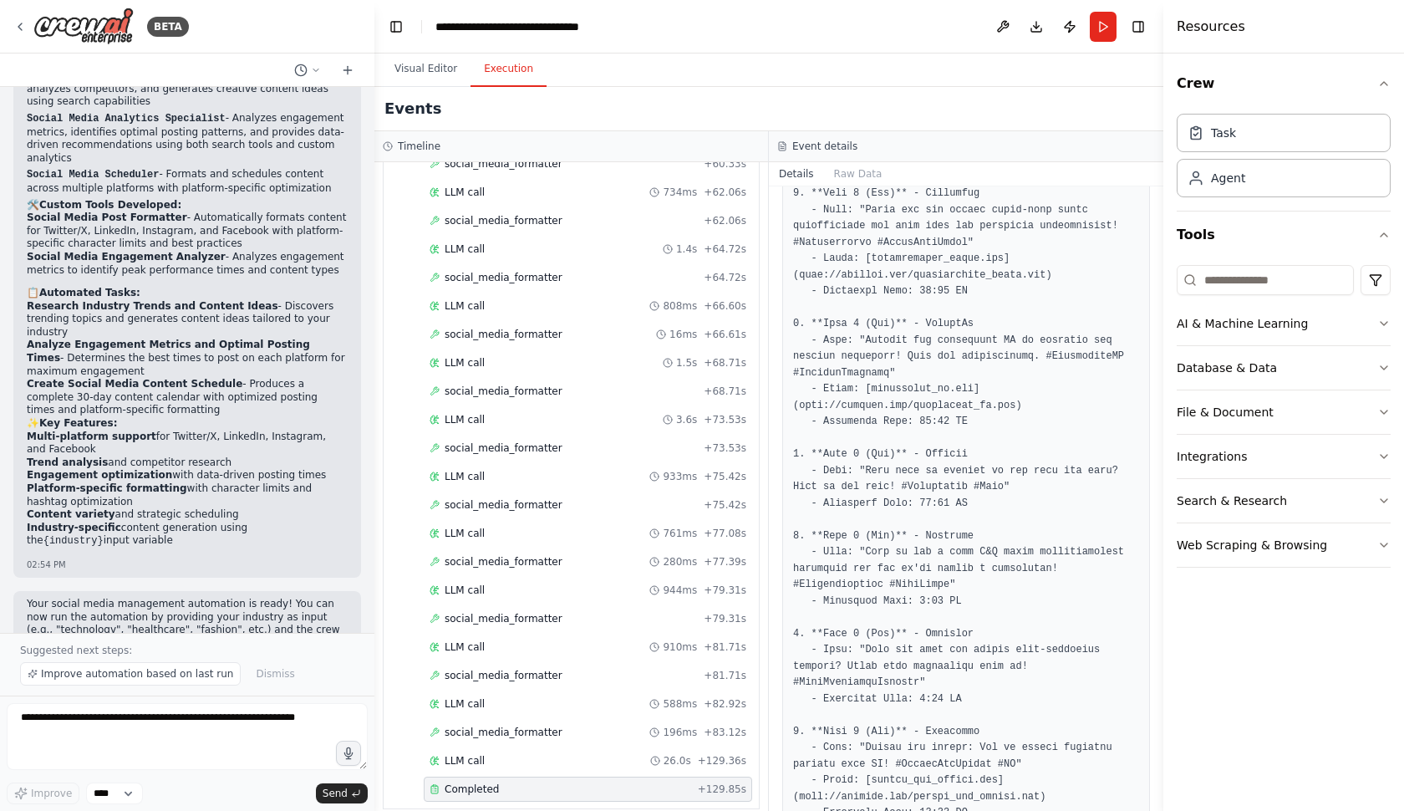
scroll to position [380, 0]
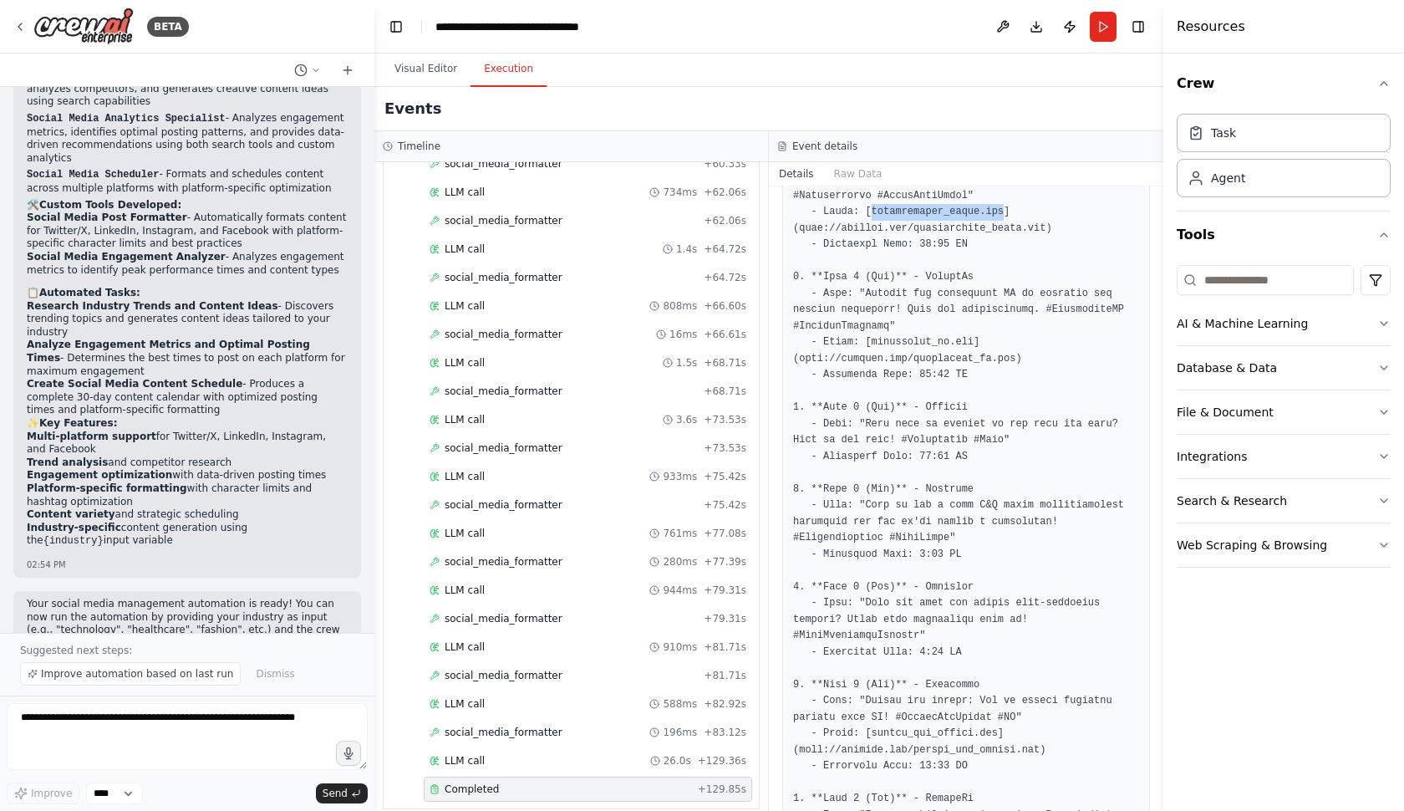
scroll to position [444, 0]
click at [846, 170] on button "Raw Data" at bounding box center [858, 173] width 69 height 23
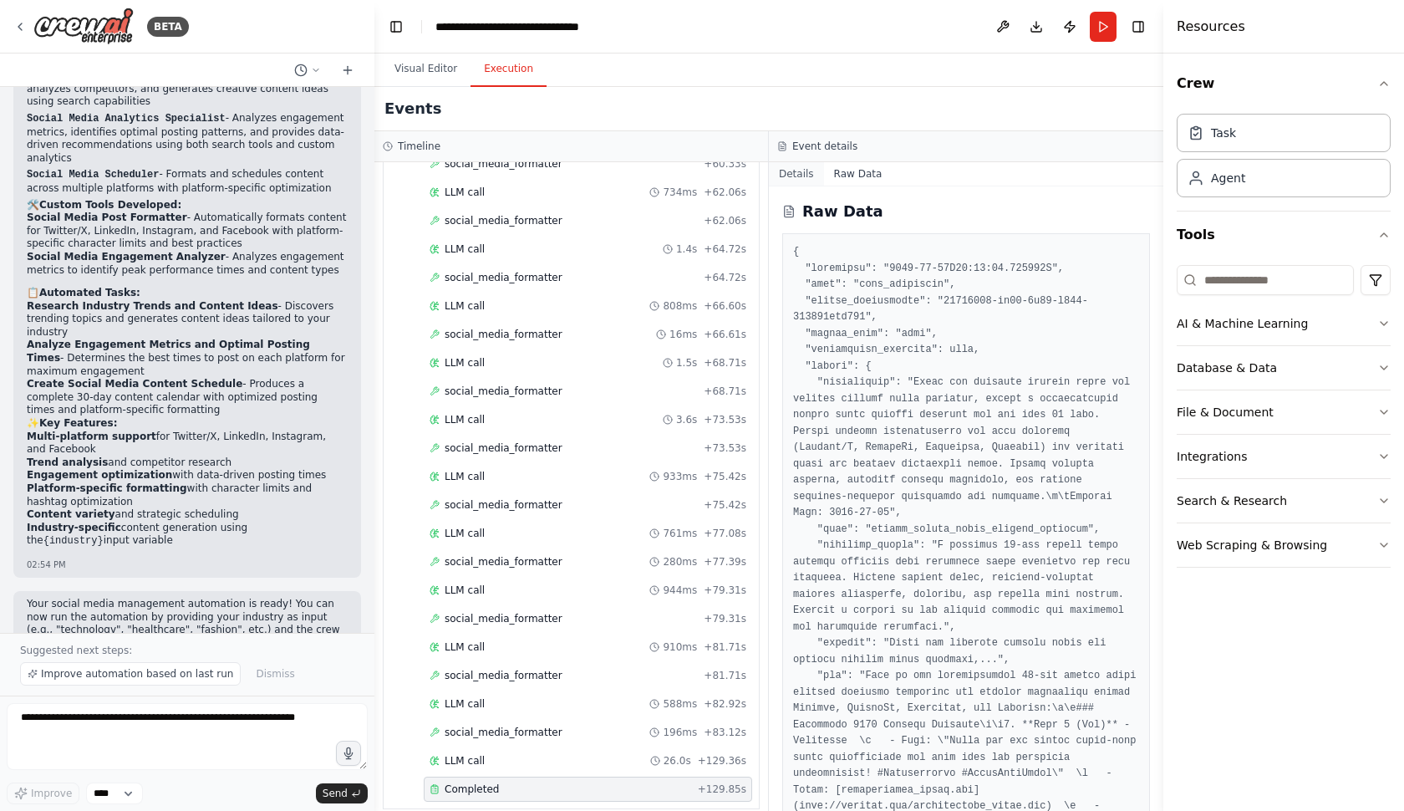
click at [794, 181] on button "Details" at bounding box center [796, 173] width 55 height 23
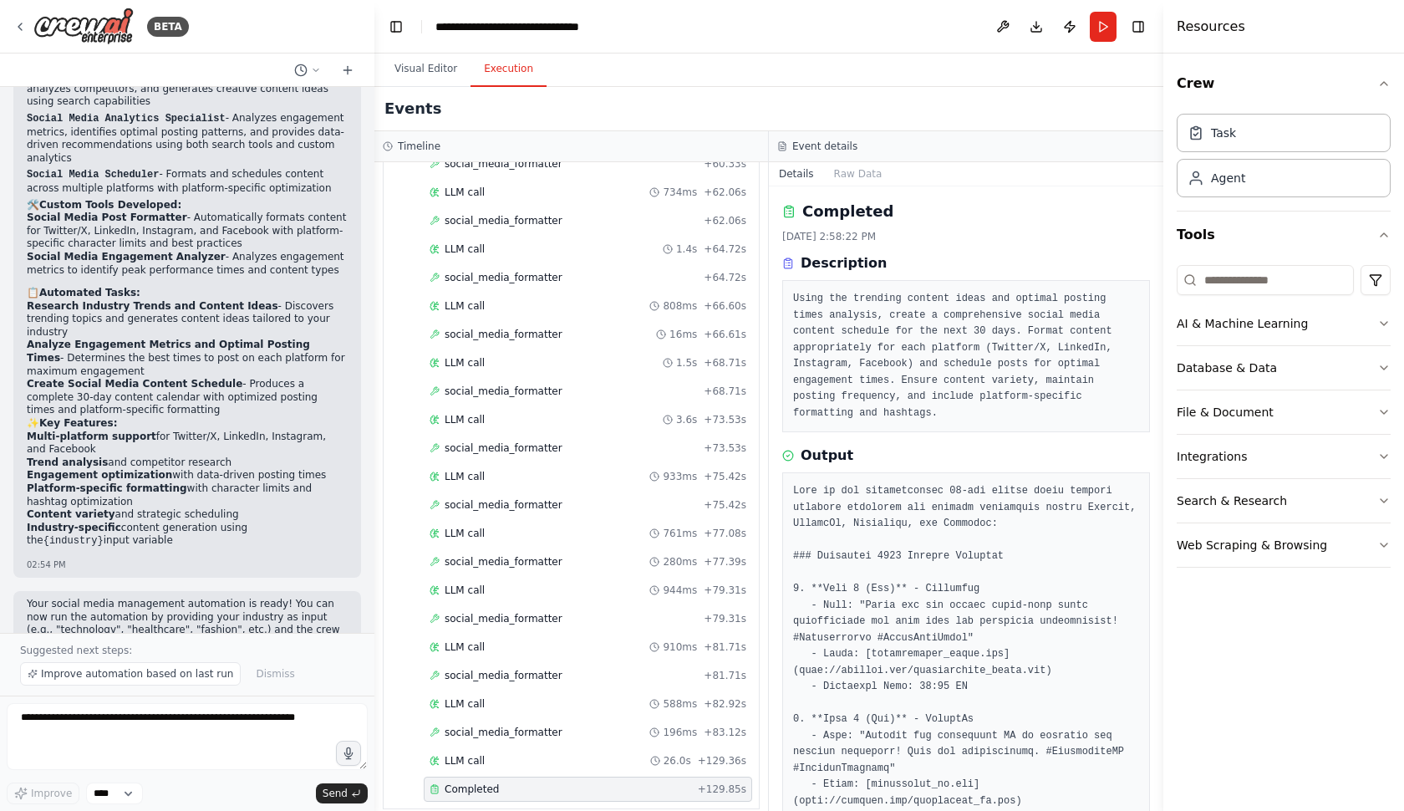
scroll to position [0, 0]
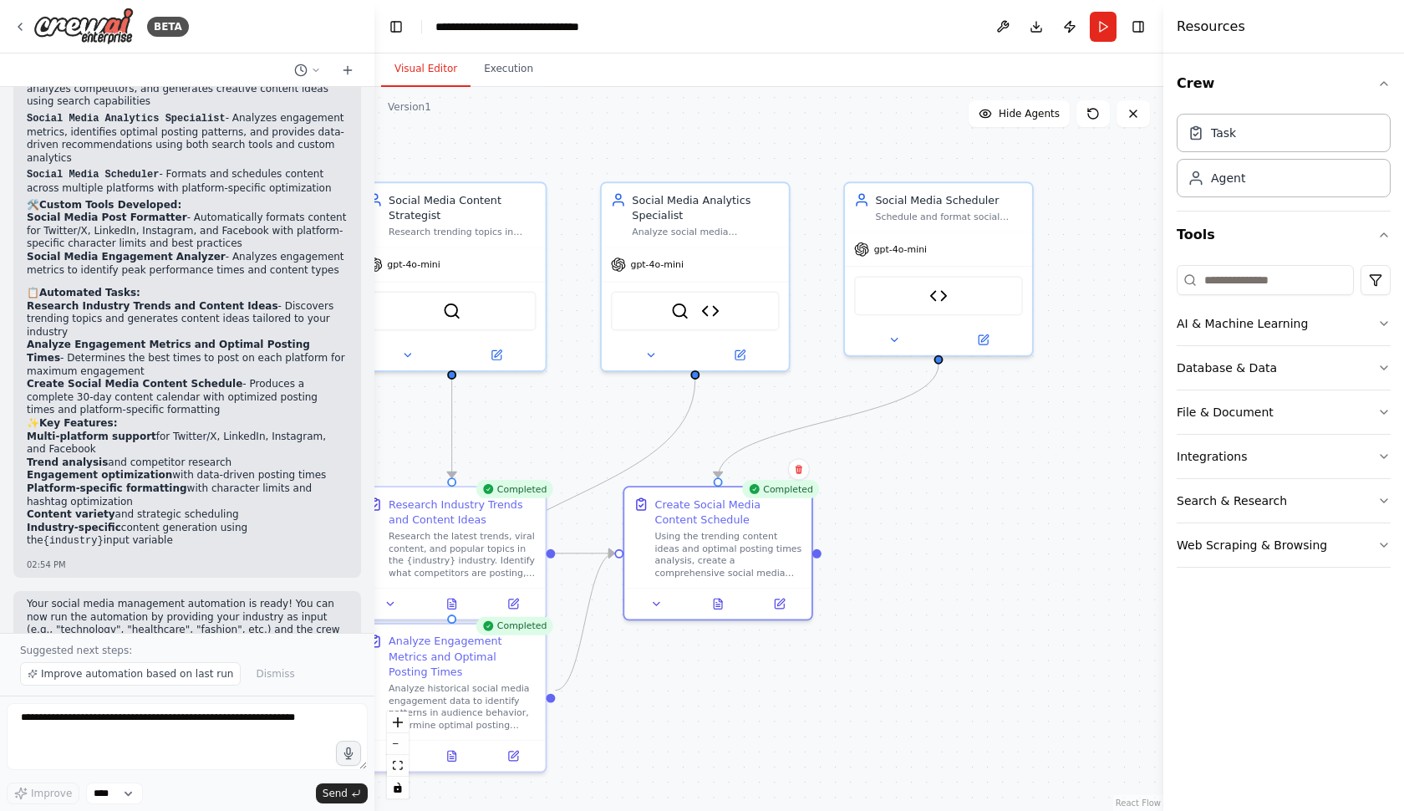
click at [415, 72] on button "Visual Editor" at bounding box center [425, 69] width 89 height 35
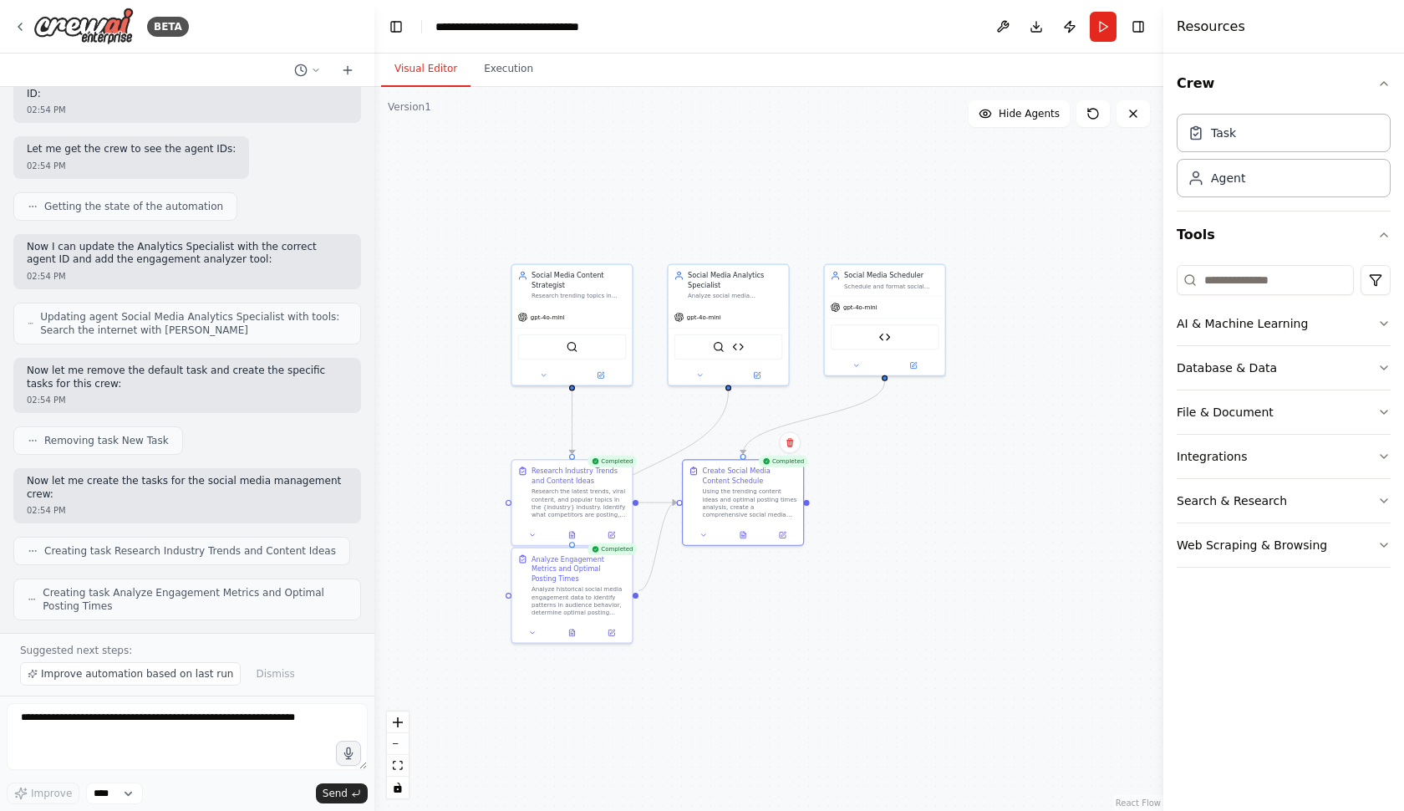
scroll to position [820, 0]
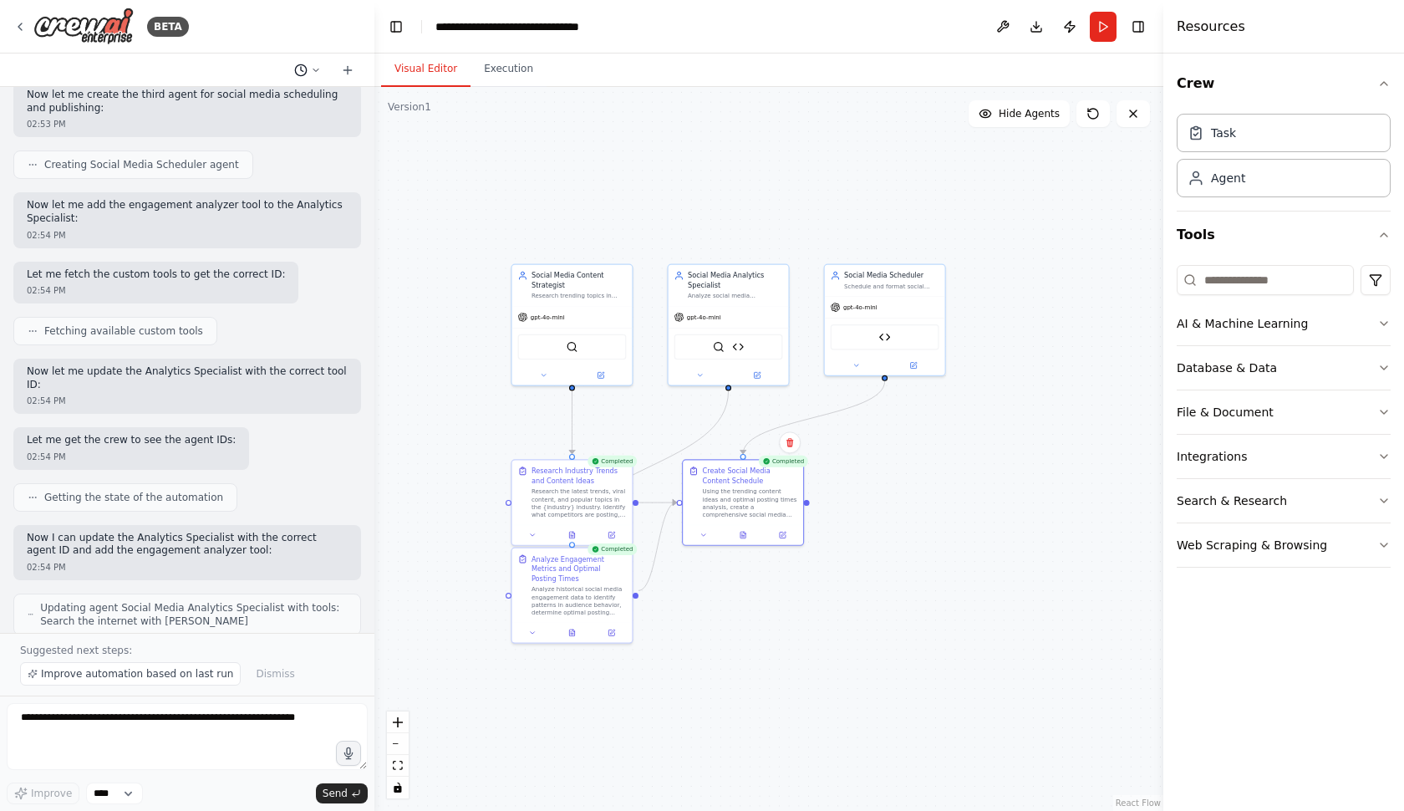
click at [315, 76] on button at bounding box center [307, 70] width 40 height 20
click at [347, 65] on div at bounding box center [187, 405] width 374 height 811
click at [1147, 114] on button at bounding box center [1133, 113] width 33 height 27
click at [1144, 115] on button at bounding box center [1133, 113] width 33 height 27
click at [1258, 98] on button "Crew" at bounding box center [1284, 83] width 214 height 47
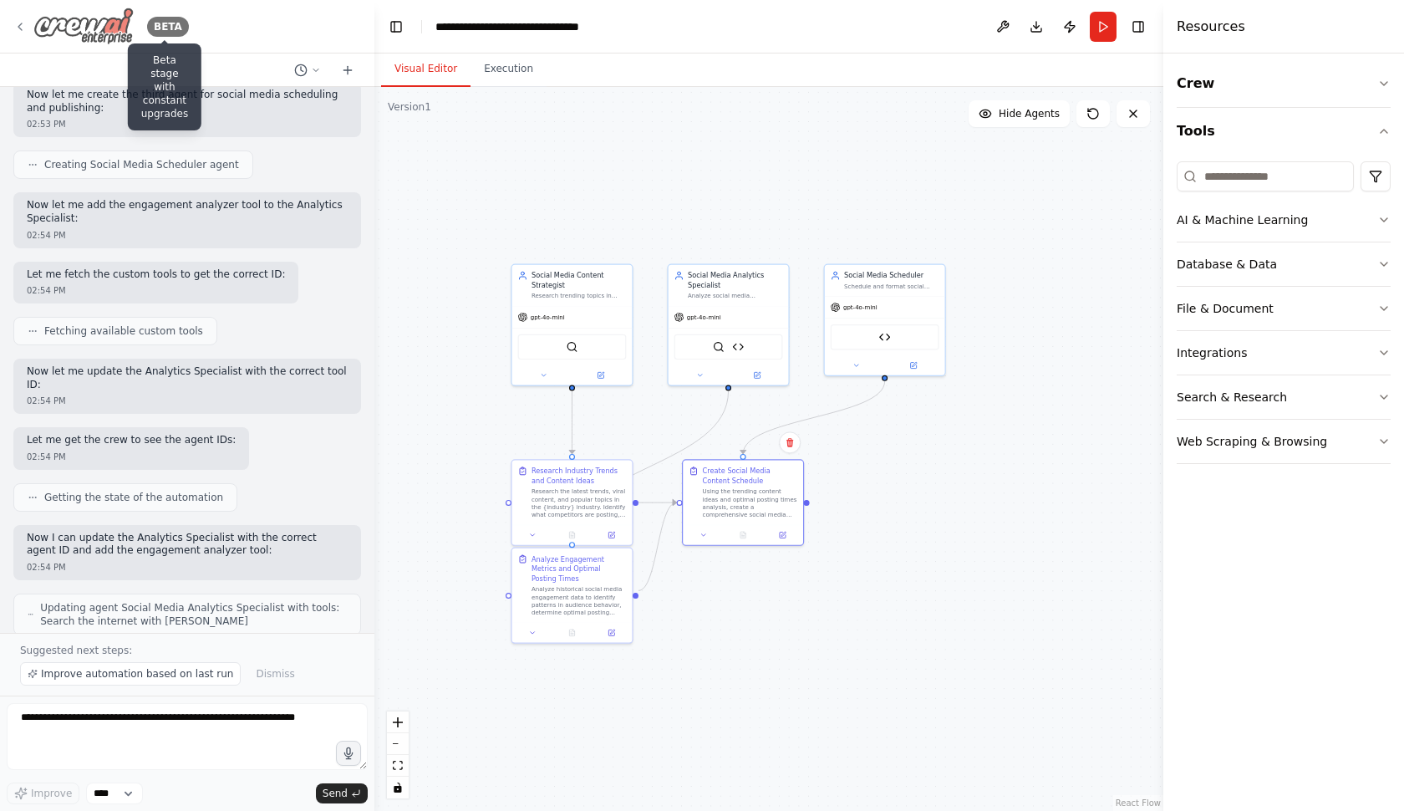
click at [158, 29] on div "BETA" at bounding box center [168, 27] width 42 height 20
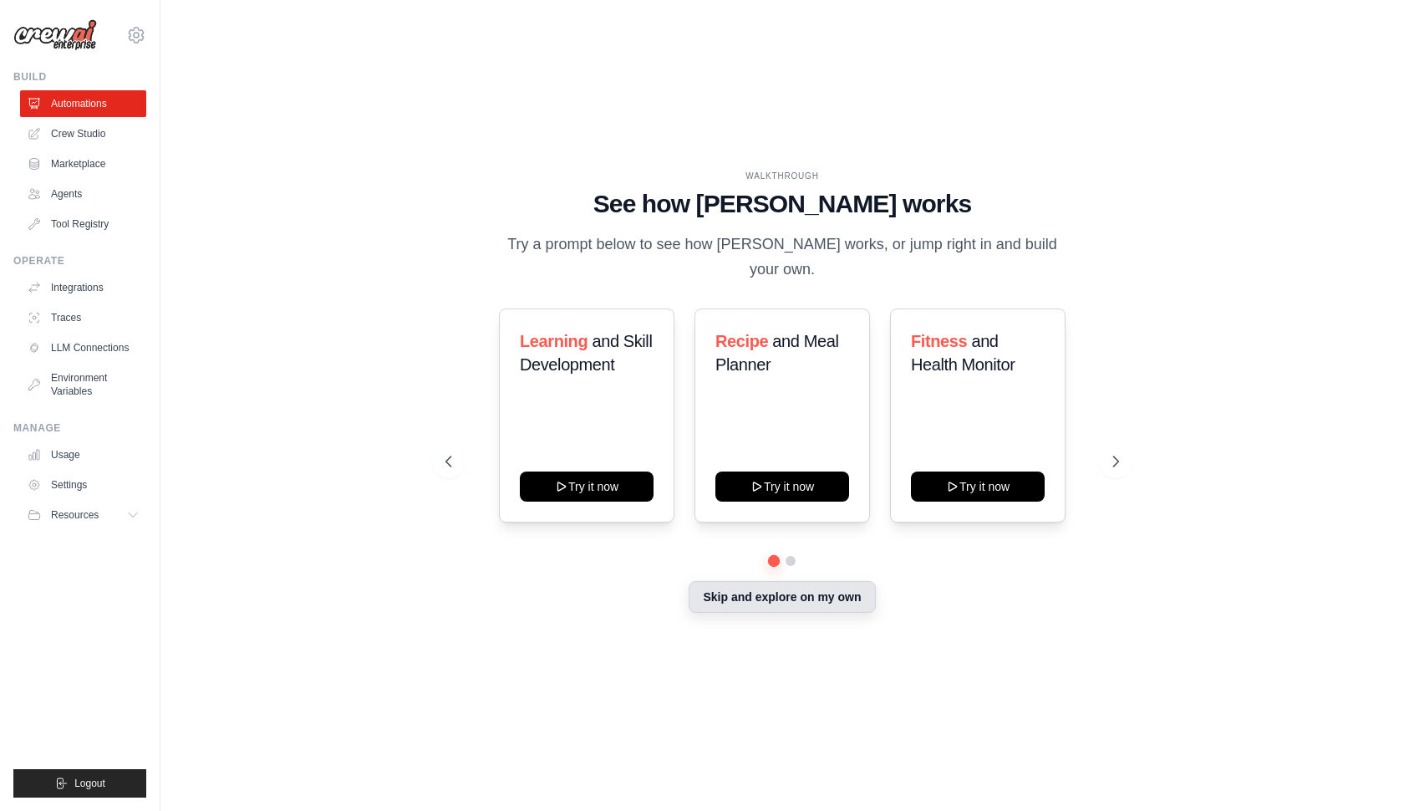
click at [747, 595] on button "Skip and explore on my own" at bounding box center [782, 597] width 186 height 32
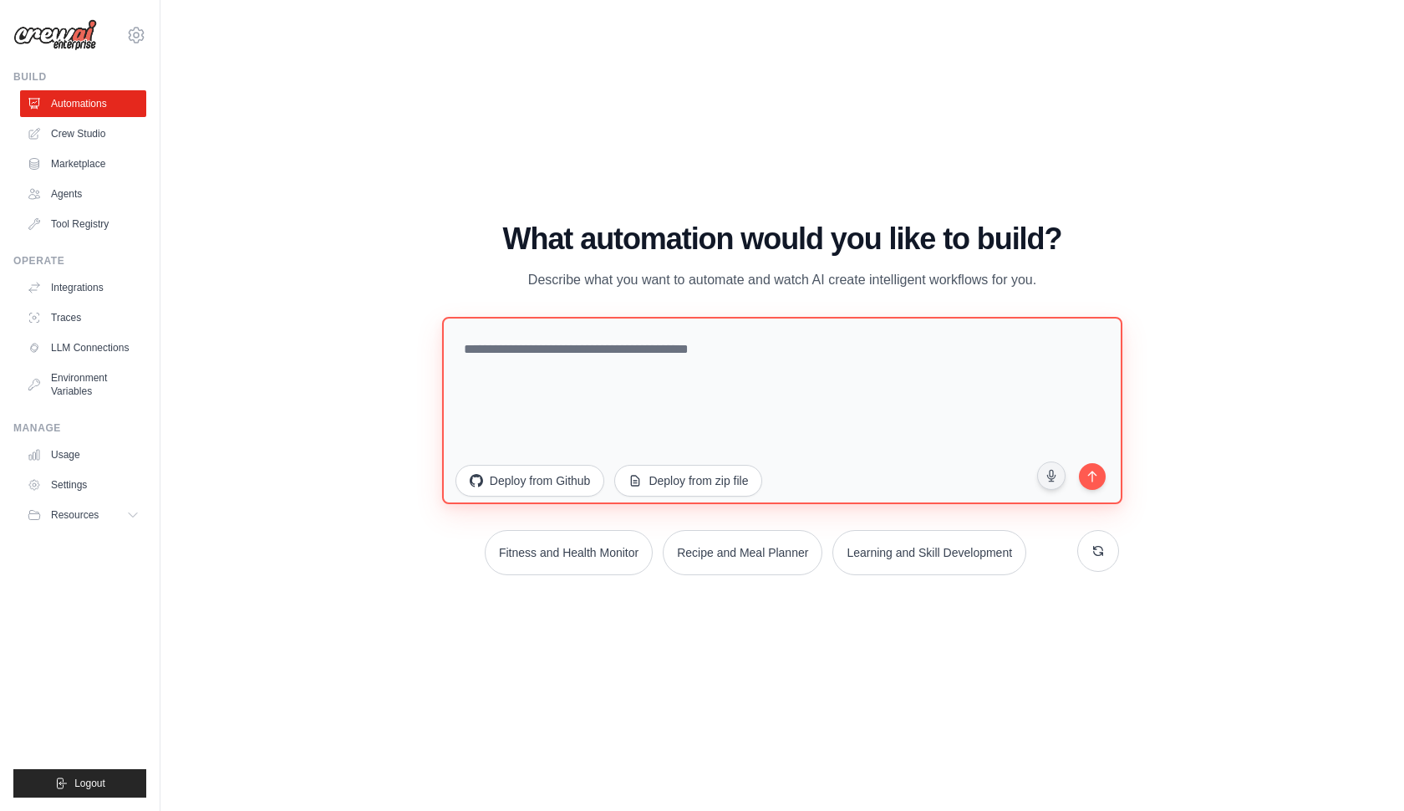
click at [701, 409] on textarea at bounding box center [782, 410] width 680 height 187
paste textarea "**********"
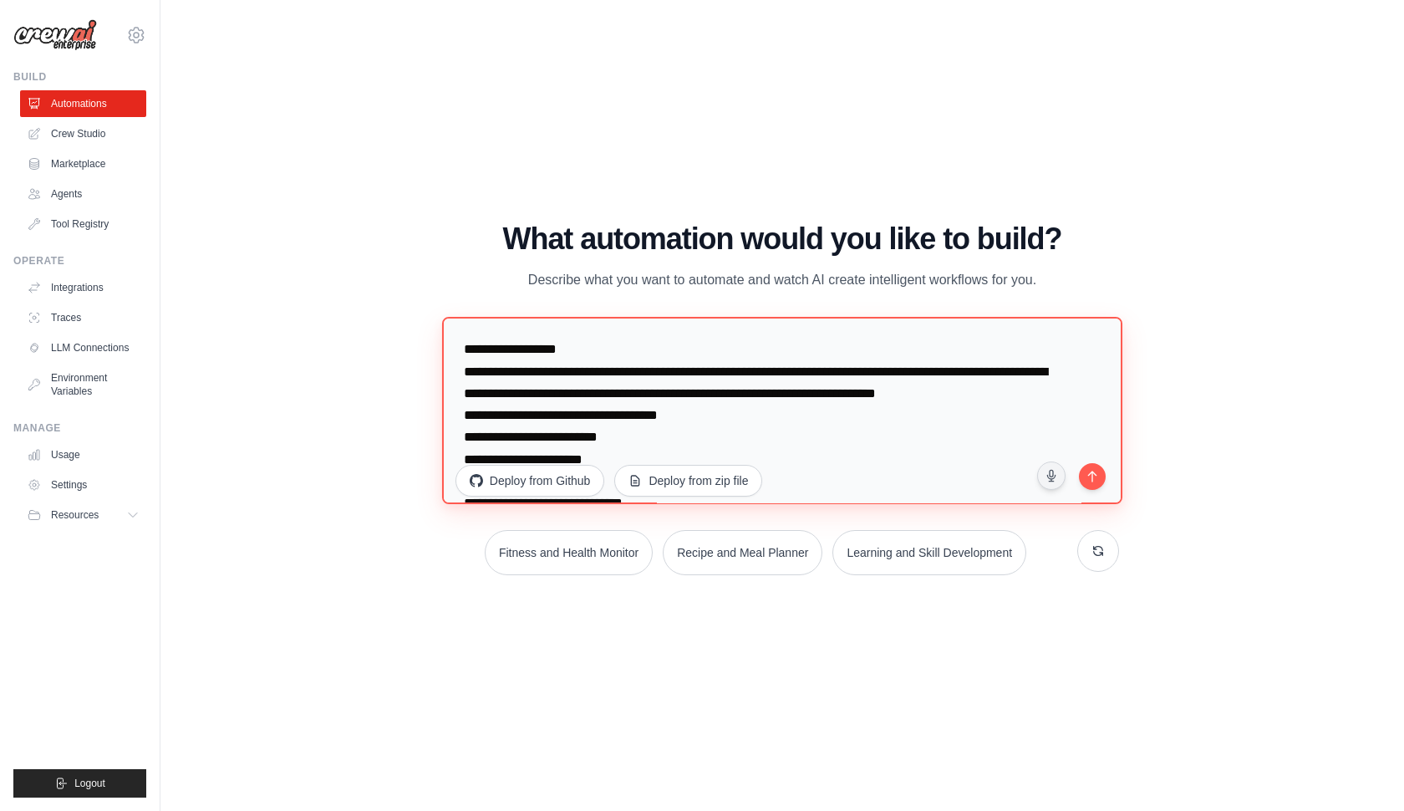
scroll to position [348, 0]
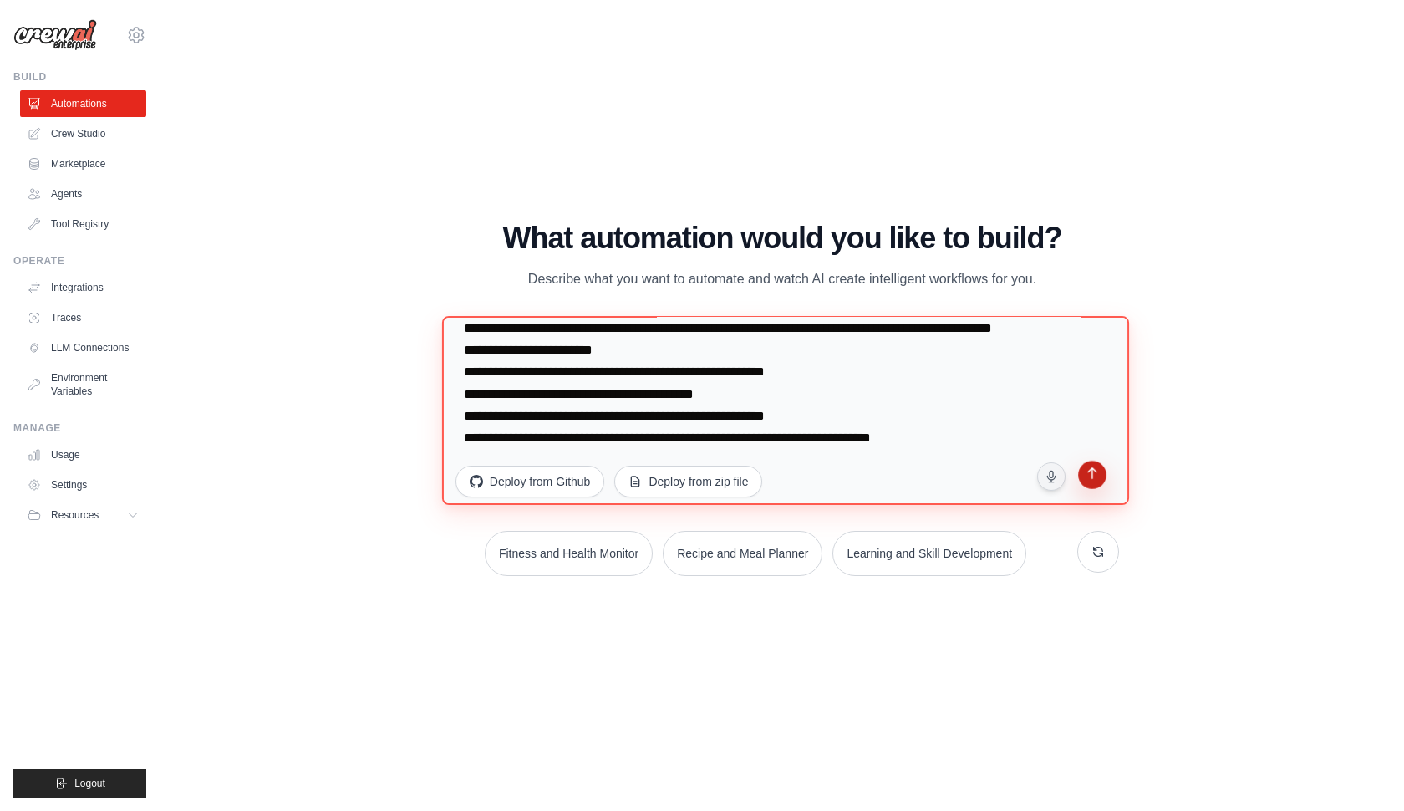
type textarea "**********"
click at [1087, 474] on icon "submit" at bounding box center [1093, 475] width 16 height 16
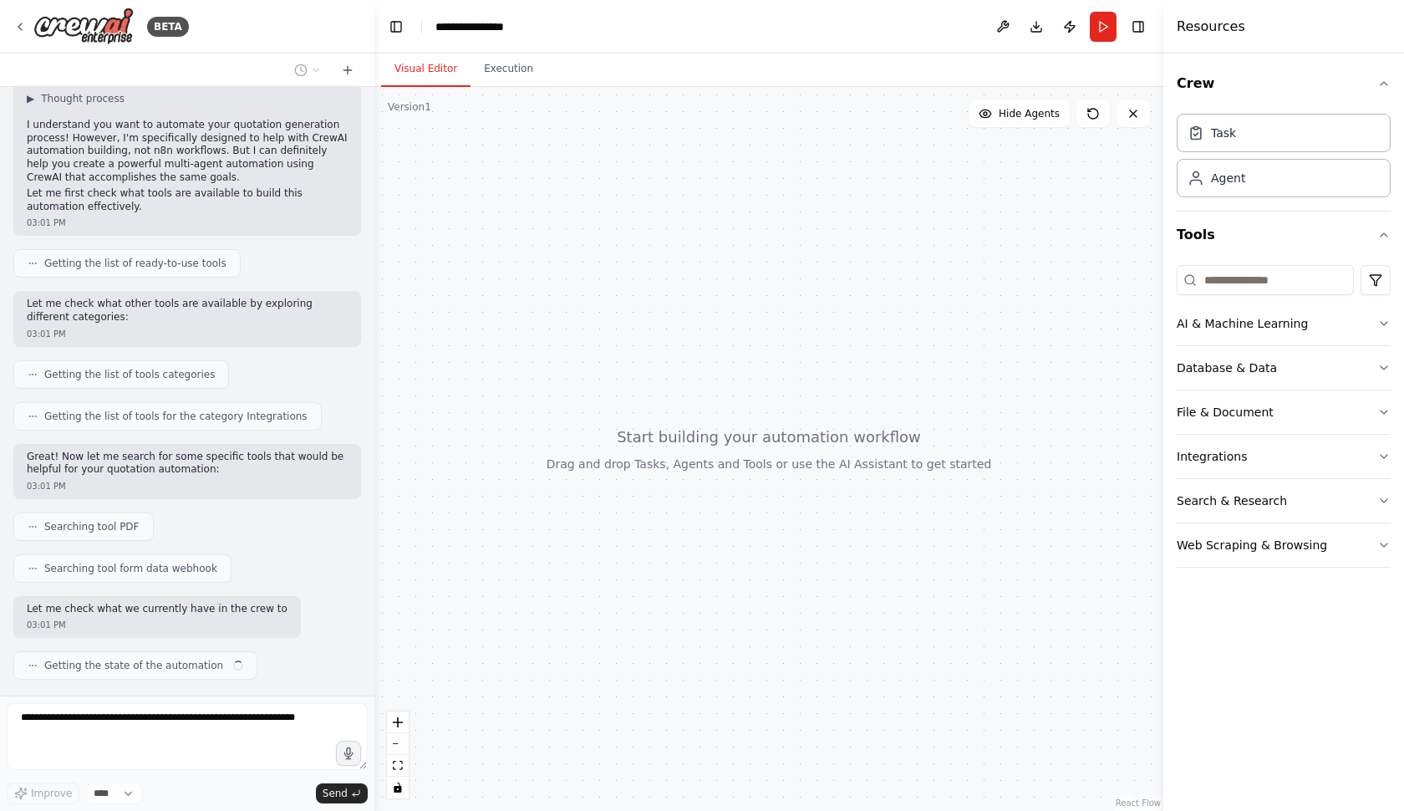
scroll to position [321, 0]
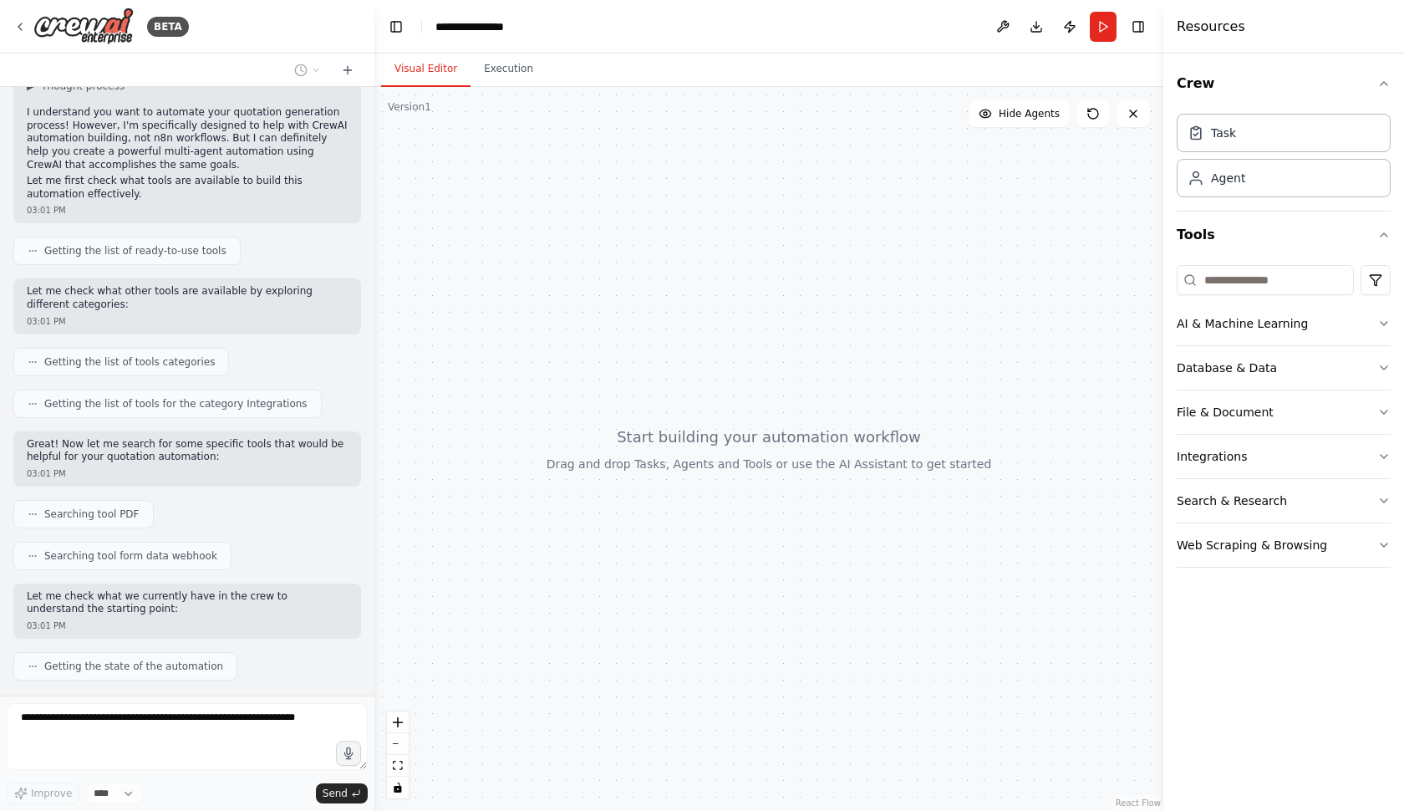
click at [110, 507] on span "Searching tool PDF" at bounding box center [91, 513] width 95 height 13
click at [34, 509] on icon at bounding box center [33, 514] width 10 height 10
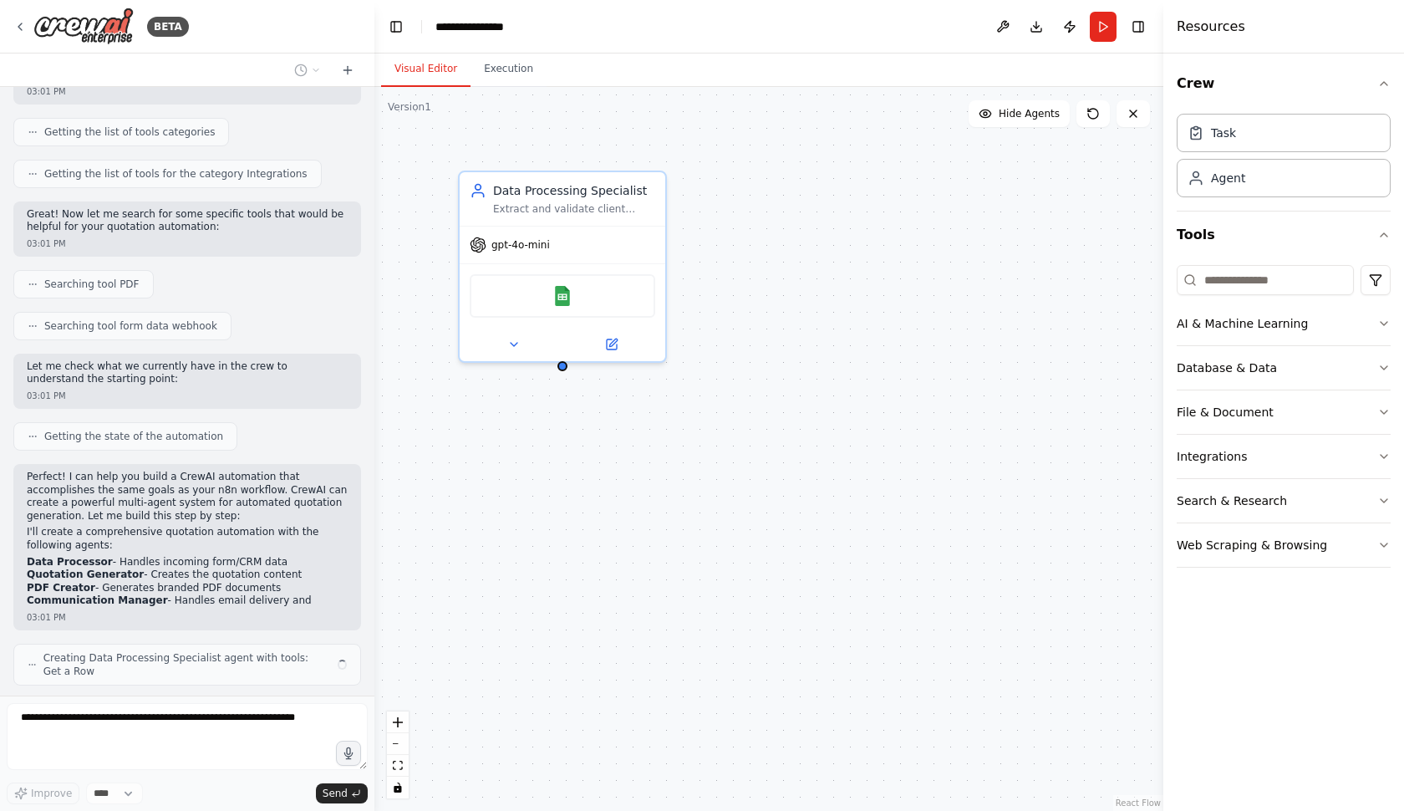
scroll to position [576, 0]
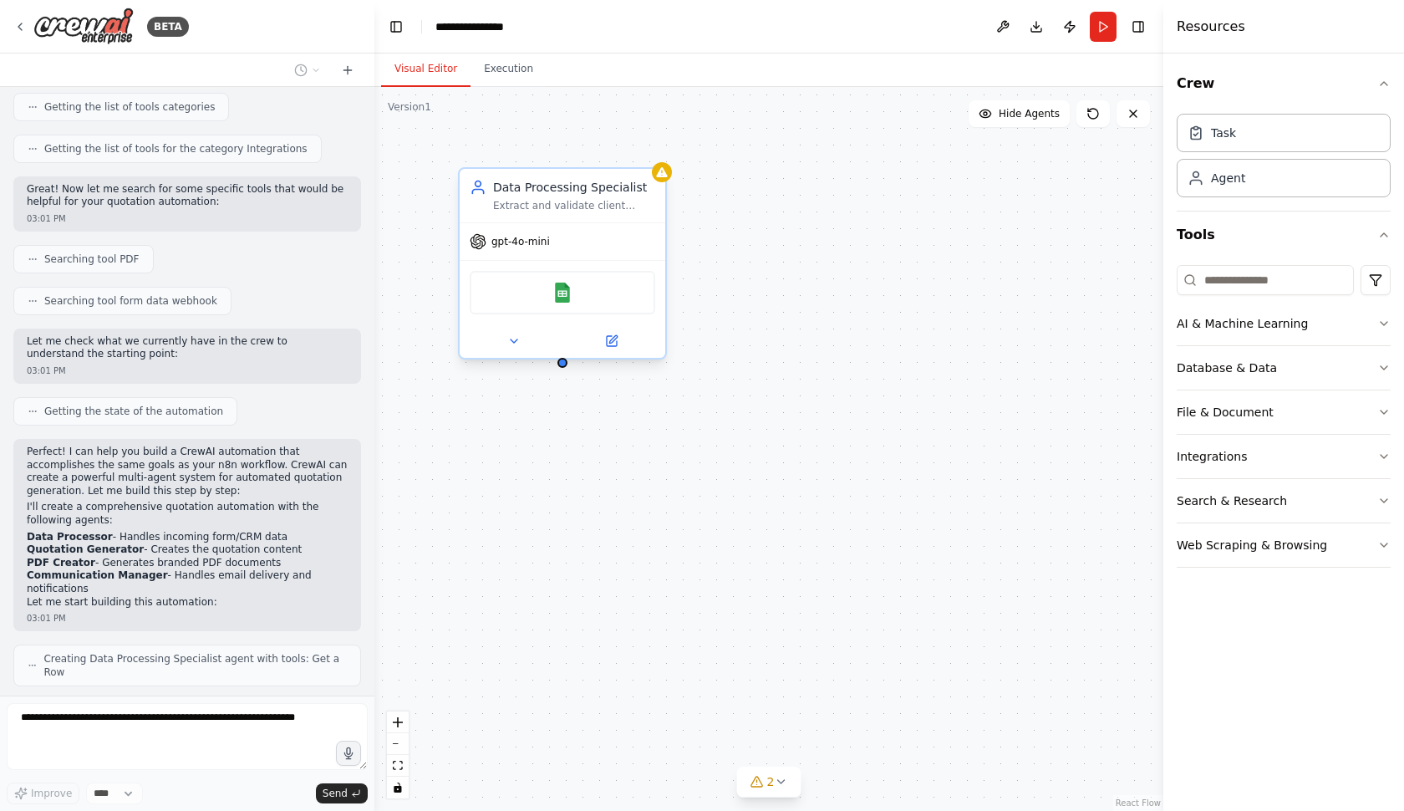
click at [543, 298] on div "Google Sheets" at bounding box center [563, 292] width 186 height 43
click at [565, 293] on img at bounding box center [562, 292] width 20 height 20
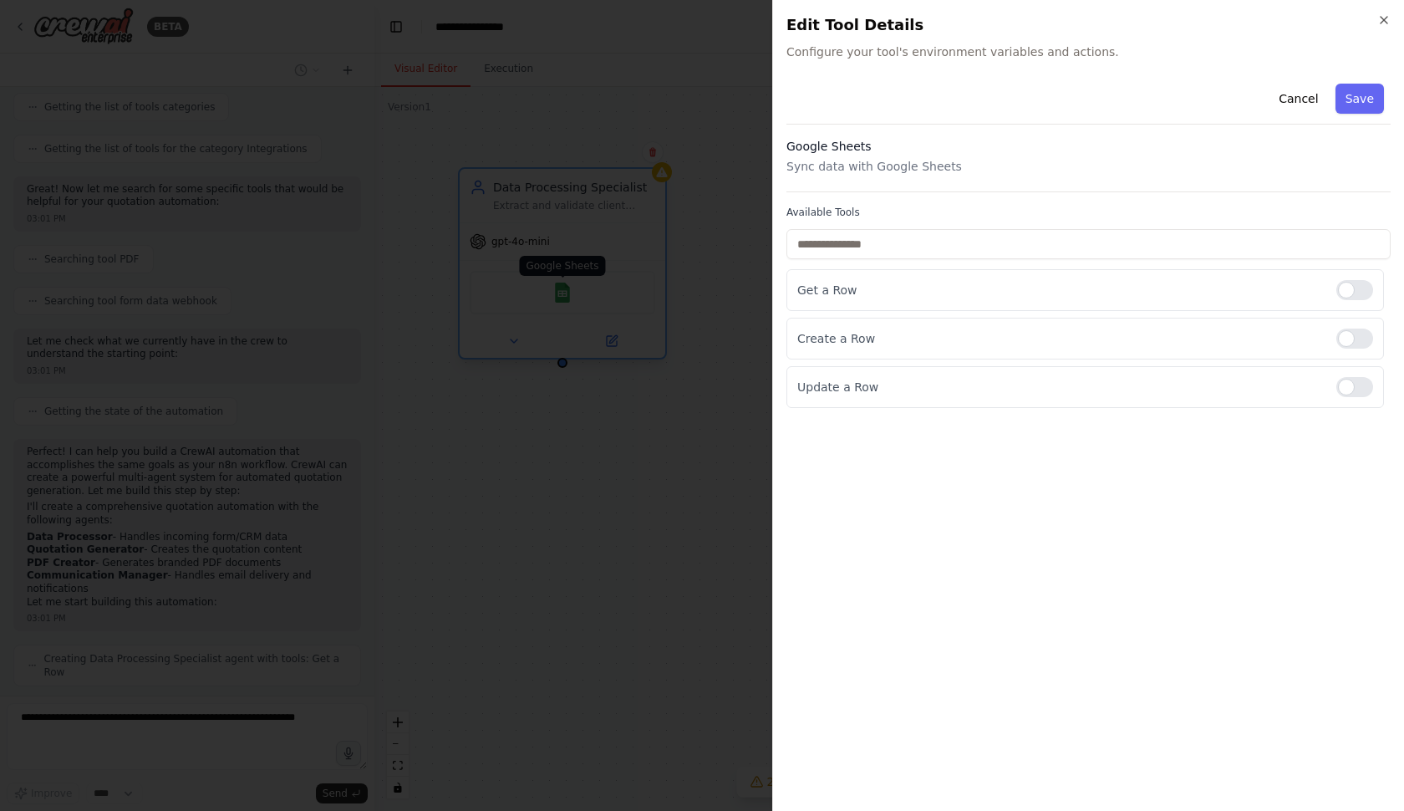
scroll to position [604, 0]
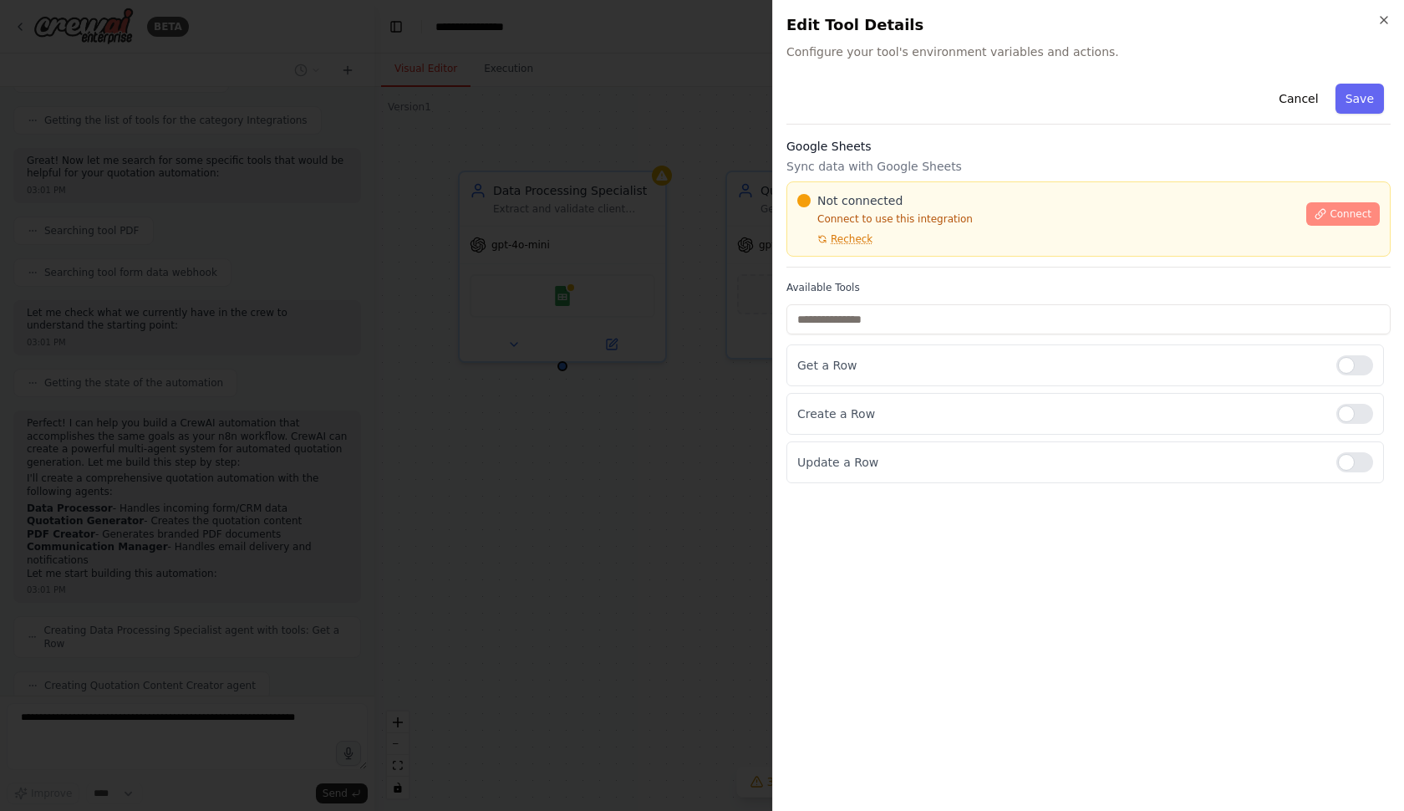
click at [1322, 215] on icon at bounding box center [1321, 214] width 12 height 12
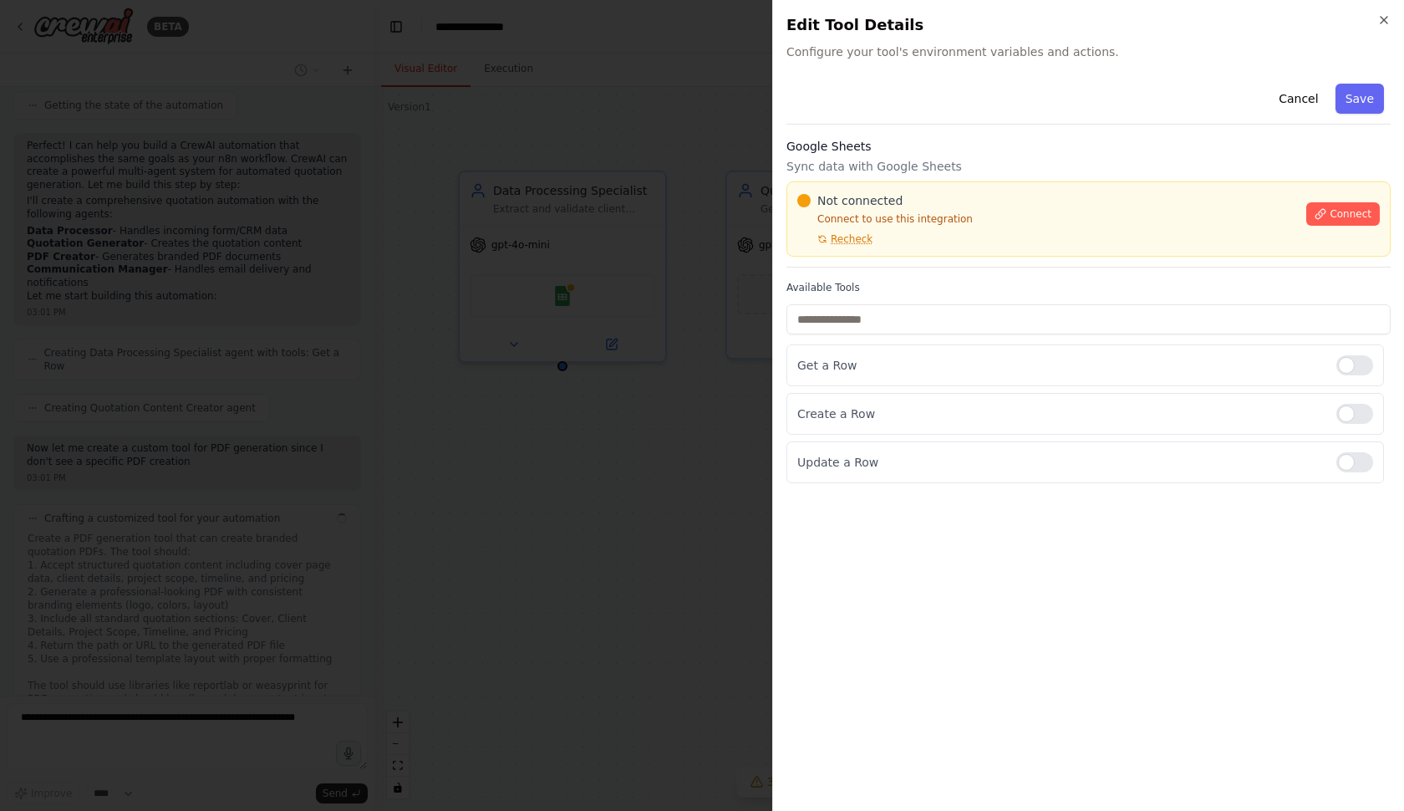
scroll to position [894, 0]
click at [1323, 211] on icon at bounding box center [1321, 214] width 12 height 12
click at [574, 330] on div at bounding box center [702, 405] width 1404 height 811
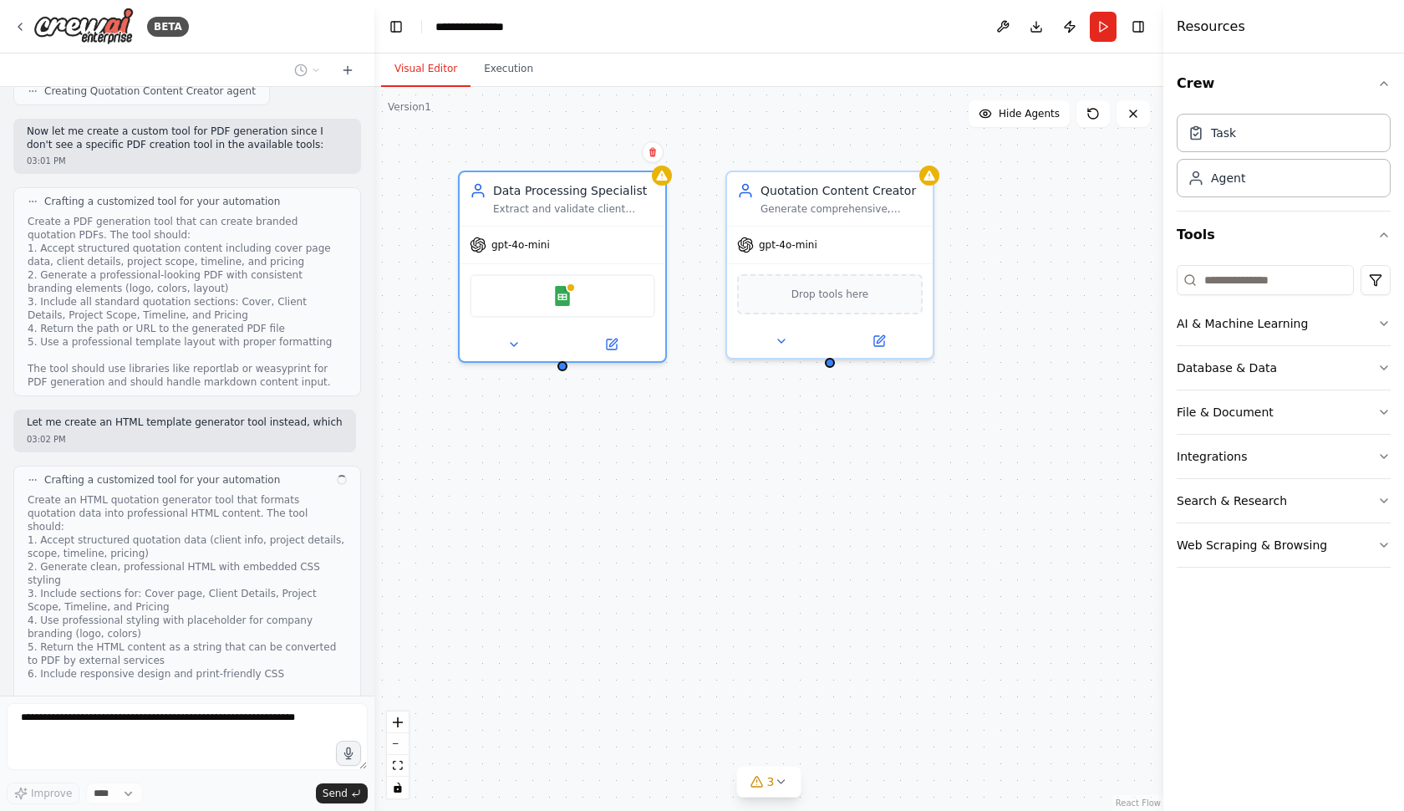
scroll to position [1211, 0]
